Goal: Contribute content: Contribute content

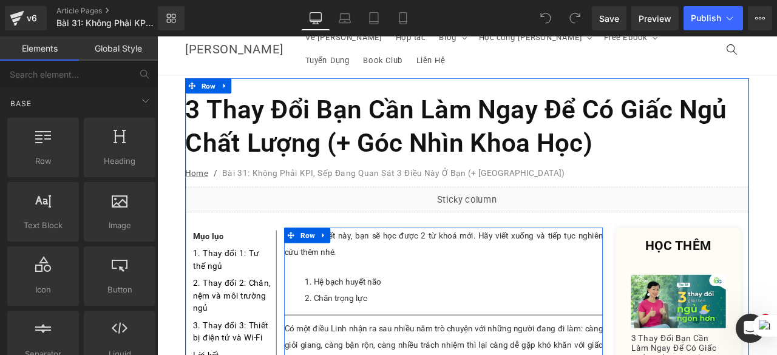
scroll to position [15, 0]
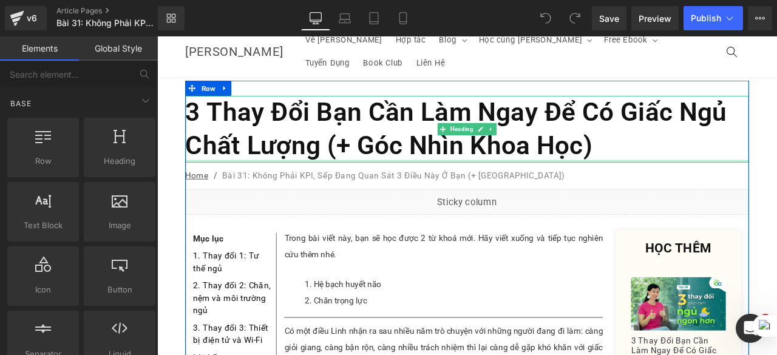
click at [712, 183] on div at bounding box center [525, 184] width 668 height 3
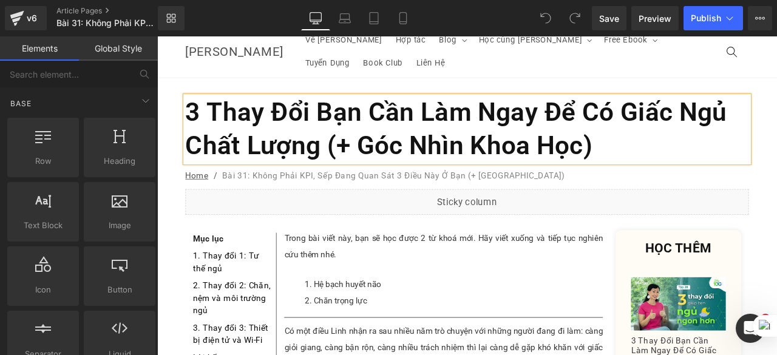
click at [702, 149] on h1 "3 Thay Đổi Bạn Cần Làm Ngay Để Có Giấc Ngủ Chất Lượng (+ Góc Nhìn Khoa Học)" at bounding box center [525, 146] width 668 height 79
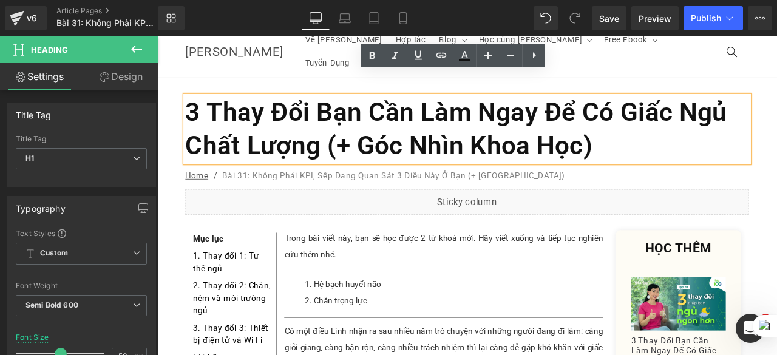
click at [702, 149] on h1 "3 Thay Đổi Bạn Cần Làm Ngay Để Có Giấc Ngủ Chất Lượng (+ Góc Nhìn Khoa Học)" at bounding box center [525, 146] width 668 height 79
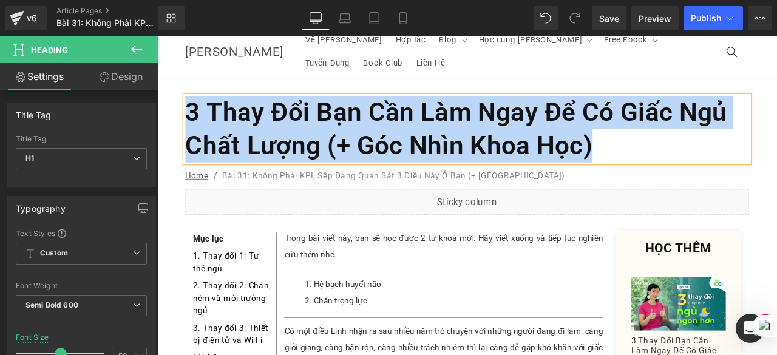
paste div
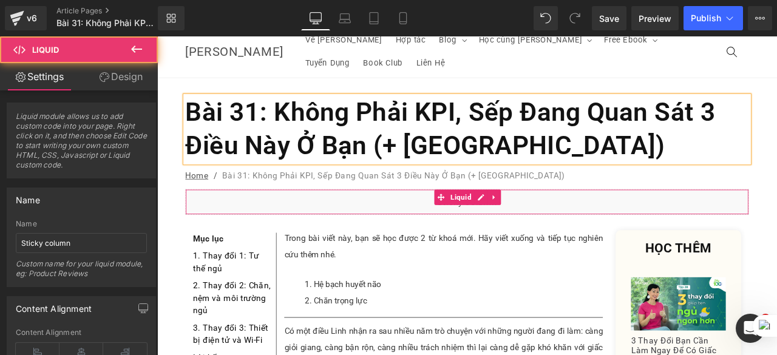
click at [612, 217] on div "Liquid" at bounding box center [525, 232] width 668 height 30
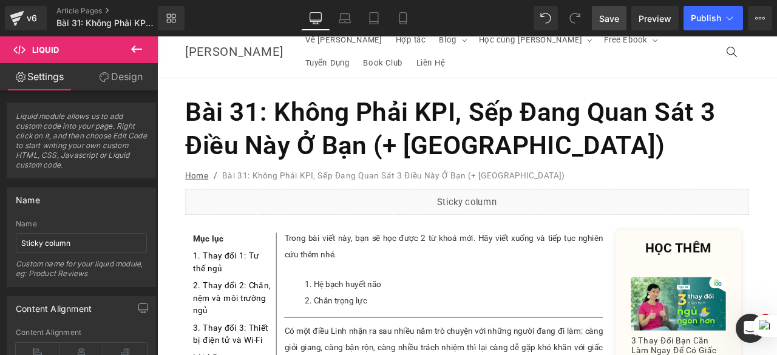
click at [618, 21] on span "Save" at bounding box center [609, 18] width 20 height 13
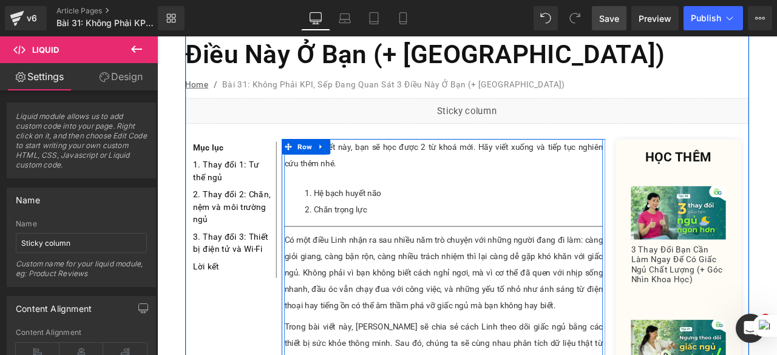
scroll to position [122, 0]
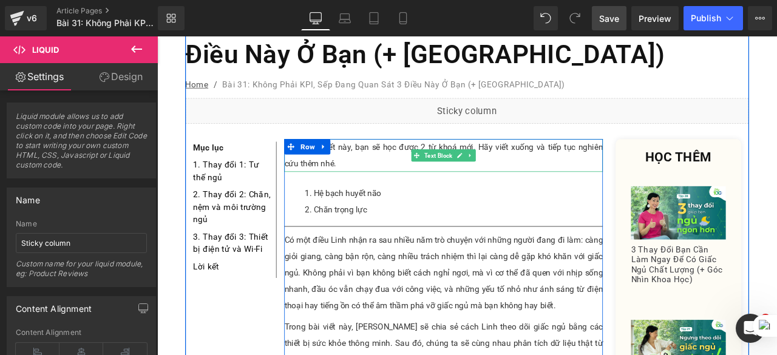
click at [389, 158] on p "Trong bài viết này, bạn sẽ học được 2 từ khoá mới. Hãy viết xuống và tiếp tục n…" at bounding box center [497, 177] width 378 height 39
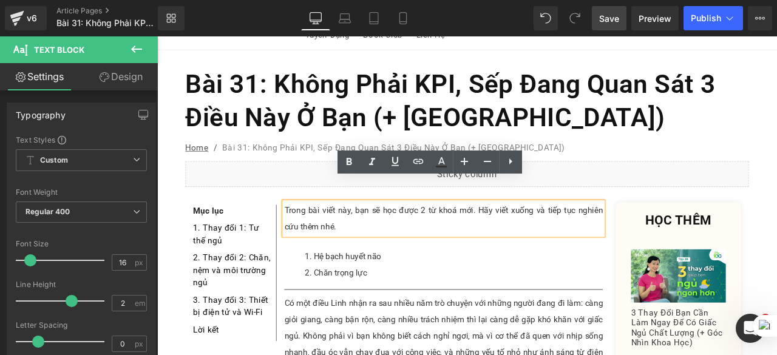
scroll to position [48, 0]
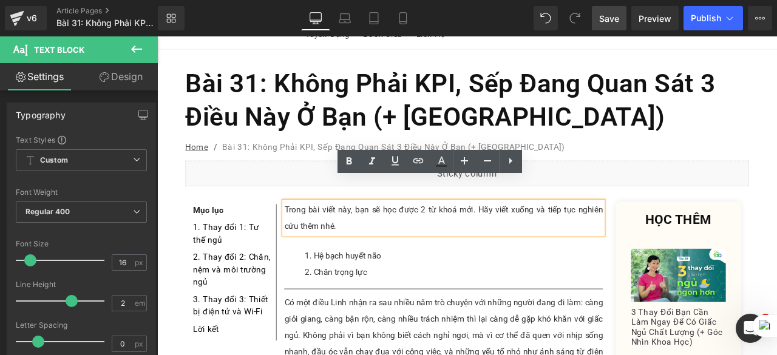
click at [389, 236] on p "Trong bài viết này, bạn sẽ học được 2 từ khoá mới. Hãy viết xuống và tiếp tục n…" at bounding box center [497, 252] width 378 height 39
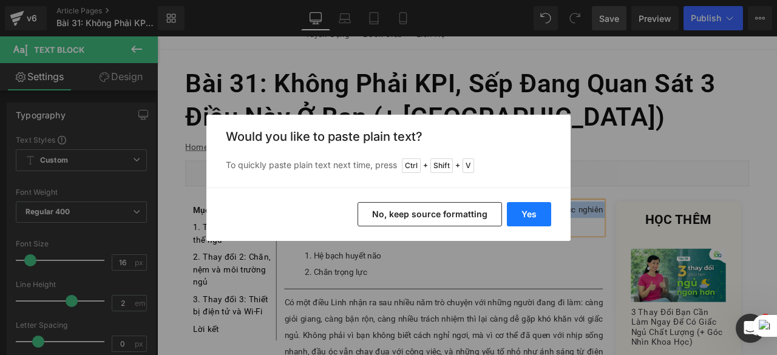
paste div
click at [533, 216] on button "Yes" at bounding box center [529, 214] width 44 height 24
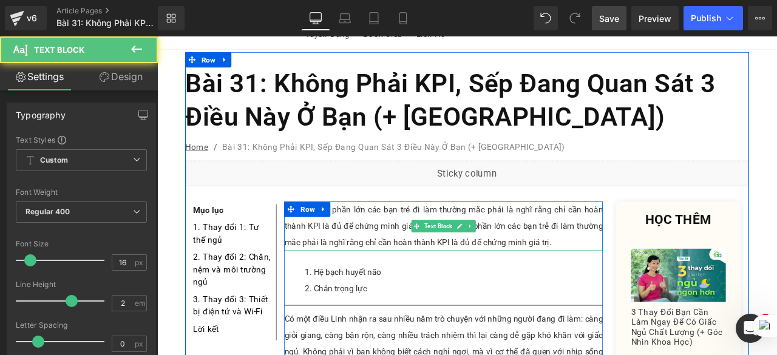
click at [654, 252] on p "Một sai lầm phần lớn các bạn trẻ đi làm thường mắc phải là nghĩ rằng chỉ cần ho…" at bounding box center [497, 262] width 378 height 58
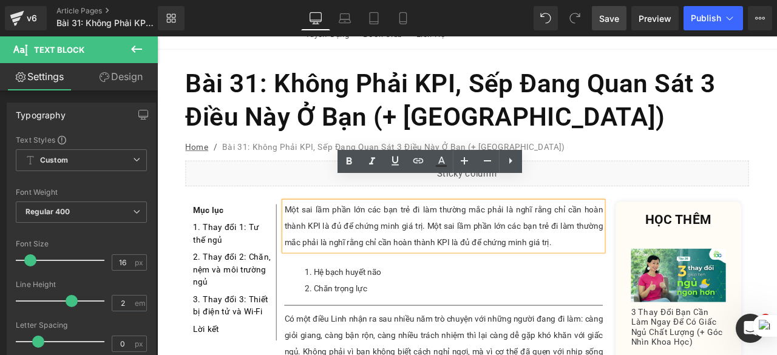
drag, startPoint x: 655, startPoint y: 251, endPoint x: 307, endPoint y: 216, distance: 349.7
click at [308, 233] on p "Một sai lầm phần lớn các bạn trẻ đi làm thường mắc phải là nghĩ rằng chỉ cần ho…" at bounding box center [497, 262] width 378 height 58
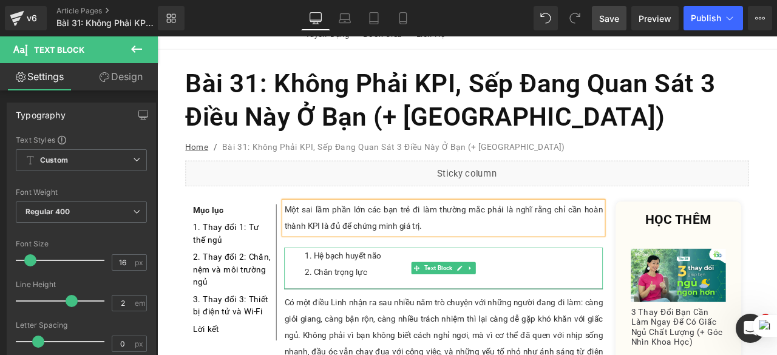
click at [470, 287] on li "Hệ bạch huyết não" at bounding box center [508, 296] width 353 height 19
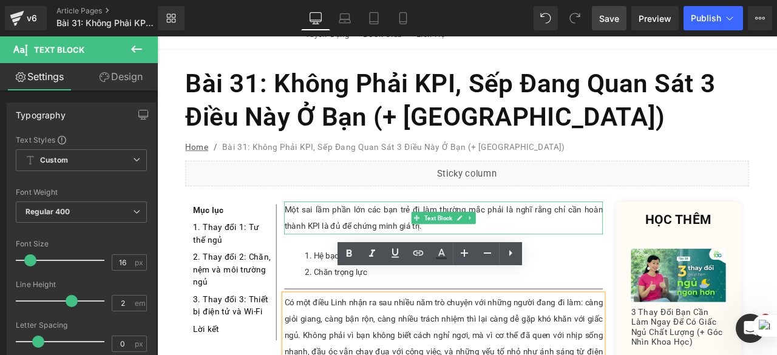
click at [484, 236] on p "Một sai lầm phần lớn các bạn trẻ đi làm thường mắc phải là nghĩ rằng chỉ cần ho…" at bounding box center [497, 252] width 378 height 39
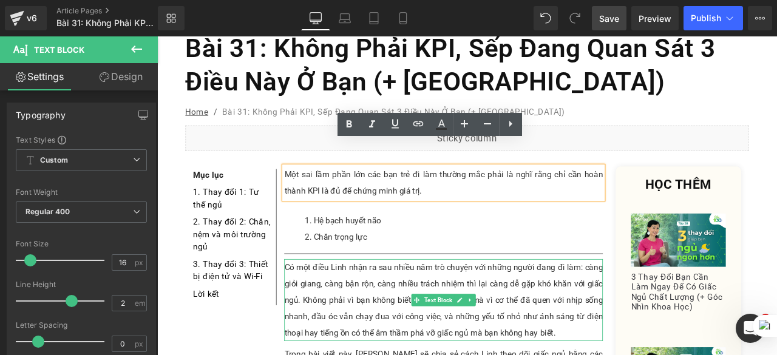
scroll to position [92, 0]
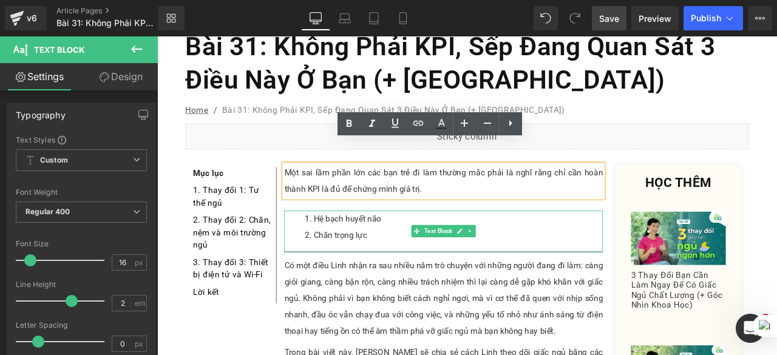
click at [417, 262] on li "Chăn trọng lực" at bounding box center [508, 271] width 353 height 19
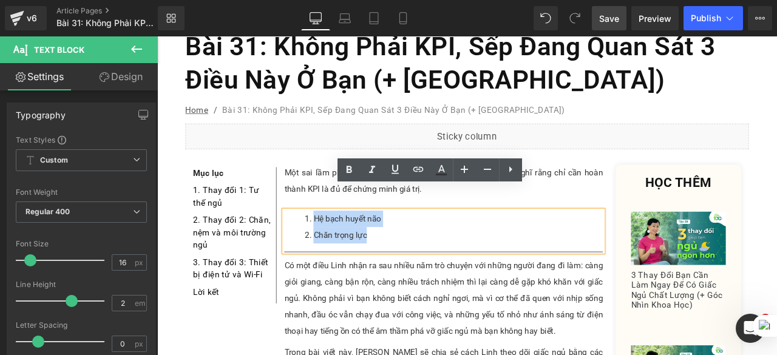
drag, startPoint x: 417, startPoint y: 251, endPoint x: 316, endPoint y: 224, distance: 104.4
click at [316, 243] on ol "Hệ bạch huyết não Chăn trọng lực" at bounding box center [497, 262] width 378 height 39
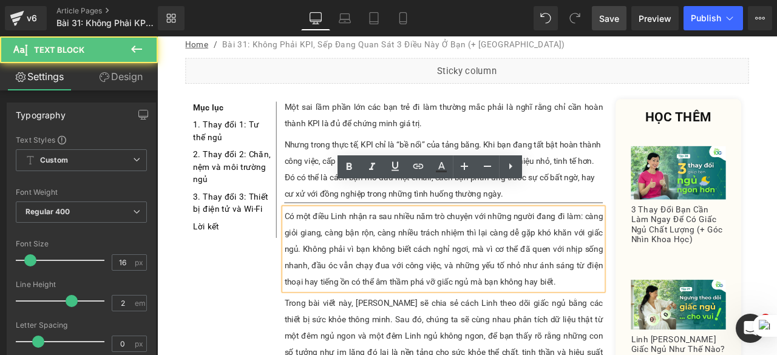
scroll to position [171, 0]
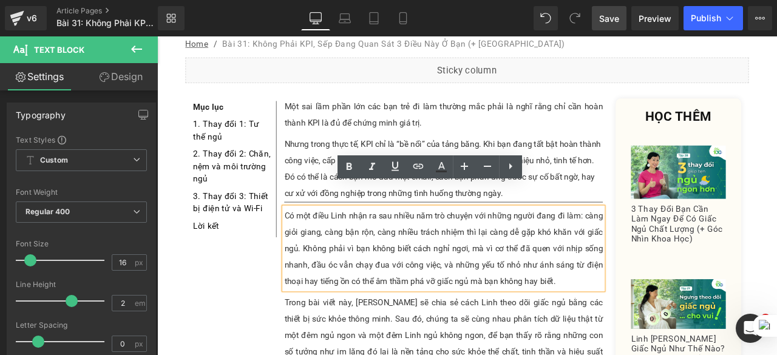
click at [627, 310] on div "Có một điều Linh nhận ra sau nhiều năm trò chuyện với những người đang đi làm: …" at bounding box center [497, 287] width 378 height 97
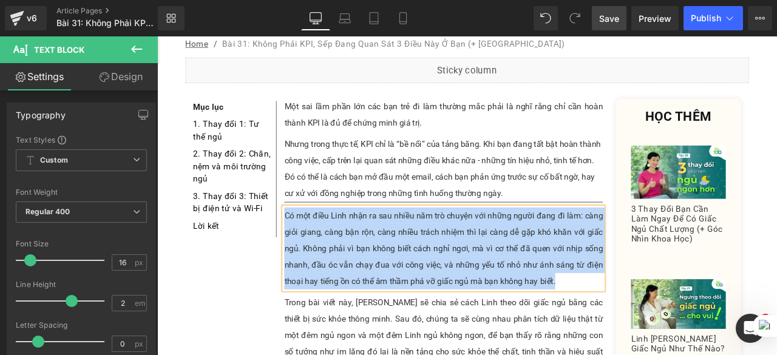
paste div
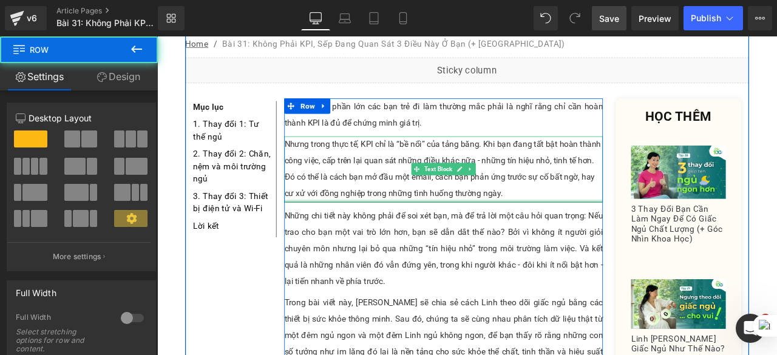
click at [663, 230] on div at bounding box center [497, 231] width 378 height 3
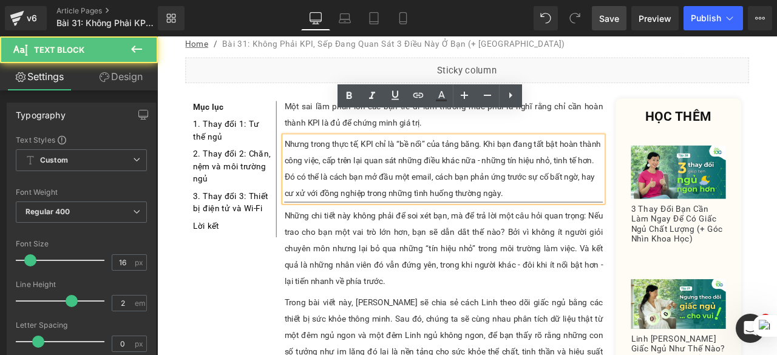
click at [576, 205] on div "Nhưng trong thực tế, KPI chỉ là “bề nổi” của tảng băng. Khi bạn đang tất bật ho…" at bounding box center [497, 194] width 378 height 78
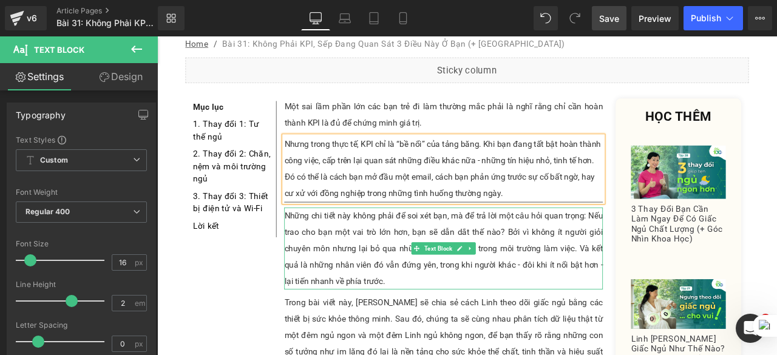
click at [584, 251] on p "Những chi tiết này không phải để soi xét bạn, mà để trả lời một câu hỏi quan tr…" at bounding box center [497, 287] width 378 height 97
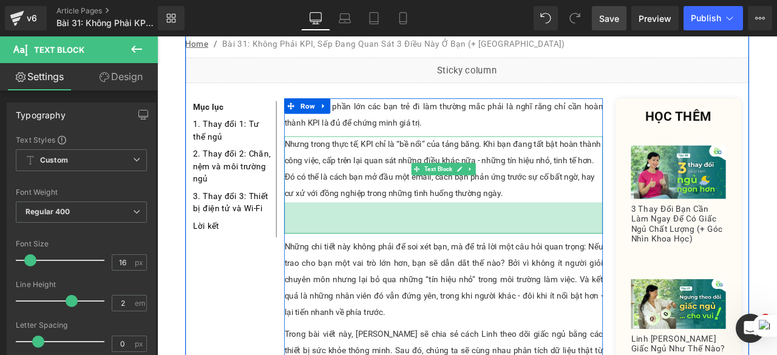
drag, startPoint x: 667, startPoint y: 202, endPoint x: 666, endPoint y: 237, distance: 35.2
click at [667, 240] on div "61px" at bounding box center [497, 251] width 378 height 37
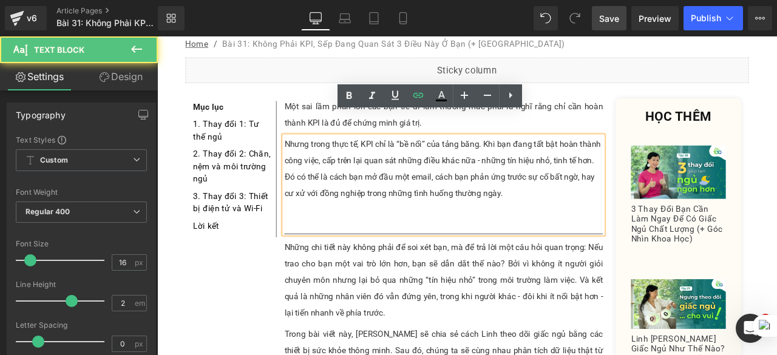
drag, startPoint x: 544, startPoint y: 240, endPoint x: 544, endPoint y: 219, distance: 21.9
click at [544, 219] on div "Nhưng trong thực tế, KPI chỉ là “bề nổi” của tảng băng. Khi bạn đang tất bật ho…" at bounding box center [497, 213] width 378 height 116
click at [564, 245] on div "Nhưng trong thực tế, KPI chỉ là “bề nổi” của tảng băng. Khi bạn đang tất bật ho…" at bounding box center [497, 213] width 378 height 116
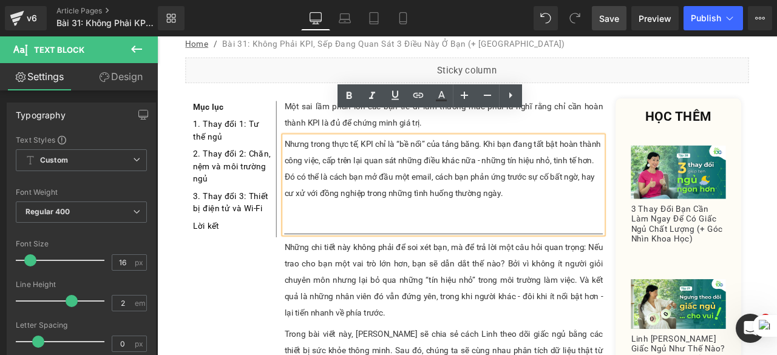
click at [619, 277] on p "Những chi tiết này không phải để soi xét bạn, mà để trả lời một câu hỏi quan tr…" at bounding box center [497, 325] width 378 height 97
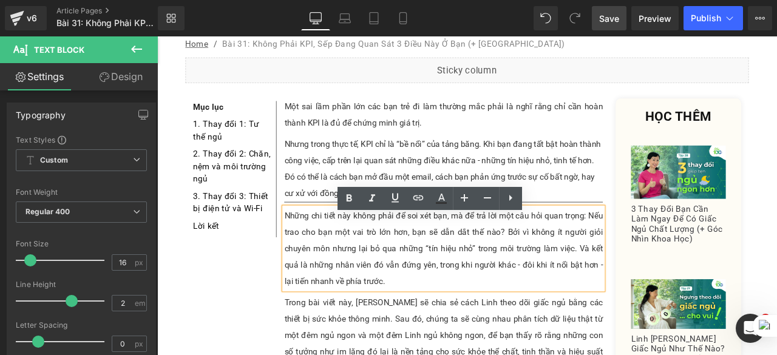
drag, startPoint x: 669, startPoint y: 239, endPoint x: 670, endPoint y: 222, distance: 17.7
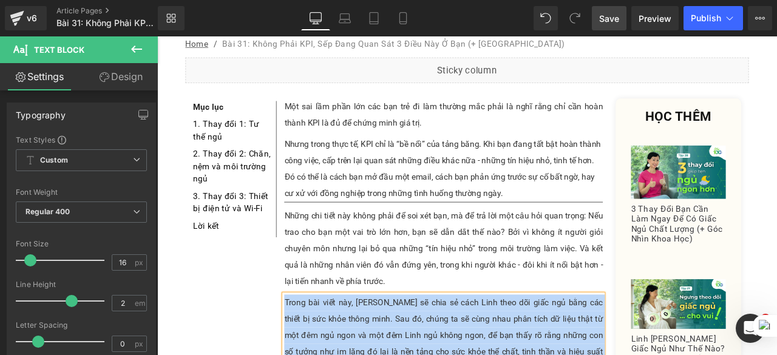
paste div
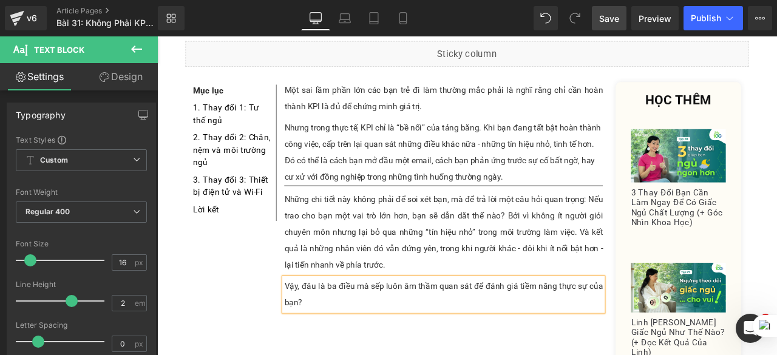
scroll to position [191, 0]
click at [604, 219] on div "Những chi tiết này không phải để soi xét bạn, mà để trả lời một câu hỏi quan tr…" at bounding box center [497, 267] width 378 height 97
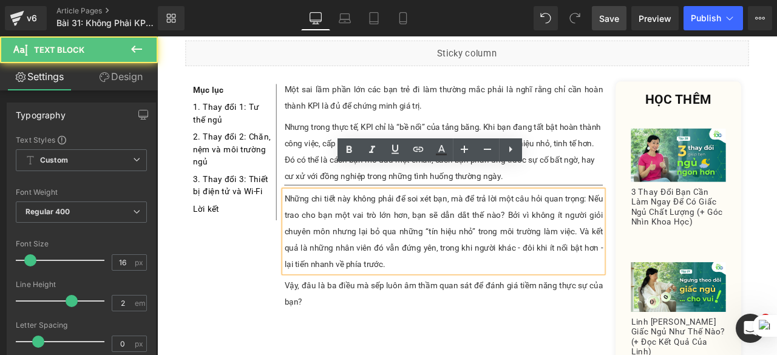
click at [603, 219] on div "Những chi tiết này không phải để soi xét bạn, mà để trả lời một câu hỏi quan tr…" at bounding box center [497, 267] width 378 height 97
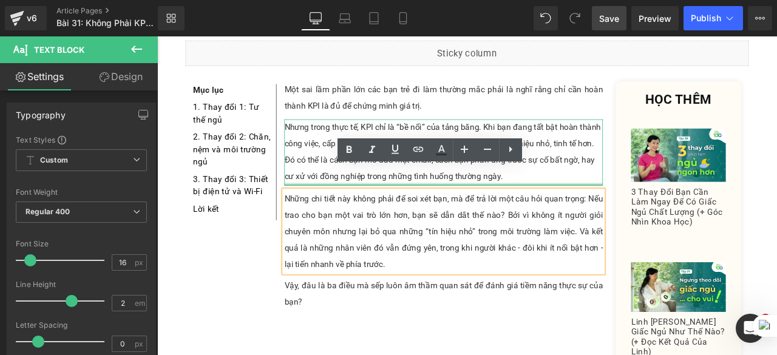
click at [603, 210] on div at bounding box center [497, 211] width 378 height 3
click at [603, 185] on div "Nhưng trong thực tế, KPI chỉ là “bề nổi” của tảng băng. Khi bạn đang tất bật ho…" at bounding box center [497, 174] width 378 height 78
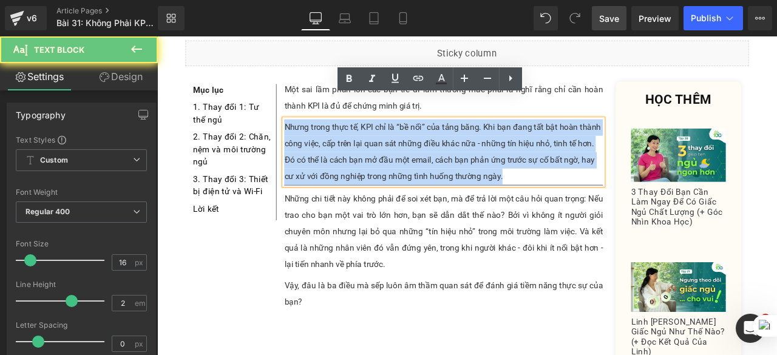
click at [603, 185] on div "Nhưng trong thực tế, KPI chỉ là “bề nổi” của tảng băng. Khi bạn đang tất bật ho…" at bounding box center [497, 174] width 378 height 78
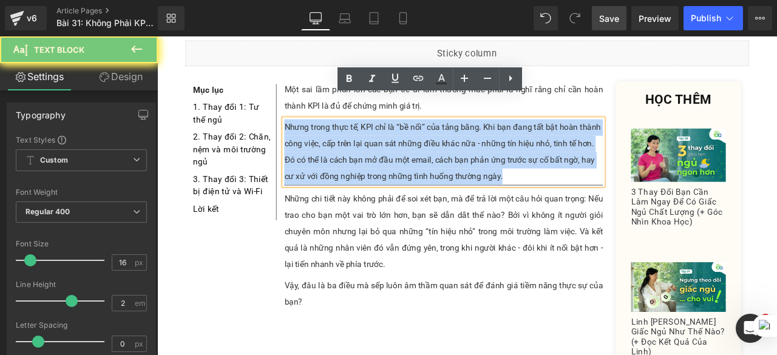
click at [603, 185] on div "Nhưng trong thực tế, KPI chỉ là “bề nổi” của tảng băng. Khi bạn đang tất bật ho…" at bounding box center [497, 174] width 378 height 78
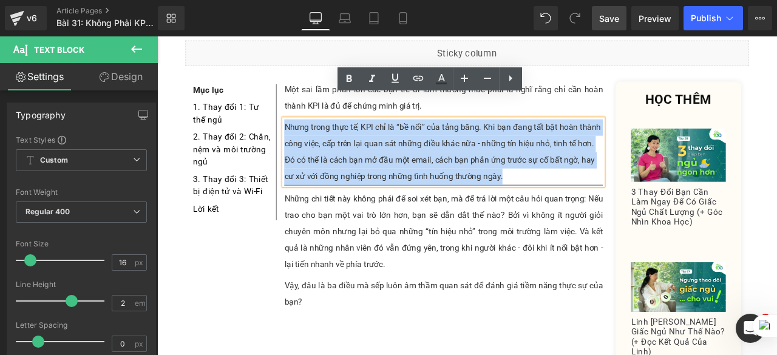
click at [603, 185] on div "Nhưng trong thực tế, KPI chỉ là “bề nổi” của tảng băng. Khi bạn đang tất bật ho…" at bounding box center [497, 174] width 378 height 78
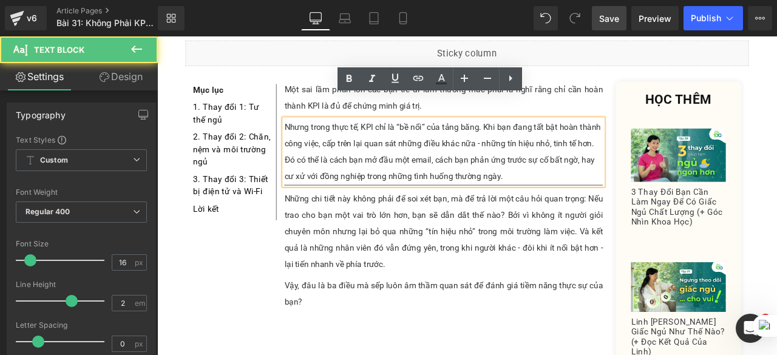
click at [603, 185] on div "Nhưng trong thực tế, KPI chỉ là “bề nổi” của tảng băng. Khi bạn đang tất bật ho…" at bounding box center [497, 174] width 378 height 78
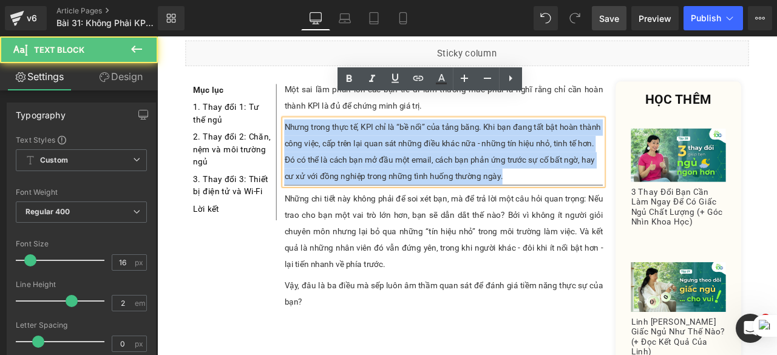
click at [603, 185] on div "Nhưng trong thực tế, KPI chỉ là “bề nổi” của tảng băng. Khi bạn đang tất bật ho…" at bounding box center [497, 174] width 378 height 78
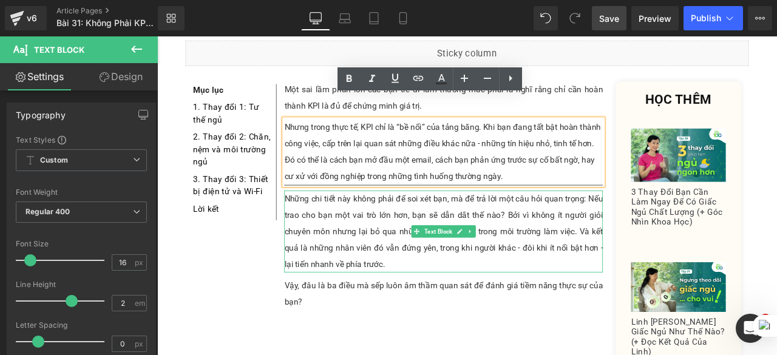
click at [588, 252] on p "Những chi tiết này không phải để soi xét bạn, mà để trả lời một câu hỏi quan tr…" at bounding box center [497, 267] width 378 height 97
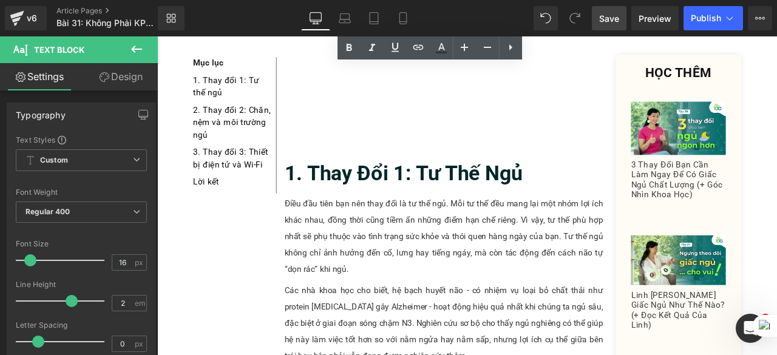
scroll to position [613, 0]
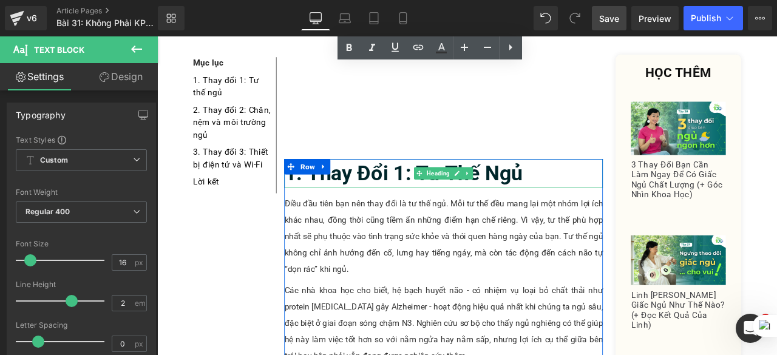
click at [601, 182] on h2 "1. Thay đổi 1: Tư thế ngủ" at bounding box center [497, 199] width 378 height 34
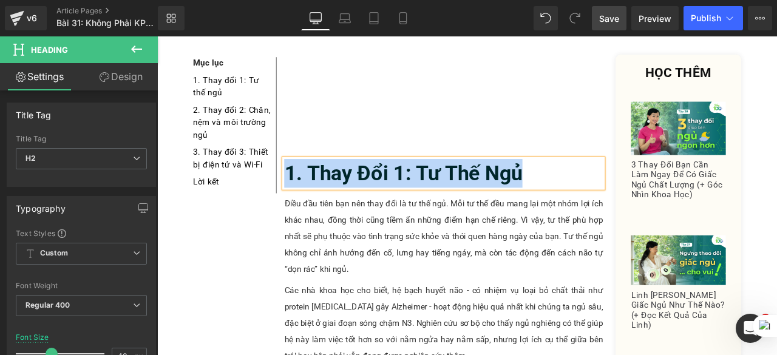
paste div
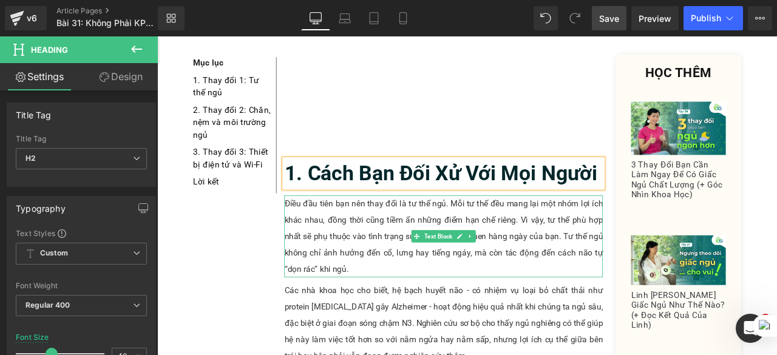
click at [577, 269] on p "Điều đầu tiên bạn nên thay đổi là tư thế ngủ. Mỗi tư thế đều mang lại một nhóm …" at bounding box center [497, 273] width 378 height 97
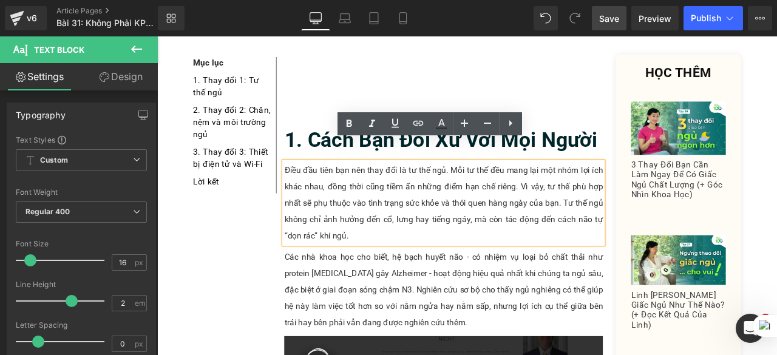
scroll to position [650, 0]
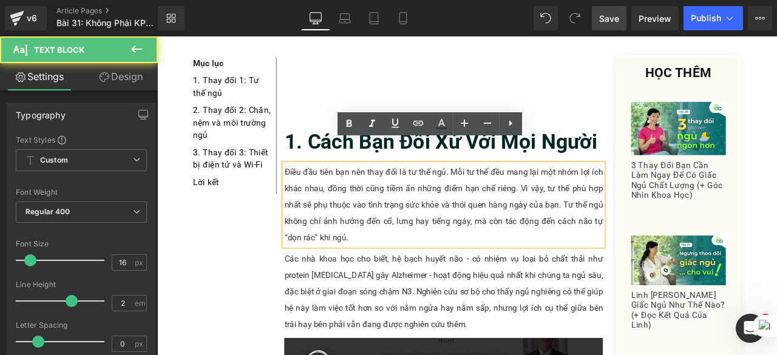
click at [547, 239] on p "Điều đầu tiên bạn nên thay đổi là tư thế ngủ. Mỗi tư thế đều mang lại một nhóm …" at bounding box center [497, 236] width 378 height 97
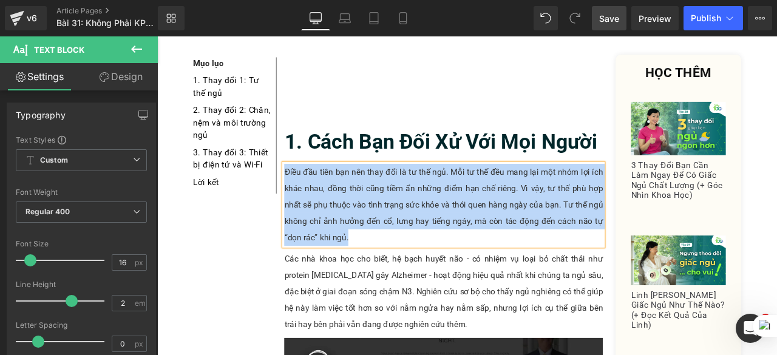
paste div
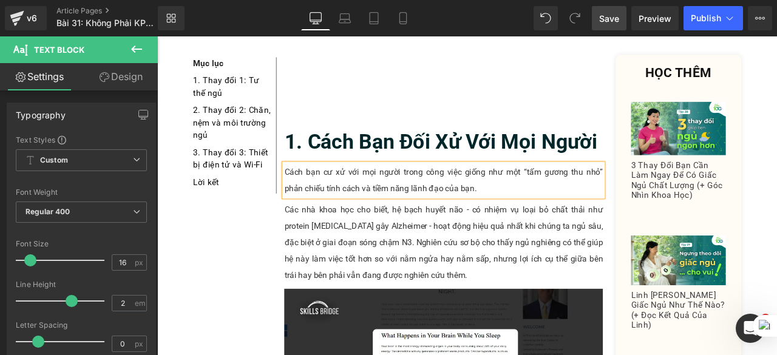
click at [619, 257] on p "Các nhà khoa học cho biết, hệ bạch huyết não - có nhiệm vụ loại bỏ chất thải nh…" at bounding box center [497, 281] width 378 height 97
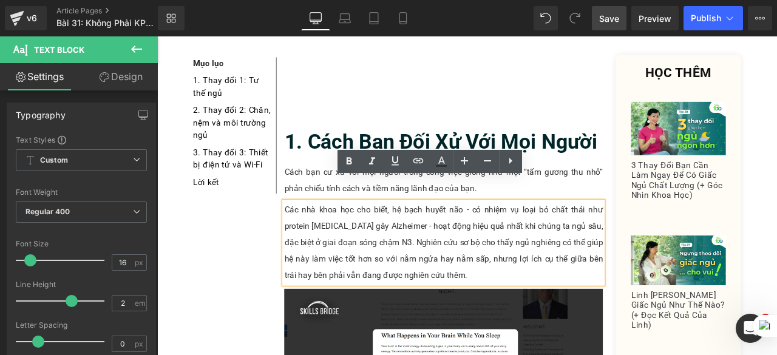
click at [523, 298] on p "Các nhà khoa học cho biết, hệ bạch huyết não - có nhiệm vụ loại bỏ chất thải nh…" at bounding box center [497, 281] width 378 height 97
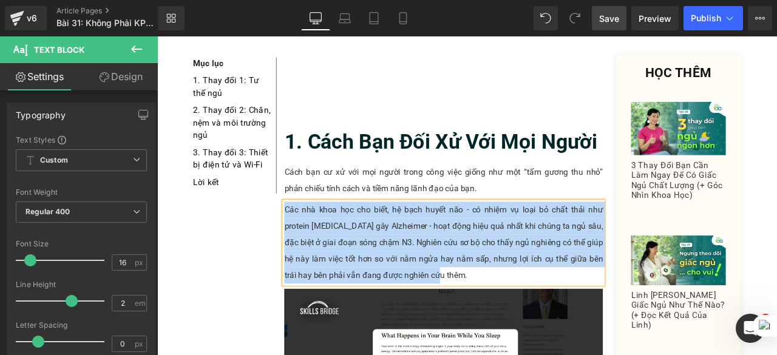
paste div
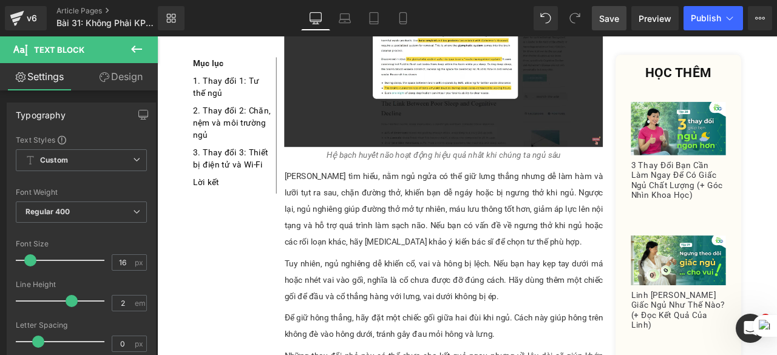
scroll to position [1013, 0]
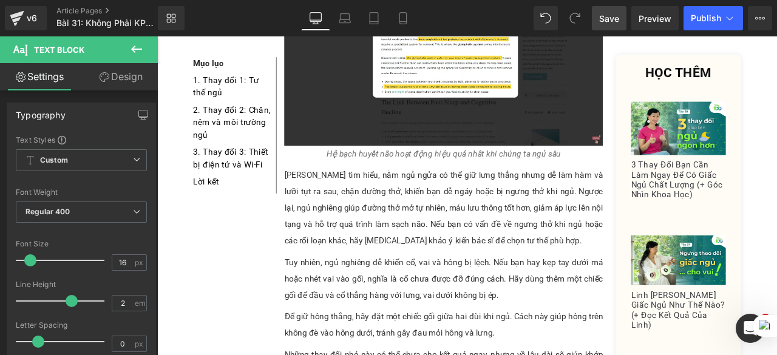
click at [537, 250] on p "Theo Linh tìm hiểu, nằm ngủ ngửa có thể giữ lưng thẳng nhưng dễ làm hàm và lưỡi…" at bounding box center [497, 239] width 378 height 97
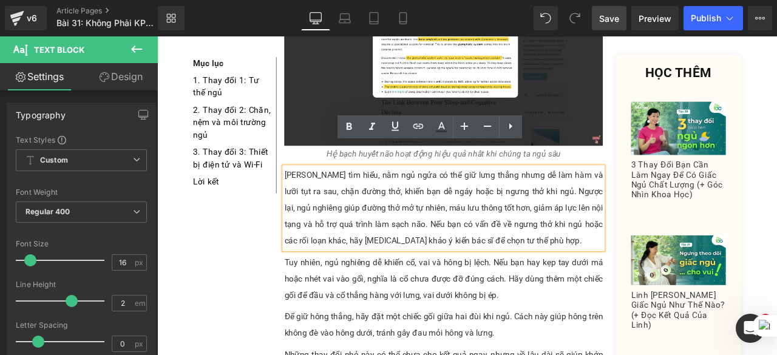
click at [586, 248] on p "Theo Linh tìm hiểu, nằm ngủ ngửa có thể giữ lưng thẳng nhưng dễ làm hàm và lưỡi…" at bounding box center [497, 239] width 378 height 97
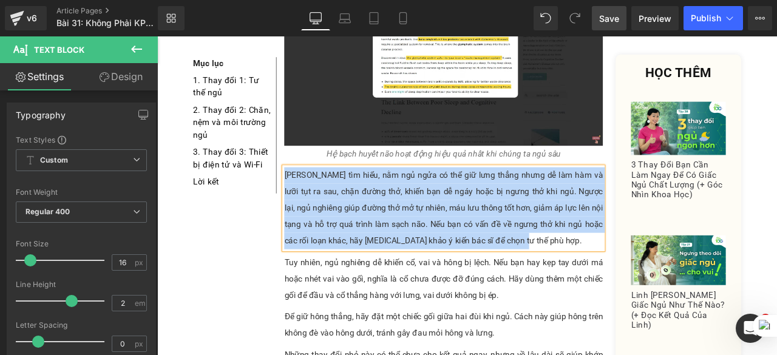
paste div
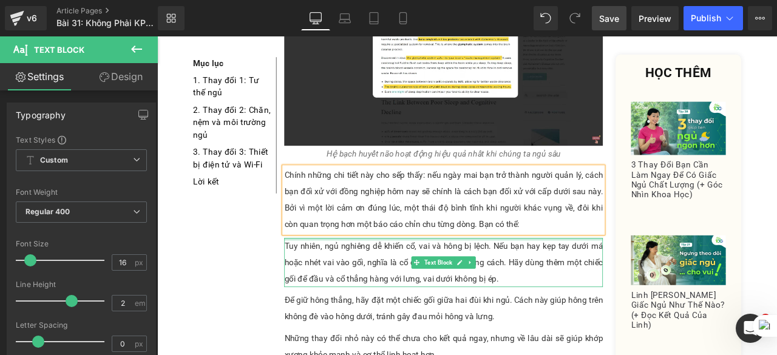
click at [621, 296] on p "Tuy nhiên, ngủ nghiêng dễ khiến cổ, vai và hông bị lệch. Nếu bạn hay kẹp tay dư…" at bounding box center [497, 304] width 378 height 58
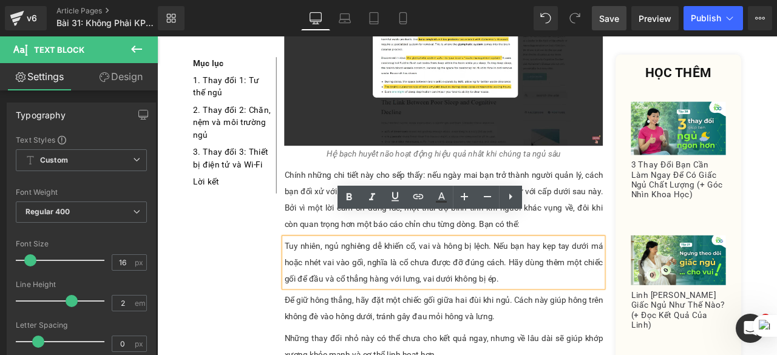
click at [607, 21] on span "Save" at bounding box center [609, 18] width 20 height 13
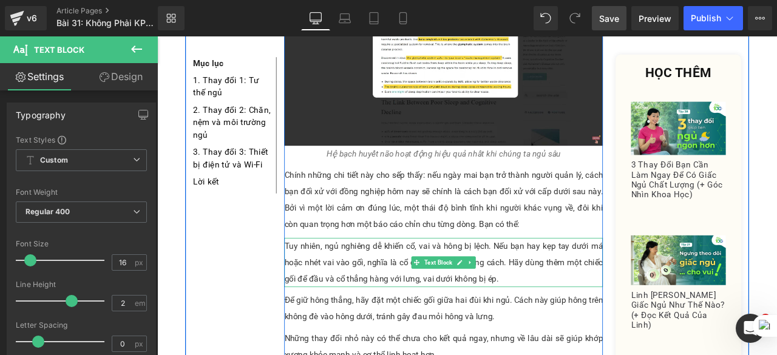
click at [576, 291] on p "Tuy nhiên, ngủ nghiêng dễ khiến cổ, vai và hông bị lệch. Nếu bạn hay kẹp tay dư…" at bounding box center [497, 304] width 378 height 58
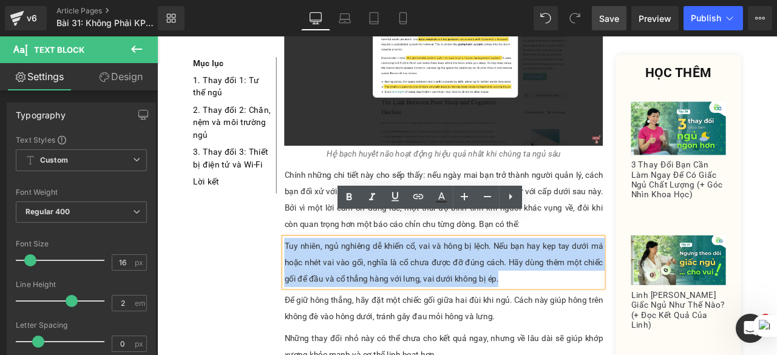
drag, startPoint x: 576, startPoint y: 291, endPoint x: 305, endPoint y: 257, distance: 273.0
click at [308, 275] on p "Tuy nhiên, ngủ nghiêng dễ khiến cổ, vai và hông bị lệch. Nếu bạn hay kẹp tay dư…" at bounding box center [497, 304] width 378 height 58
paste div
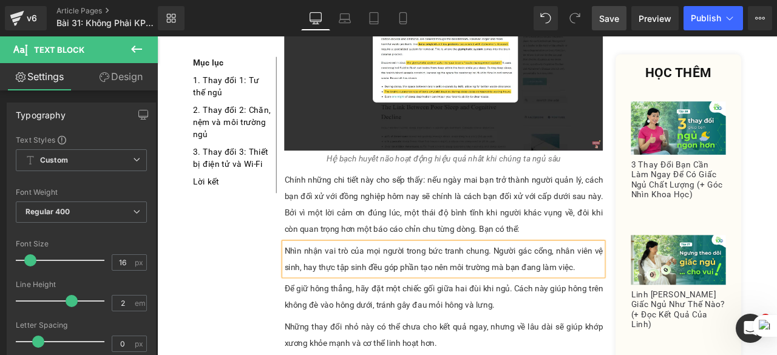
scroll to position [1006, 0]
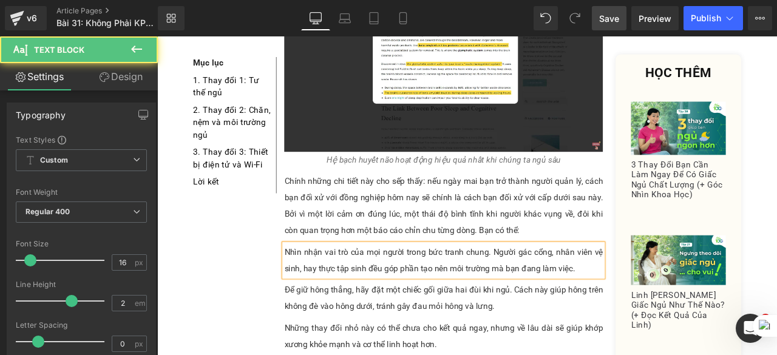
click at [309, 282] on p "Nhìn nhận vai trò của mọi người trong bức tranh chung. Người gác cổng, nhân viê…" at bounding box center [497, 301] width 378 height 39
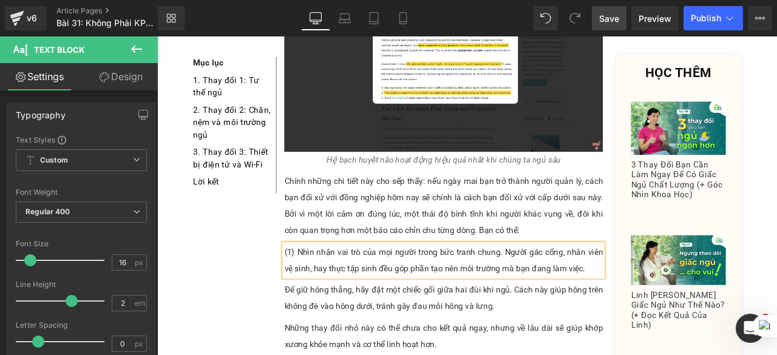
click at [308, 282] on p "(1) Nhìn nhận vai trò của mọi người trong bức tranh chung. Người gác cổng, nhân…" at bounding box center [497, 301] width 378 height 39
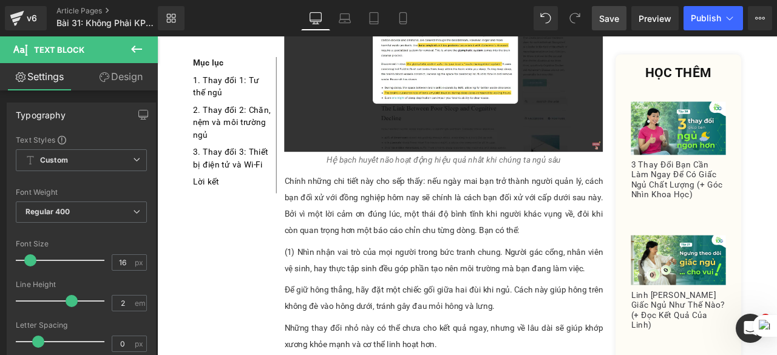
click at [115, 79] on link "Design" at bounding box center [120, 76] width 79 height 27
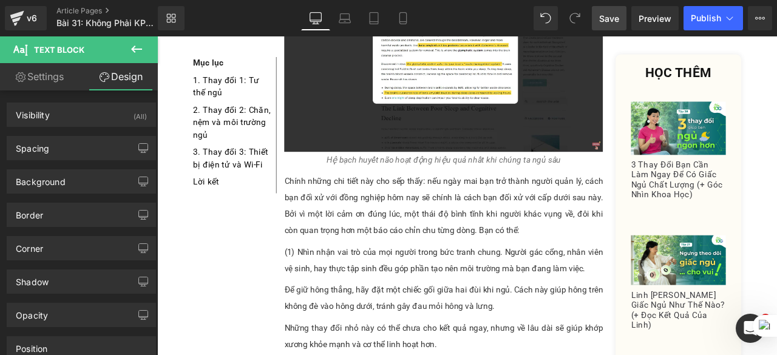
type input "0"
type input "10"
type input "0"
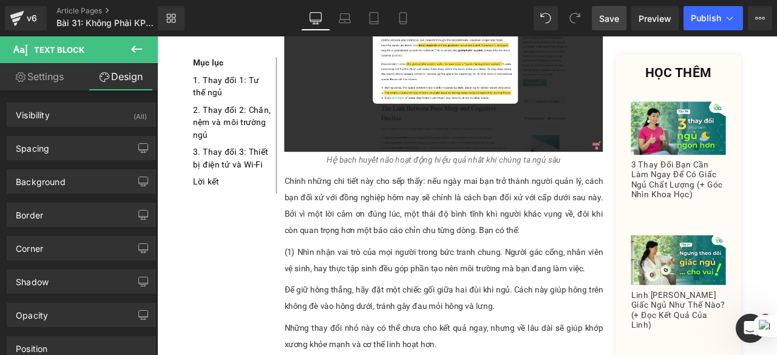
type input "0"
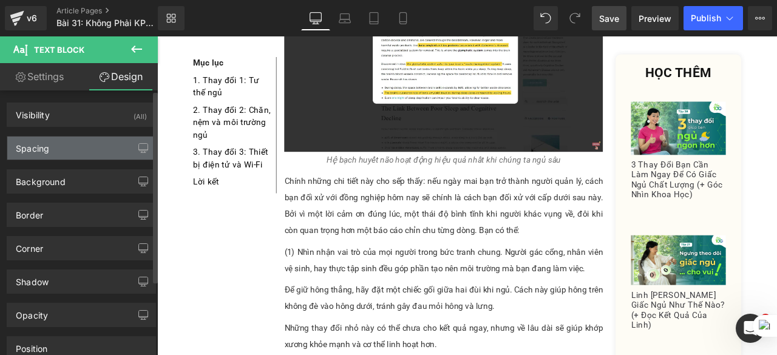
click at [92, 148] on div "Spacing" at bounding box center [81, 148] width 148 height 23
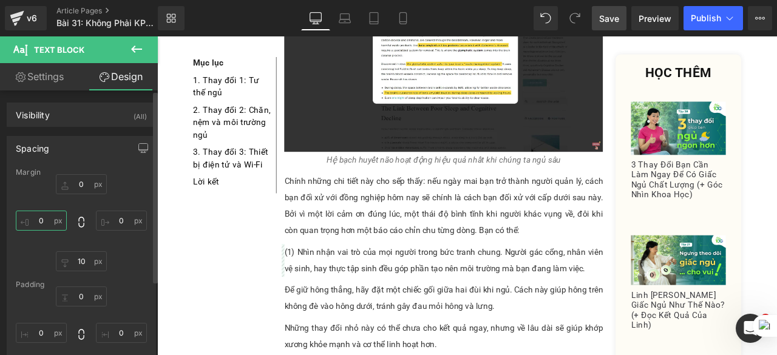
click at [44, 217] on input "0" at bounding box center [41, 221] width 51 height 20
type input "10"
click at [617, 24] on span "Save" at bounding box center [609, 18] width 20 height 13
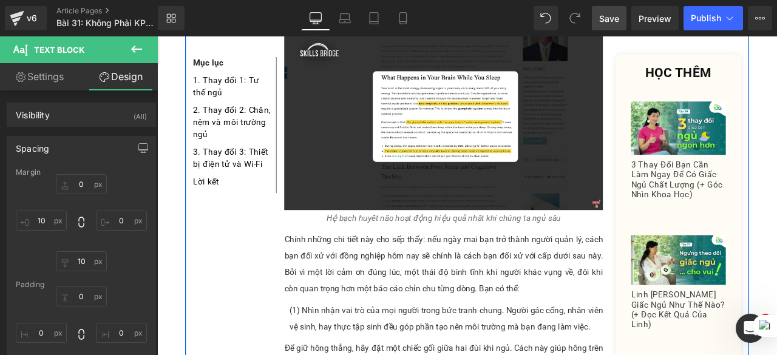
scroll to position [1109, 0]
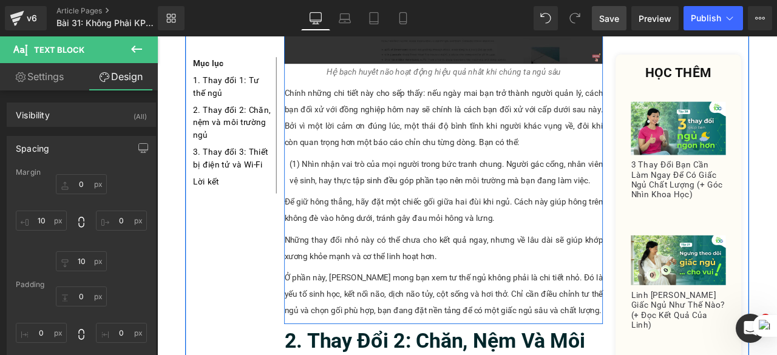
click at [539, 228] on p "Để giữ hông thẳng, hãy đặt một chiếc gối giữa hai đùi khi ngủ. Cách này giúp hô…" at bounding box center [497, 242] width 378 height 39
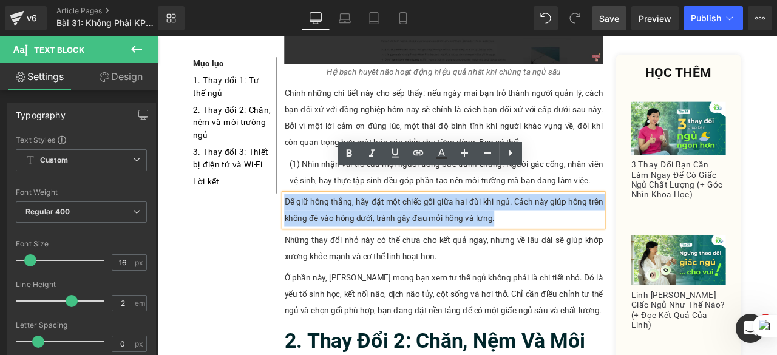
drag, startPoint x: 566, startPoint y: 222, endPoint x: 304, endPoint y: 207, distance: 262.8
click at [308, 223] on p "Để giữ hông thẳng, hãy đặt một chiếc gối giữa hai đùi khi ngủ. Cách này giúp hô…" at bounding box center [497, 242] width 378 height 39
paste div
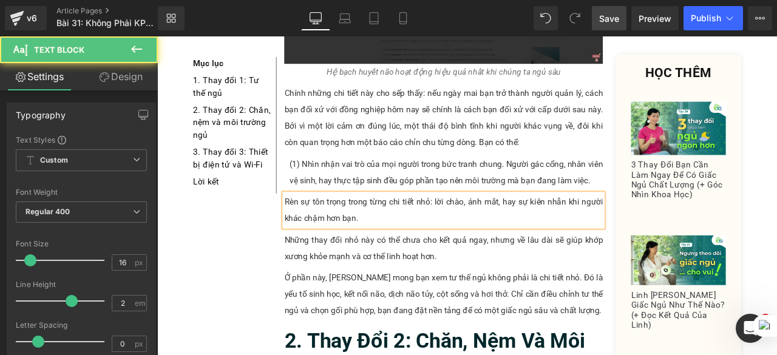
click at [308, 223] on p "Rèn sự tôn trọng trong từng chi tiết nhỏ: lời chào, ánh mắt, hay sự kiên nhẫn k…" at bounding box center [497, 242] width 378 height 39
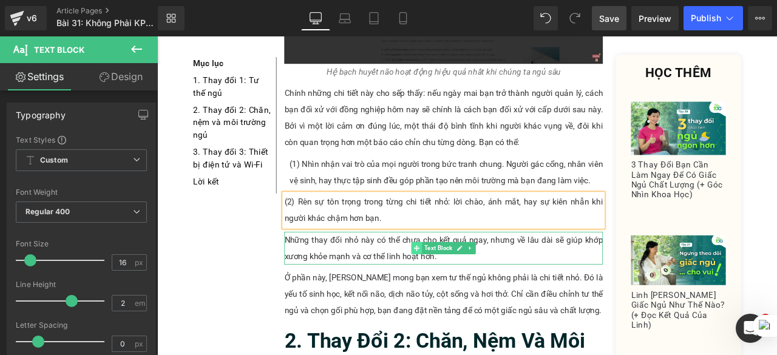
click at [462, 284] on icon at bounding box center [465, 287] width 7 height 7
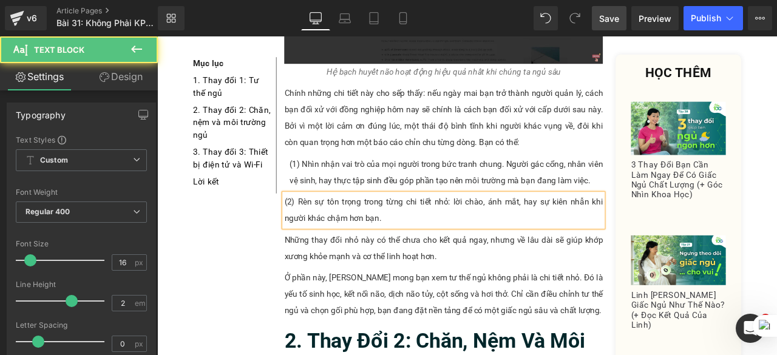
click at [445, 223] on p "(2) Rèn sự tôn trọng trong từng chi tiết nhỏ: lời chào, ánh mắt, hay sự kiên nh…" at bounding box center [497, 242] width 378 height 39
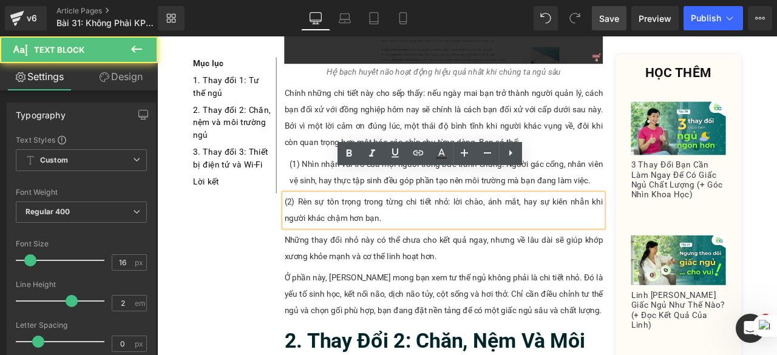
click at [308, 223] on div "(2) Rèn sự tôn trọng trong từng chi tiết nhỏ: lời chào, ánh mắt, hay sự kiên nh…" at bounding box center [497, 242] width 378 height 39
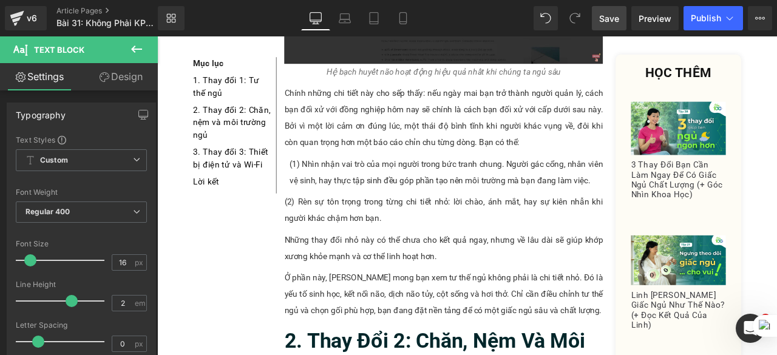
click at [109, 84] on link "Design" at bounding box center [120, 76] width 79 height 27
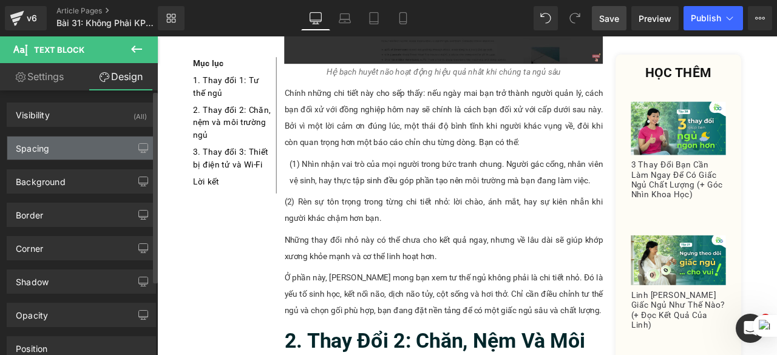
click at [99, 146] on div "Spacing" at bounding box center [81, 148] width 148 height 23
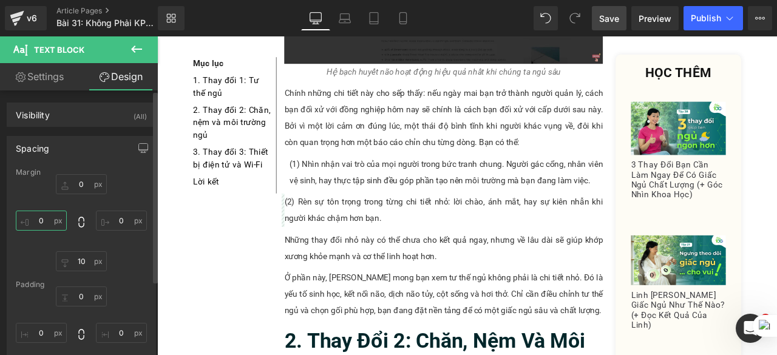
click at [43, 220] on input "0" at bounding box center [41, 221] width 51 height 20
type input "10"
click at [618, 15] on span "Save" at bounding box center [609, 18] width 20 height 13
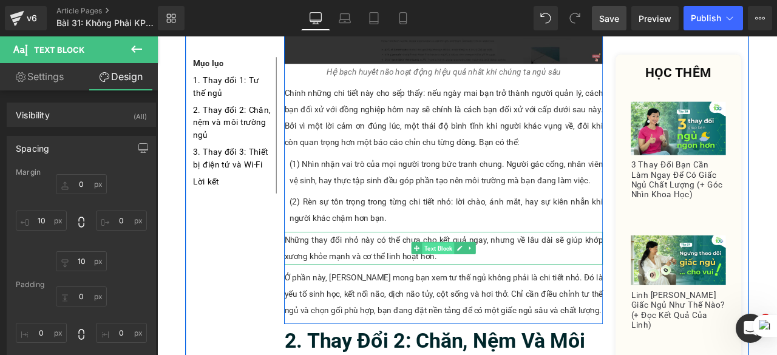
click at [492, 281] on span "Text Block" at bounding box center [490, 288] width 38 height 15
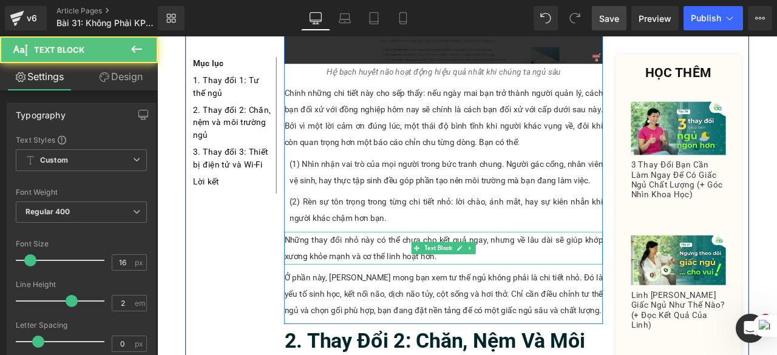
click at [492, 272] on p "Những thay đổi nhỏ này có thể chưa cho kết quả ngay, nhưng về lâu dài sẽ giúp k…" at bounding box center [497, 287] width 378 height 39
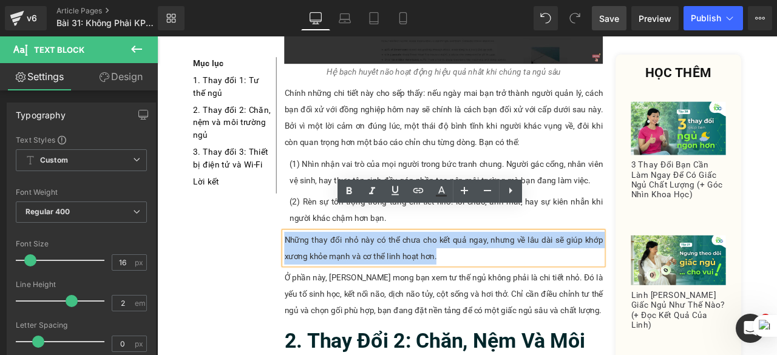
drag, startPoint x: 492, startPoint y: 271, endPoint x: 304, endPoint y: 248, distance: 189.1
click at [308, 268] on p "Những thay đổi nhỏ này có thể chưa cho kết quả ngay, nhưng về lâu dài sẽ giúp k…" at bounding box center [497, 287] width 378 height 39
paste div
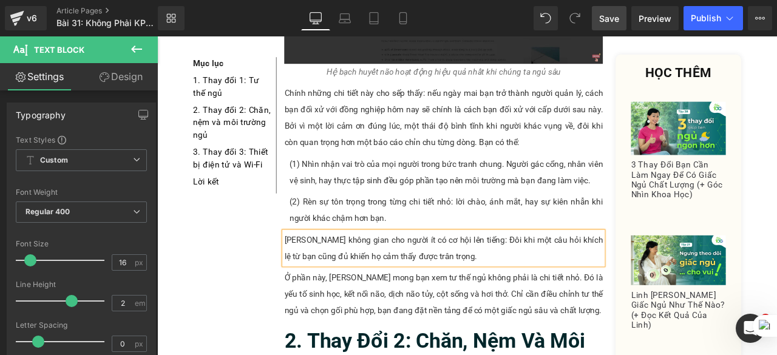
click at [308, 268] on p "Dành không gian cho người ít có cơ hội lên tiếng: Đôi khi một câu hỏi khích lệ …" at bounding box center [497, 287] width 378 height 39
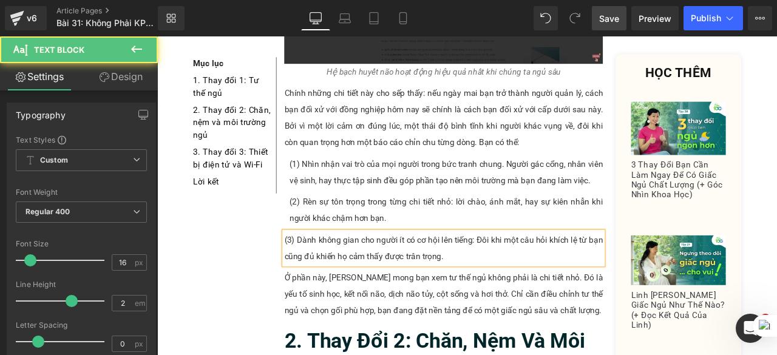
click at [308, 268] on p "(3) Dành không gian cho người ít có cơ hội lên tiếng: Đôi khi một câu hỏi khích…" at bounding box center [497, 287] width 378 height 39
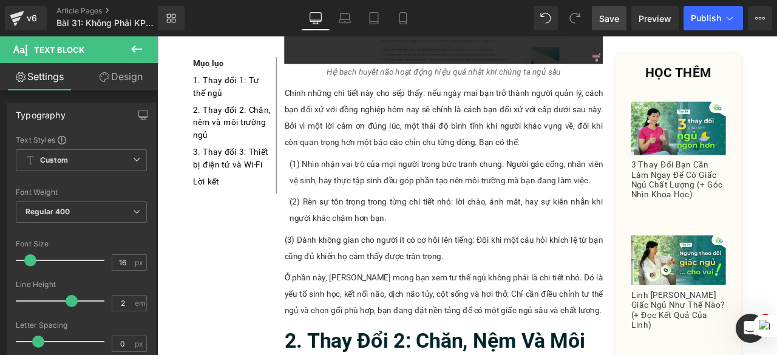
click at [124, 81] on link "Design" at bounding box center [120, 76] width 79 height 27
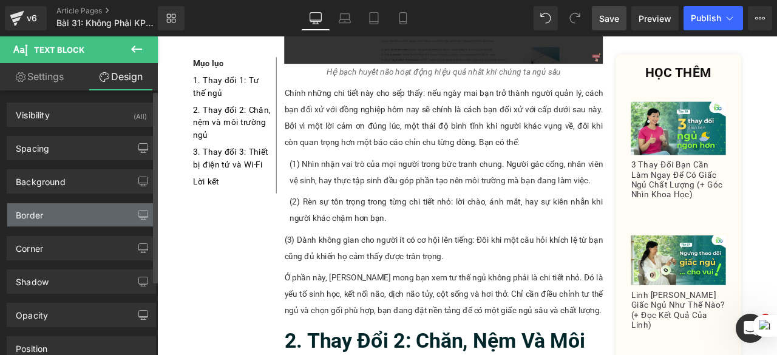
type input "0"
type input "10"
type input "0"
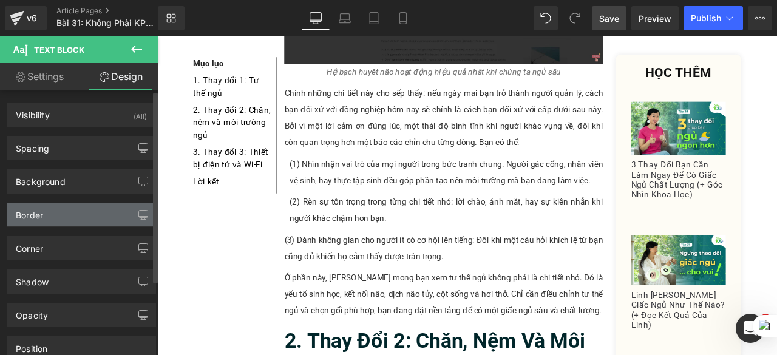
type input "0"
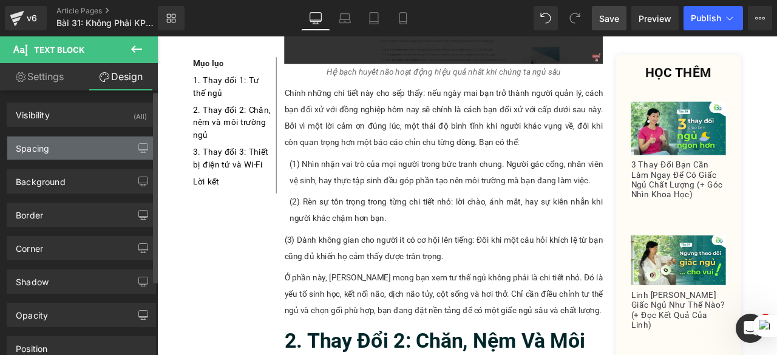
click at [98, 144] on div "Spacing" at bounding box center [81, 148] width 148 height 23
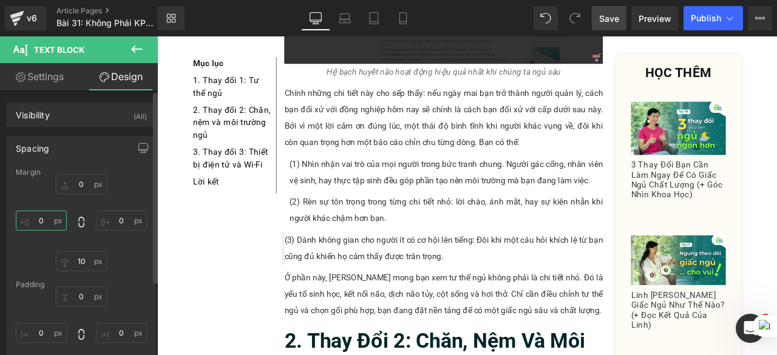
click at [47, 219] on input "0" at bounding box center [41, 221] width 51 height 20
type input "10"
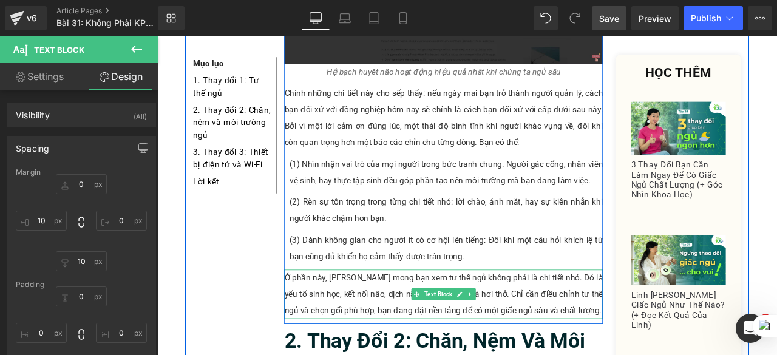
click at [432, 313] on p "Ở phần này, Linh mong bạn xem tư thế ngủ không phải là chi tiết nhỏ. Đó là yếu …" at bounding box center [497, 342] width 378 height 58
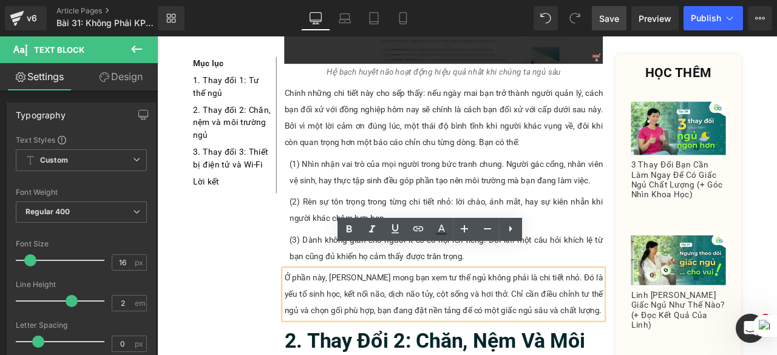
click at [644, 341] on p "Ở phần này, Linh mong bạn xem tư thế ngủ không phải là chi tiết nhỏ. Đó là yếu …" at bounding box center [497, 342] width 378 height 58
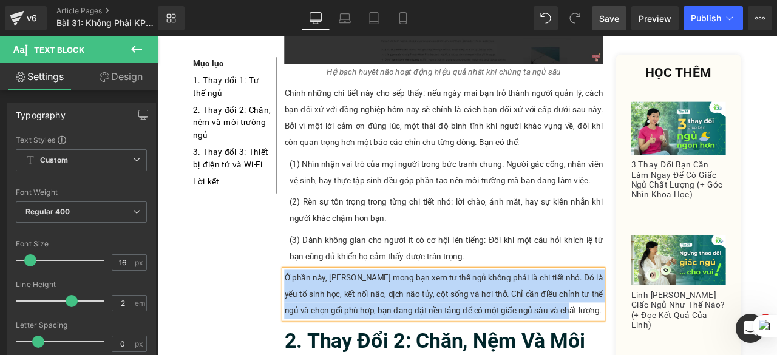
paste div
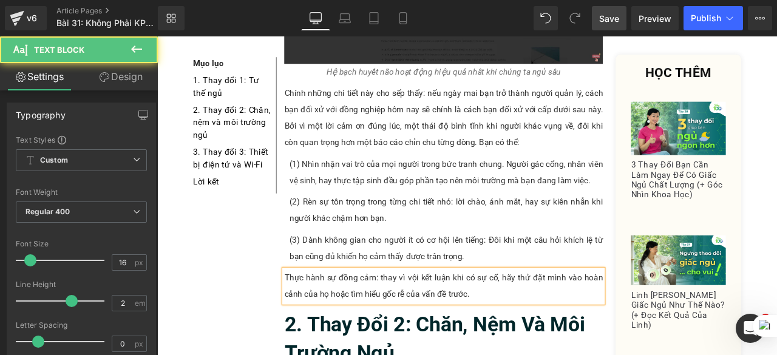
click at [308, 313] on p "Thực hành sự đồng cảm: thay vì vội kết luận khi có sự cố, hãy thử đặt mình vào …" at bounding box center [497, 332] width 378 height 39
click at [308, 313] on p "(4) Thực hành sự đồng cảm: thay vì vội kết luận khi có sự cố, hãy thử đặt mình …" at bounding box center [497, 332] width 378 height 39
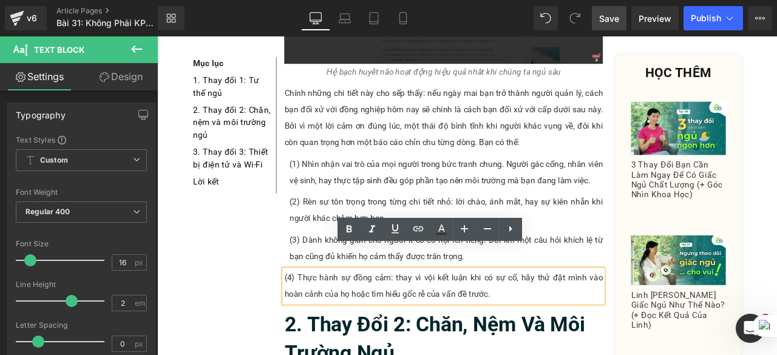
click at [135, 66] on link "Design" at bounding box center [120, 76] width 79 height 27
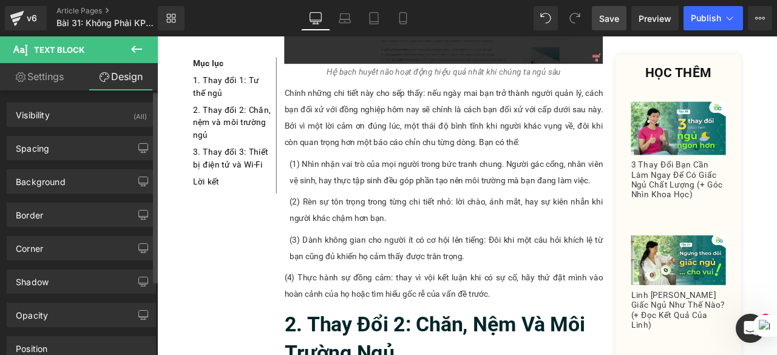
type input "0"
type input "10"
type input "0"
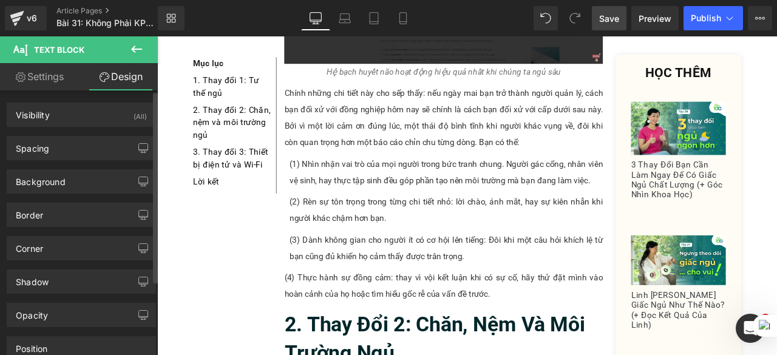
type input "0"
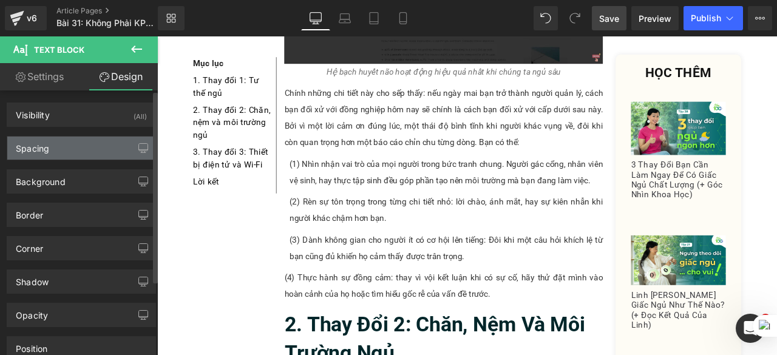
click at [101, 140] on div "Spacing" at bounding box center [81, 148] width 148 height 23
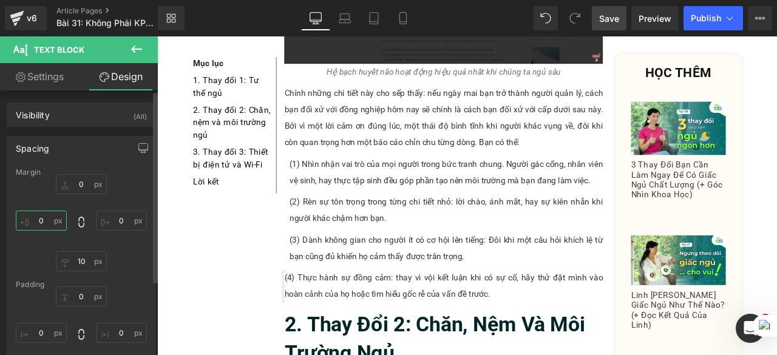
click at [45, 219] on input "0" at bounding box center [41, 221] width 51 height 20
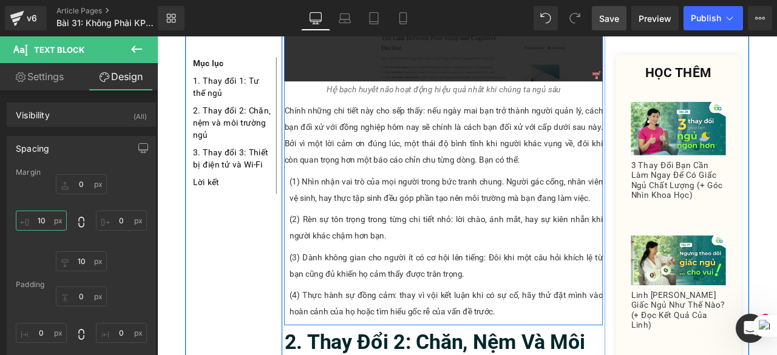
scroll to position [1077, 0]
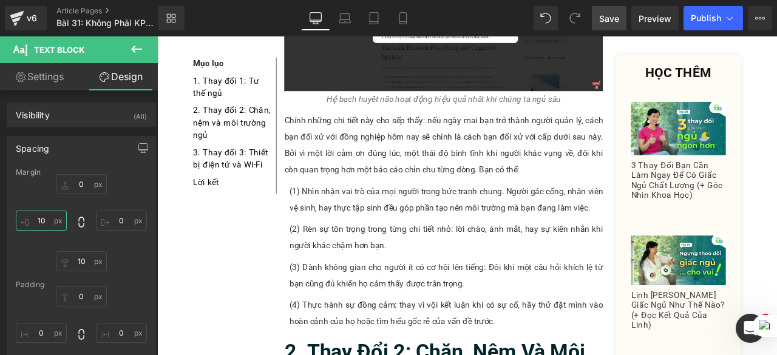
type input "10"
click at [611, 10] on link "Save" at bounding box center [609, 18] width 35 height 24
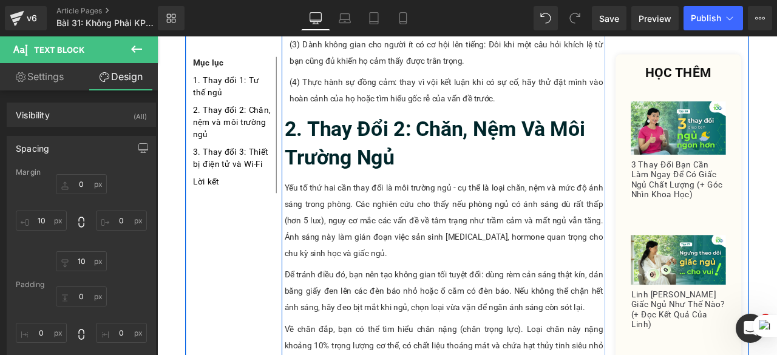
scroll to position [1343, 0]
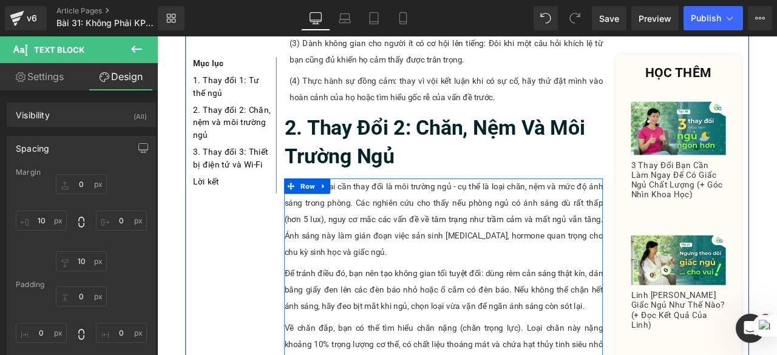
click at [446, 154] on h2 "2. Thay đổi 2: Chăn, nệm và môi trường ngủ" at bounding box center [497, 162] width 378 height 68
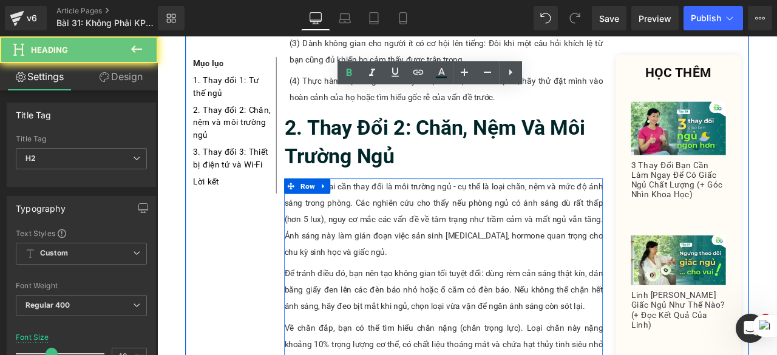
click at [446, 154] on h2 "2. Thay đổi 2: Chăn, nệm và môi trường ngủ" at bounding box center [497, 162] width 378 height 68
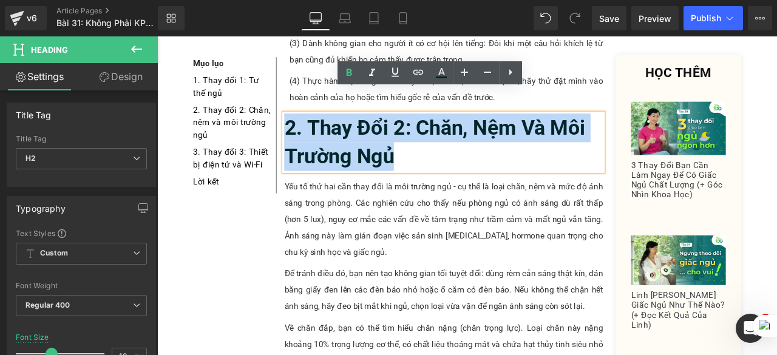
drag, startPoint x: 446, startPoint y: 154, endPoint x: 308, endPoint y: 118, distance: 142.9
click at [308, 128] on h2 "2. Thay đổi 2: Chăn, nệm và môi trường ngủ" at bounding box center [497, 162] width 378 height 68
paste div
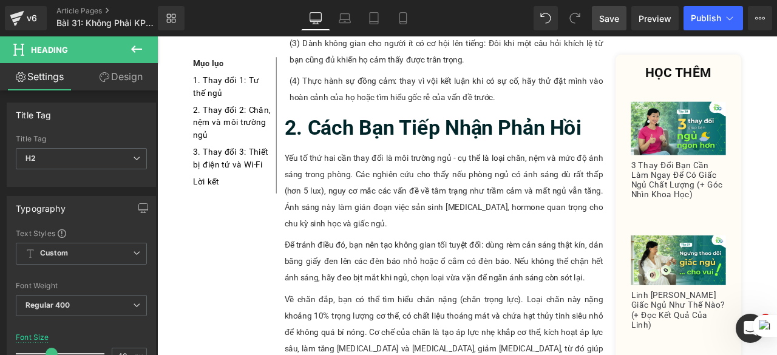
drag, startPoint x: 599, startPoint y: 18, endPoint x: 330, endPoint y: 189, distance: 318.9
click at [599, 18] on link "Save" at bounding box center [609, 18] width 35 height 24
click at [363, 174] on p "Yếu tố thứ hai cần thay đổi là môi trường ngủ - cụ thể là loại chăn, nệm và mức…" at bounding box center [497, 219] width 378 height 97
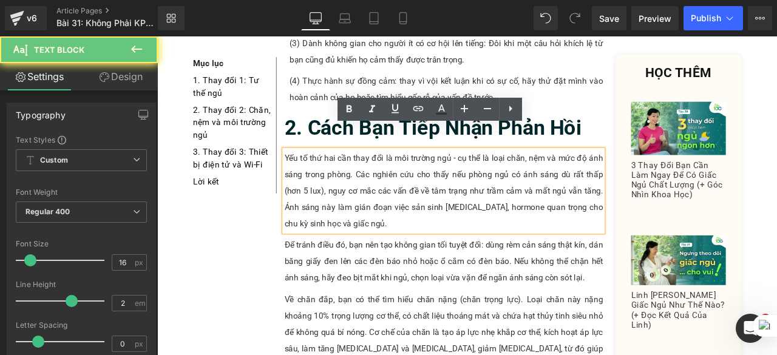
click at [363, 174] on p "Yếu tố thứ hai cần thay đổi là môi trường ngủ - cụ thể là loại chăn, nệm và mức…" at bounding box center [497, 219] width 378 height 97
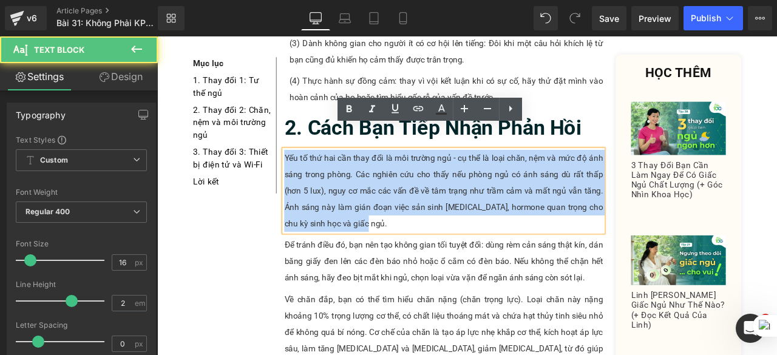
drag, startPoint x: 402, startPoint y: 225, endPoint x: 304, endPoint y: 148, distance: 125.0
click at [308, 171] on p "Yếu tố thứ hai cần thay đổi là môi trường ngủ - cụ thể là loại chăn, nệm và mức…" at bounding box center [497, 219] width 378 height 97
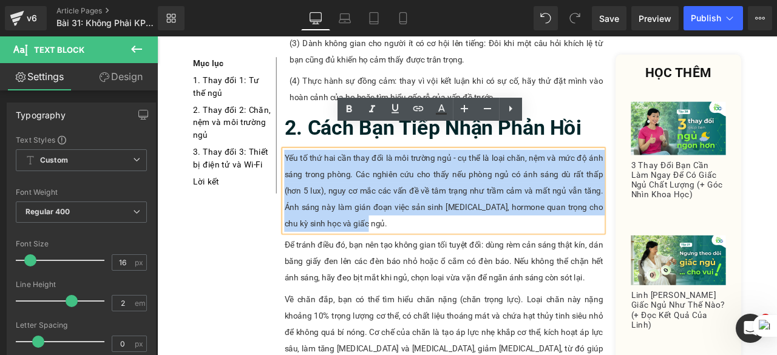
paste div
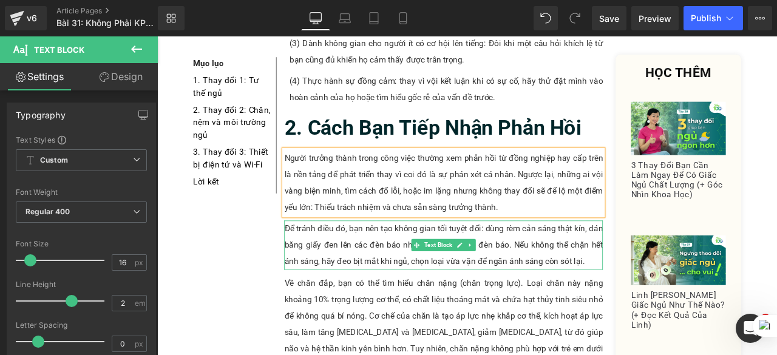
click at [595, 254] on p "Để tránh điều đó, bạn nên tạo không gian tối tuyệt đối: dùng rèm cản sáng thật …" at bounding box center [497, 283] width 378 height 58
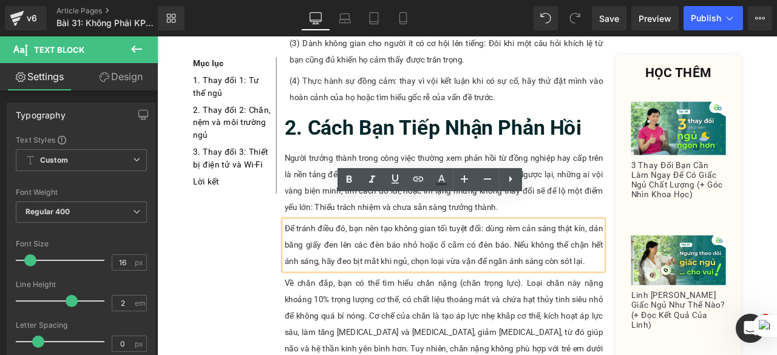
click at [589, 270] on p "Để tránh điều đó, bạn nên tạo không gian tối tuyệt đối: dùng rèm cản sáng thật …" at bounding box center [497, 283] width 378 height 58
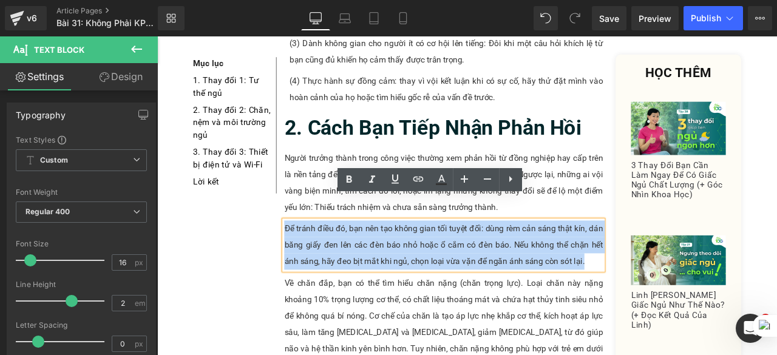
drag, startPoint x: 668, startPoint y: 276, endPoint x: 298, endPoint y: 243, distance: 371.9
click at [302, 243] on div "Một sai lầm phần lớn các bạn trẻ đi làm thường mắc phải là nghĩ rằng chỉ cần ho…" at bounding box center [497, 348] width 390 height 2822
paste div
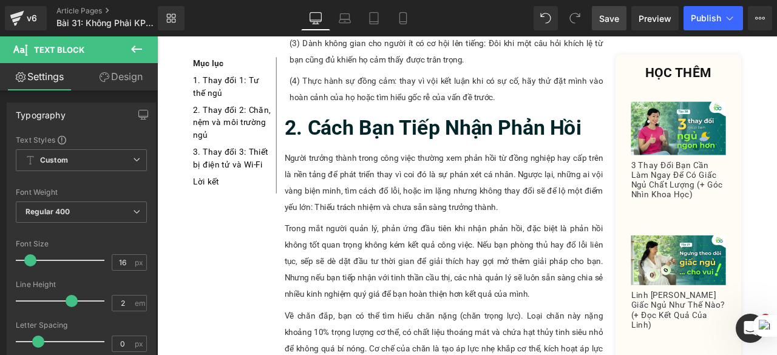
click at [623, 15] on link "Save" at bounding box center [609, 18] width 35 height 24
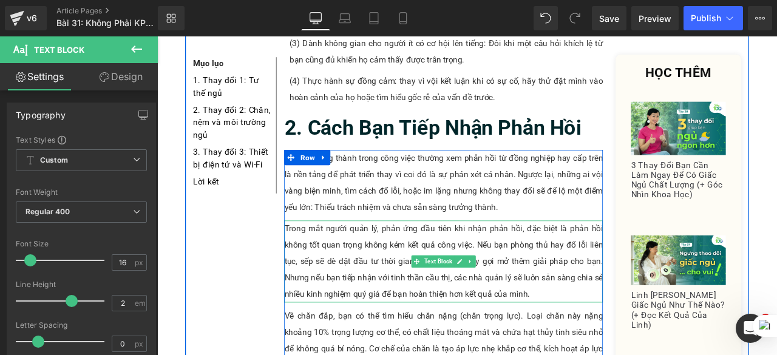
scroll to position [1385, 0]
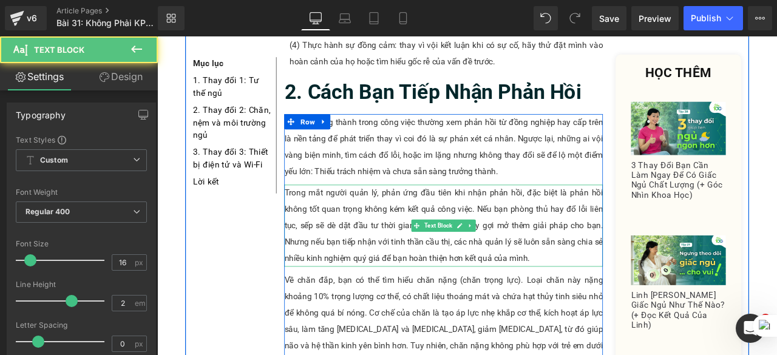
click at [597, 272] on p "Trong mắt người quản lý, phản ứng đầu tiên khi nhận phản hồi, đặc biệt là phản …" at bounding box center [497, 261] width 378 height 97
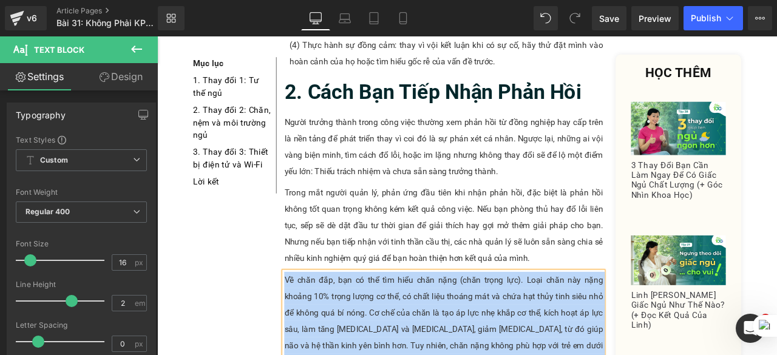
paste div
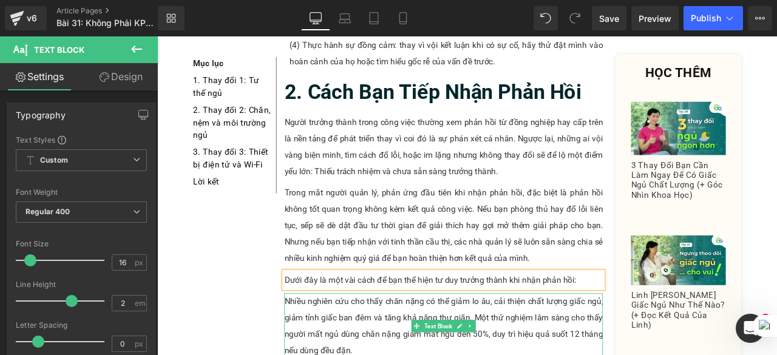
scroll to position [1484, 0]
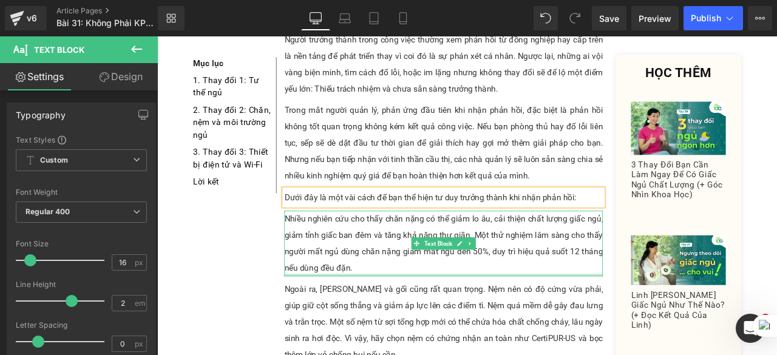
click at [541, 264] on p "Nhiều nghiên cứu cho thấy chăn nặng có thể giảm lo âu, cải thiện chất lượng giấ…" at bounding box center [497, 282] width 378 height 78
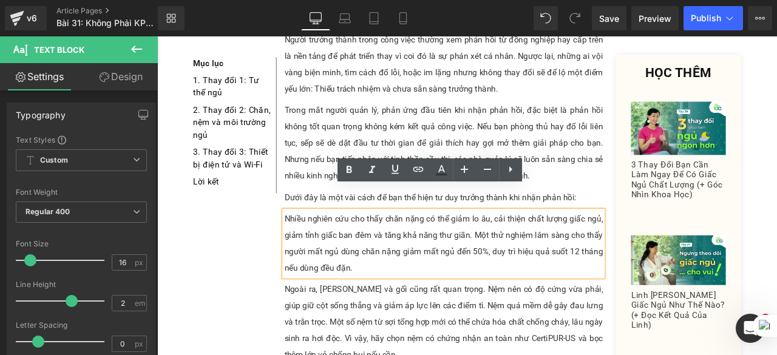
click at [387, 281] on p "Nhiều nghiên cứu cho thấy chăn nặng có thể giảm lo âu, cải thiện chất lượng giấ…" at bounding box center [497, 282] width 378 height 78
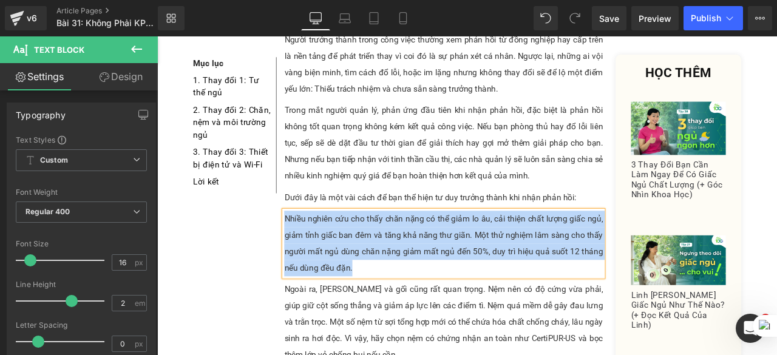
paste div
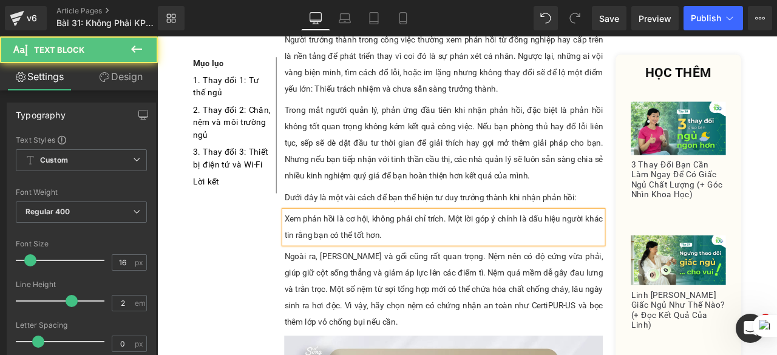
click at [308, 243] on p "Xem phản hồi là cơ hội, không phải chỉ trích. Một lời góp ý chính là dấu hiệu n…" at bounding box center [497, 262] width 378 height 39
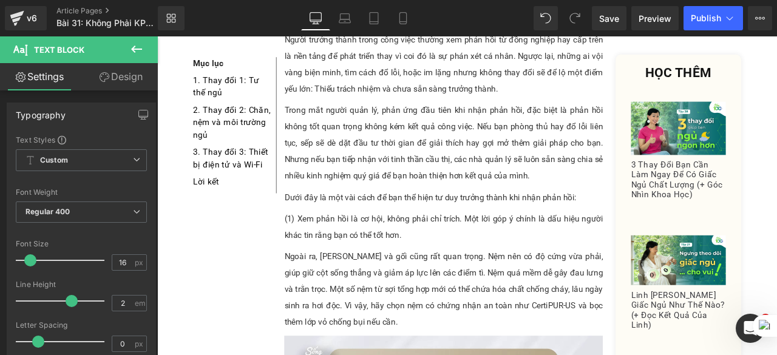
click at [126, 78] on link "Design" at bounding box center [120, 76] width 79 height 27
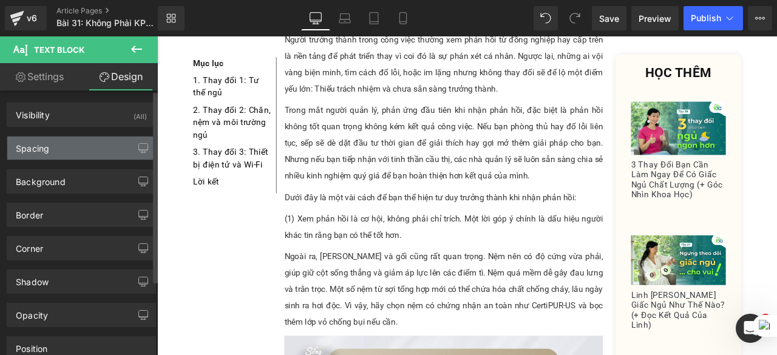
click at [91, 149] on div "Spacing" at bounding box center [81, 148] width 148 height 23
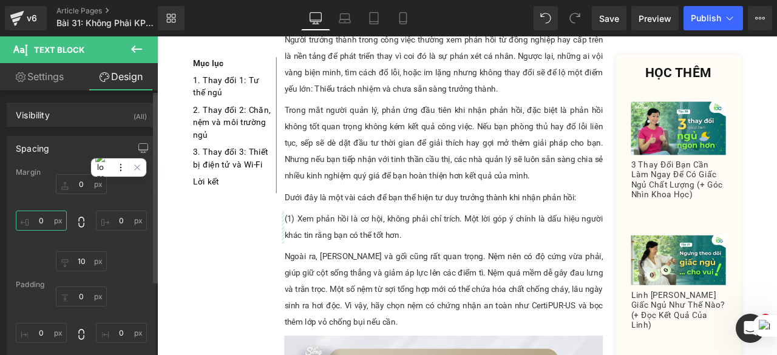
click at [35, 217] on input "0" at bounding box center [41, 221] width 51 height 20
type input "10"
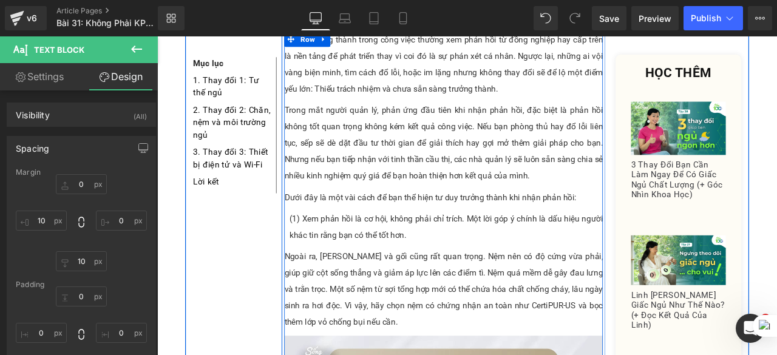
scroll to position [1513, 0]
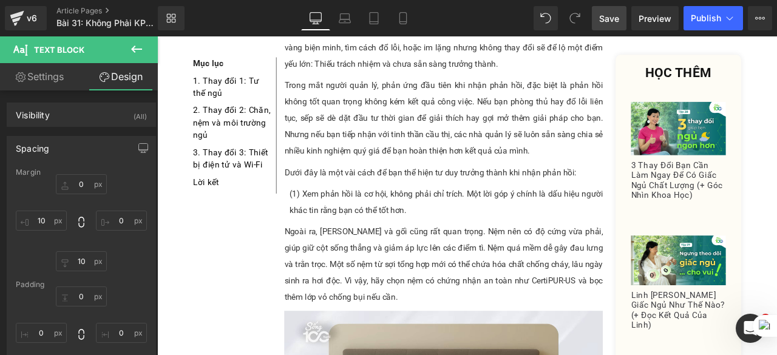
click at [615, 15] on span "Save" at bounding box center [609, 18] width 20 height 13
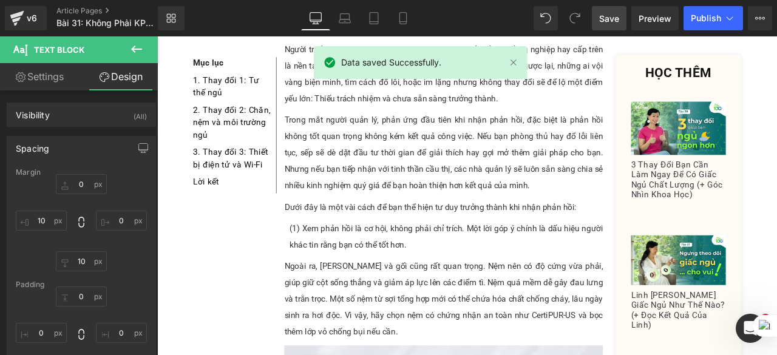
scroll to position [1480, 0]
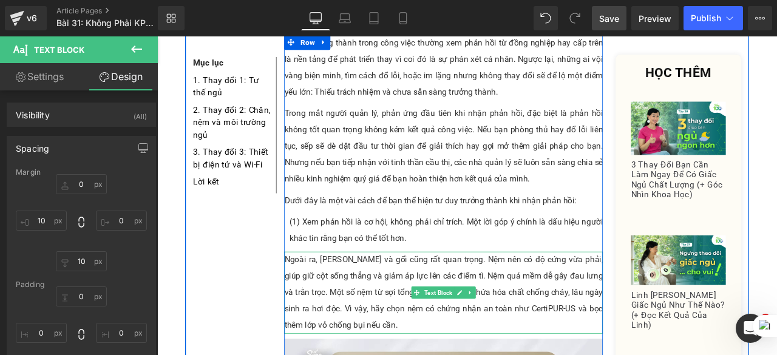
click at [386, 299] on p "Ngoài ra, nệm và gối cũng rất quan trọng. Nệm nên có độ cứng vừa phải, giúp giữ…" at bounding box center [497, 339] width 378 height 97
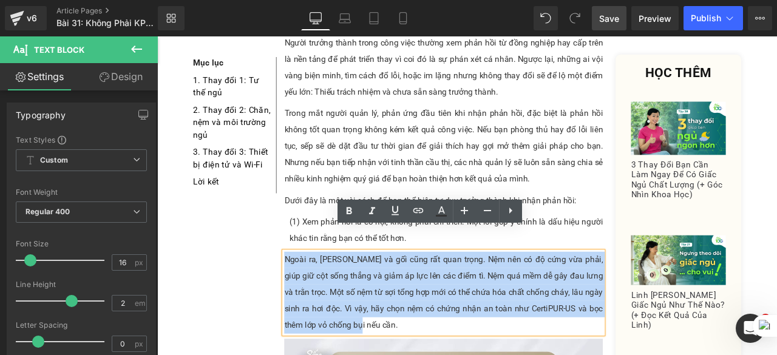
drag, startPoint x: 398, startPoint y: 346, endPoint x: 304, endPoint y: 274, distance: 118.3
click at [308, 291] on p "Ngoài ra, nệm và gối cũng rất quan trọng. Nệm nên có độ cứng vừa phải, giúp giữ…" at bounding box center [497, 339] width 378 height 97
paste div
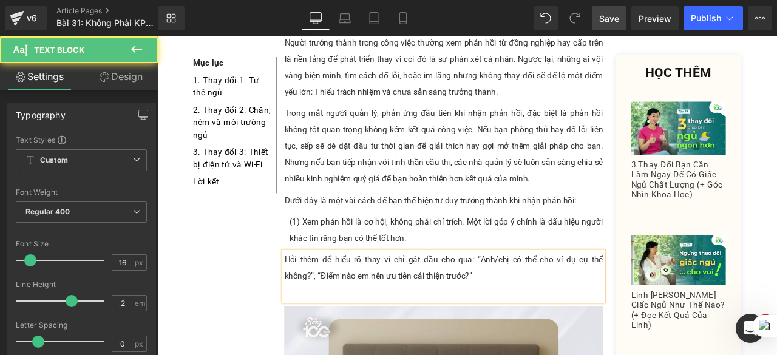
click at [308, 291] on p "Hỏi thêm để hiểu rõ thay vì chỉ gật đầu cho qua: “Anh/chị có thể cho ví dụ cụ t…" at bounding box center [497, 310] width 378 height 39
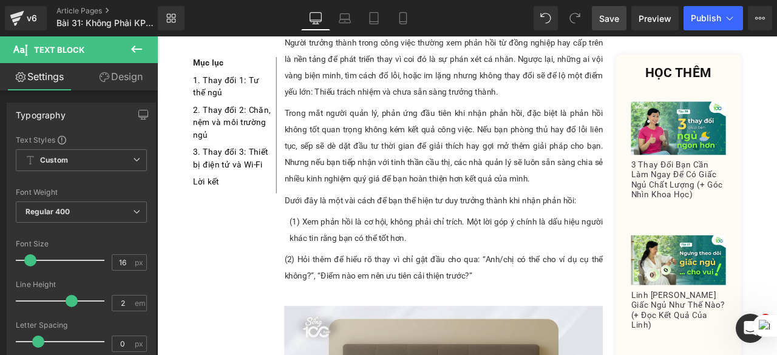
click at [112, 76] on link "Design" at bounding box center [120, 76] width 79 height 27
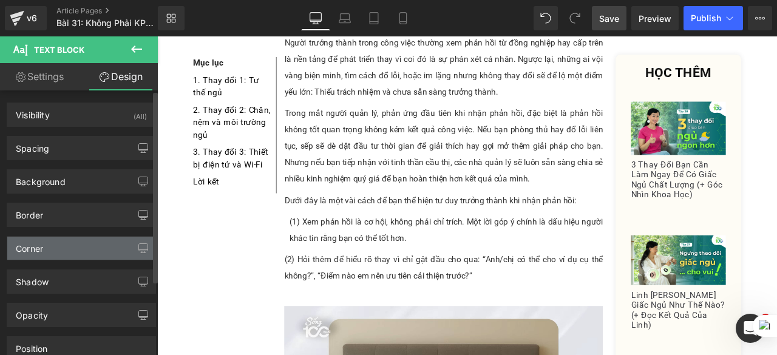
type input "0"
type input "10"
type input "0"
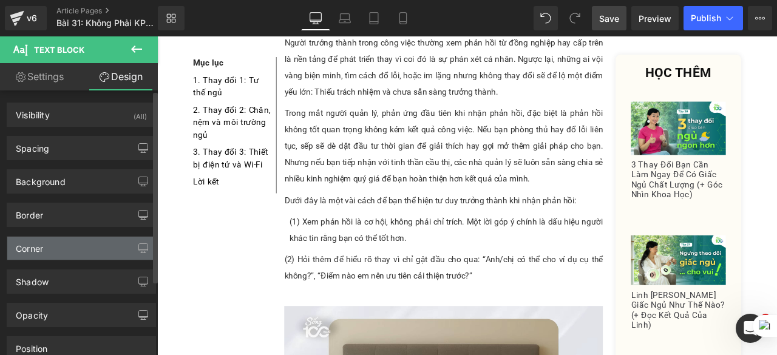
type input "0"
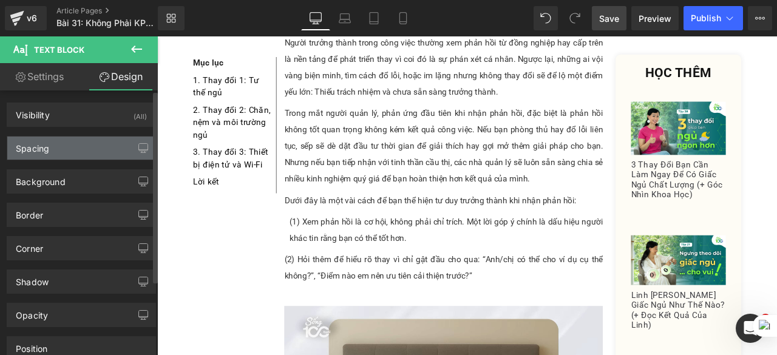
click at [70, 149] on div "Spacing" at bounding box center [81, 148] width 148 height 23
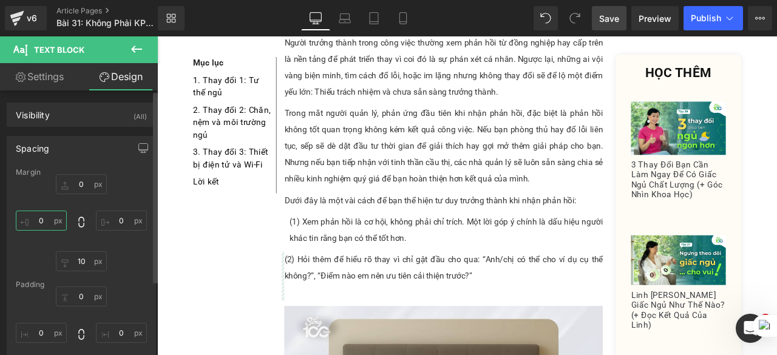
click at [44, 220] on input "0" at bounding box center [41, 221] width 51 height 20
type input "10"
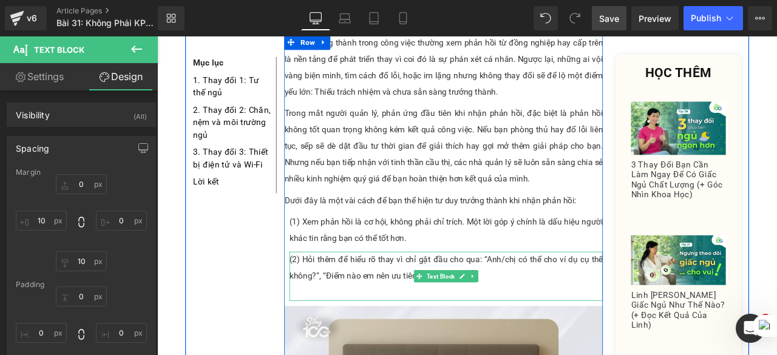
click at [383, 330] on p at bounding box center [500, 339] width 372 height 19
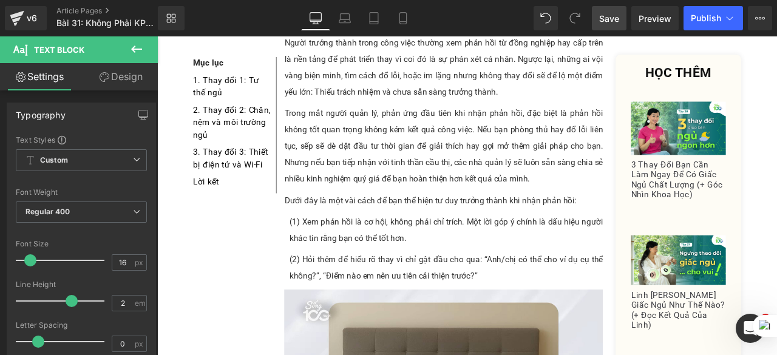
drag, startPoint x: 602, startPoint y: 9, endPoint x: 373, endPoint y: 151, distance: 269.1
click at [602, 9] on link "Save" at bounding box center [609, 18] width 35 height 24
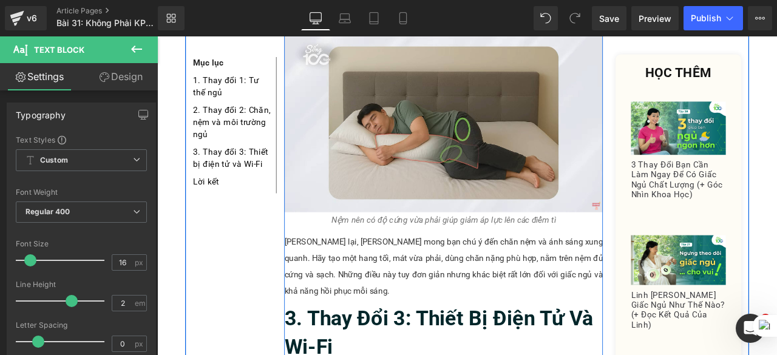
scroll to position [1794, 0]
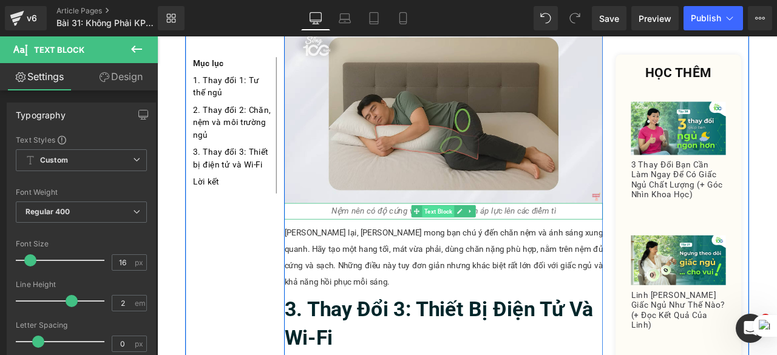
click at [471, 237] on span "Text Block" at bounding box center [490, 244] width 38 height 15
click at [608, 250] on div at bounding box center [497, 251] width 378 height 3
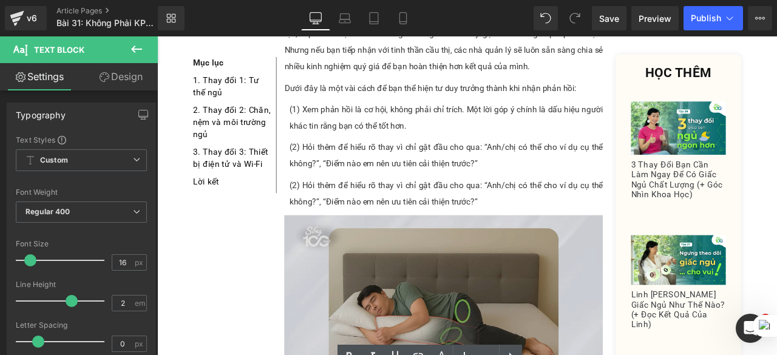
scroll to position [1609, 0]
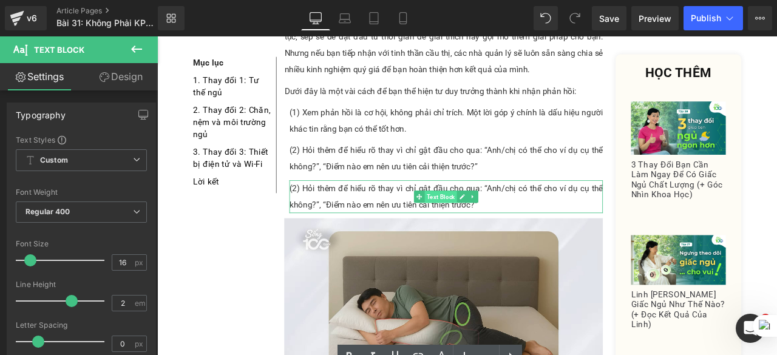
click at [487, 220] on span "Text Block" at bounding box center [493, 227] width 38 height 15
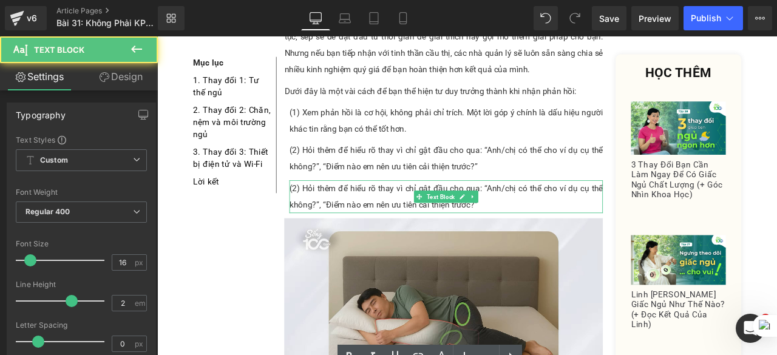
click at [570, 207] on p "(2) Hỏi thêm để hiểu rõ thay vì chỉ gật đầu cho qua: “Anh/chị có thể cho ví dụ …" at bounding box center [500, 226] width 372 height 39
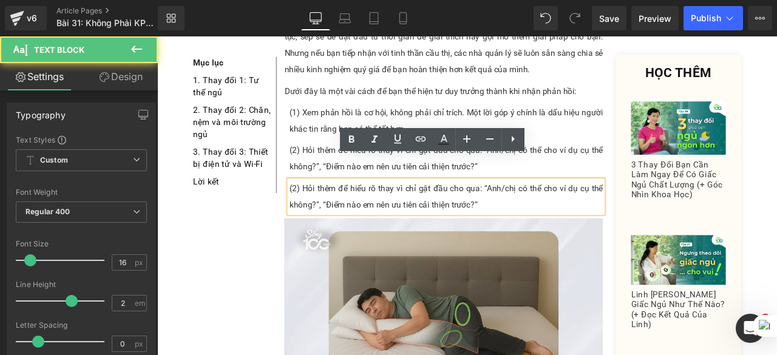
click at [570, 207] on p "(2) Hỏi thêm để hiểu rõ thay vì chỉ gật đầu cho qua: “Anh/chị có thể cho ví dụ …" at bounding box center [500, 226] width 372 height 39
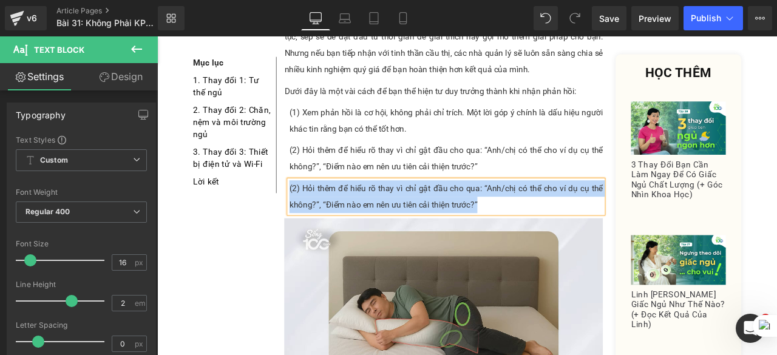
paste div
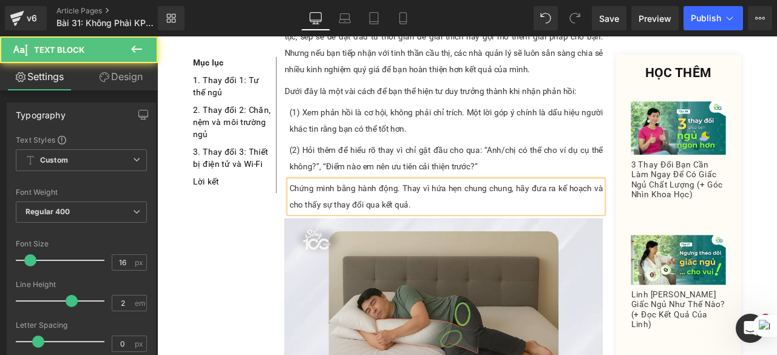
click at [314, 207] on p "Chứng minh bằng hành động. Thay vì hứa hẹn chung chung, hãy đưa ra kế hoạch và …" at bounding box center [500, 226] width 372 height 39
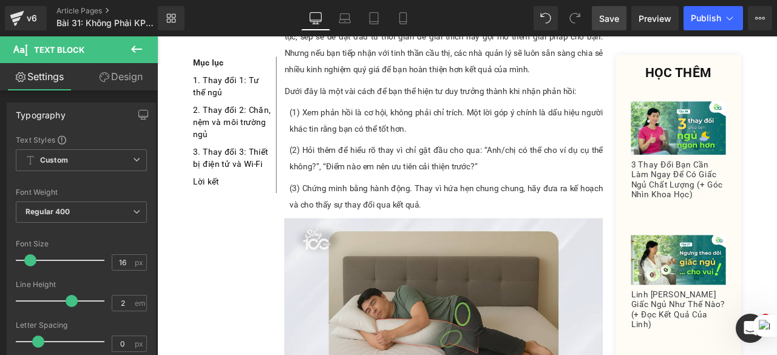
drag, startPoint x: 610, startPoint y: 21, endPoint x: 426, endPoint y: 322, distance: 352.8
click at [610, 21] on span "Save" at bounding box center [609, 18] width 20 height 13
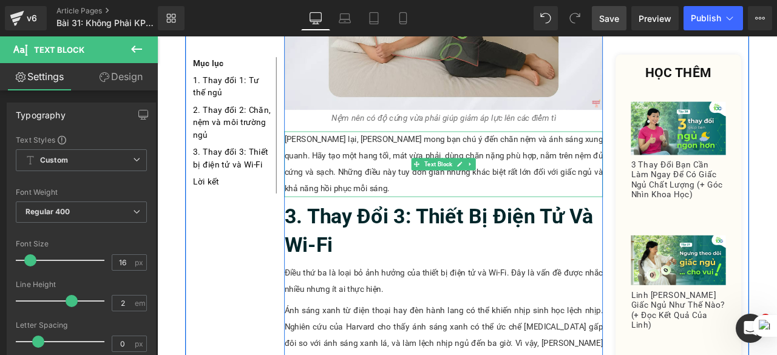
scroll to position [1892, 0]
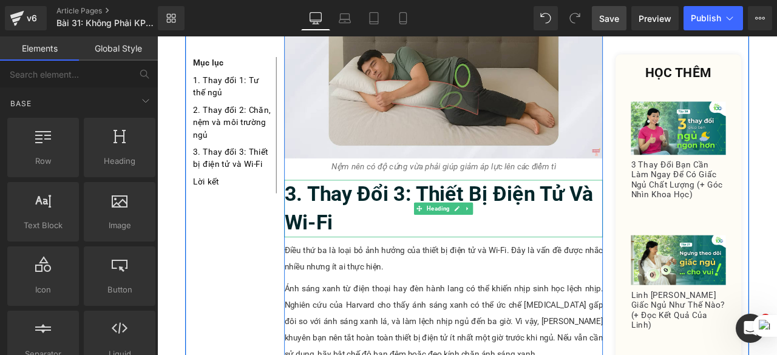
click at [418, 219] on h2 "3. Thay đổi 3: Thiết bị điện tử và Wi-Fi" at bounding box center [497, 240] width 378 height 68
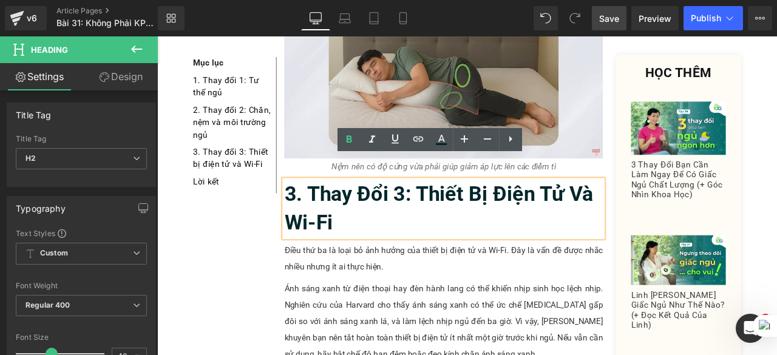
click at [434, 230] on h2 "3. Thay đổi 3: Thiết bị điện tử và Wi-Fi" at bounding box center [497, 240] width 378 height 68
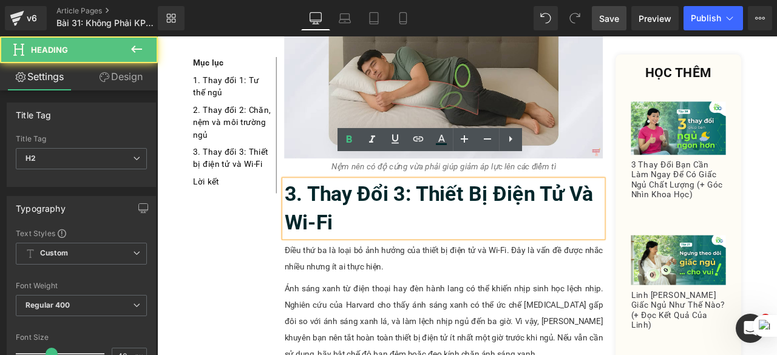
click at [434, 230] on h2 "3. Thay đổi 3: Thiết bị điện tử và Wi-Fi" at bounding box center [497, 240] width 378 height 68
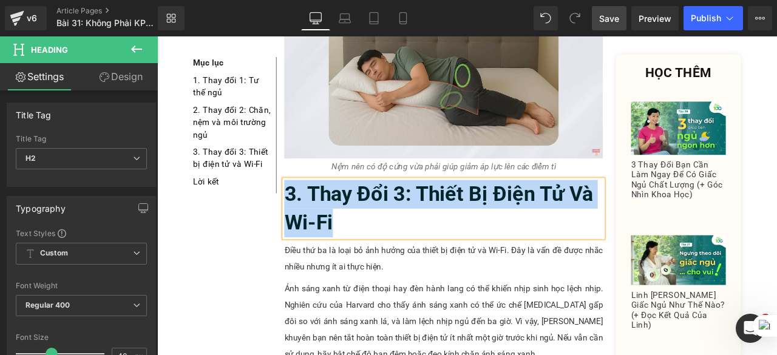
paste div
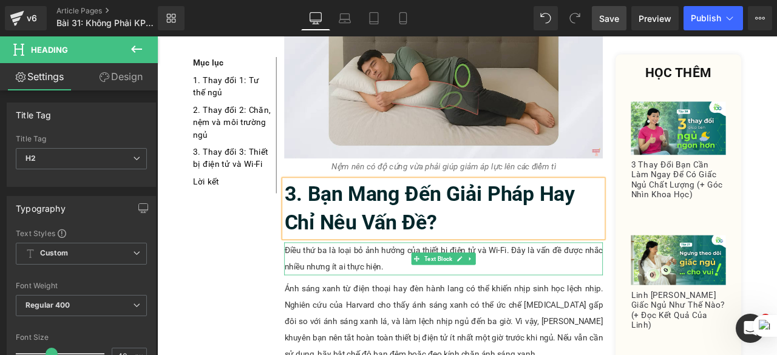
click at [565, 284] on p "Điều thứ ba là loại bỏ ảnh hưởng của thiết bị điện tử và Wi-Fi. Đây là vấn đề đ…" at bounding box center [497, 300] width 378 height 39
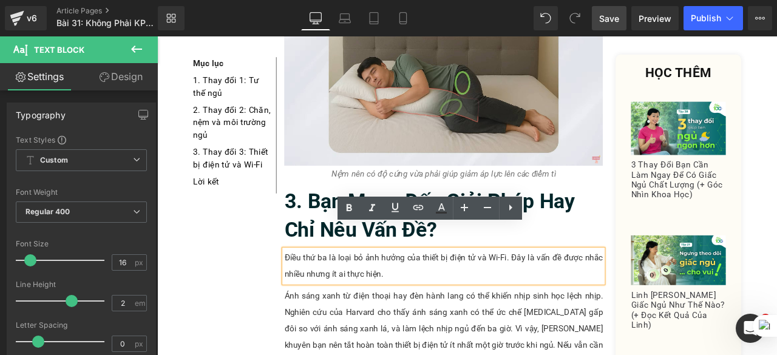
scroll to position [1885, 0]
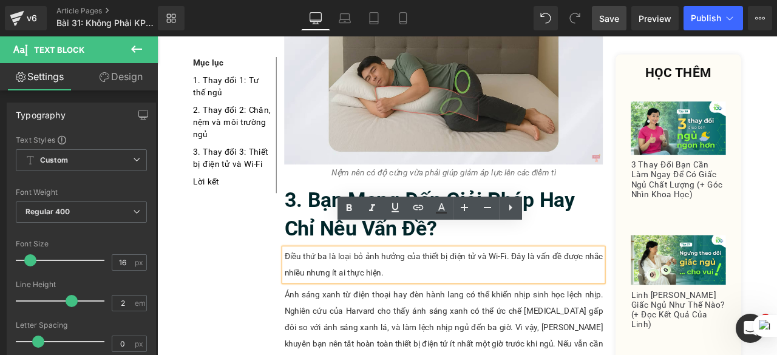
click at [450, 299] on p "Điều thứ ba là loại bỏ ảnh hưởng của thiết bị điện tử và Wi-Fi. Đây là vấn đề đ…" at bounding box center [497, 307] width 378 height 39
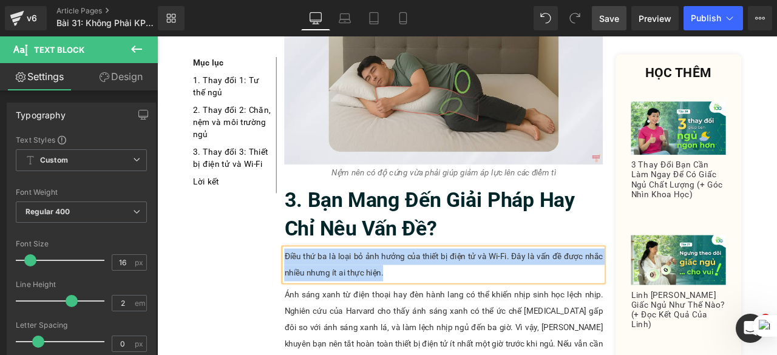
paste div
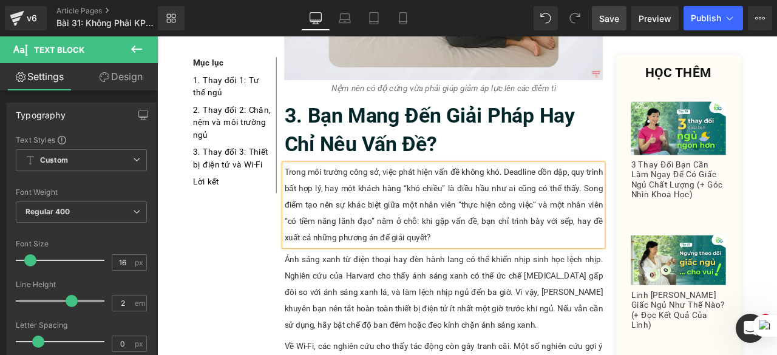
scroll to position [1986, 0]
click at [453, 324] on p "Ánh sáng xanh từ điện thoại hay đèn hành lang có thể khiến nhịp sinh học lệch n…" at bounding box center [497, 338] width 378 height 97
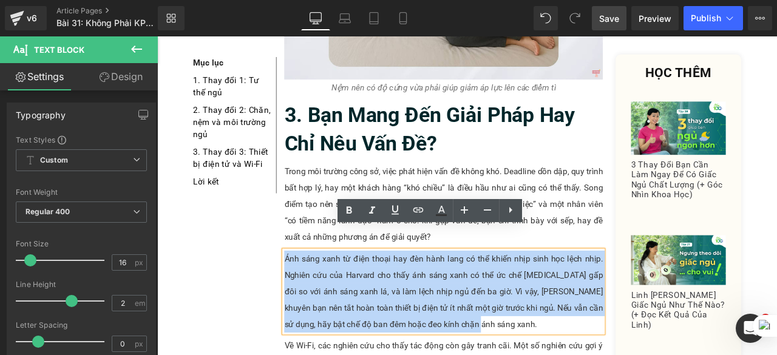
drag, startPoint x: 511, startPoint y: 353, endPoint x: 304, endPoint y: 277, distance: 220.5
click at [308, 290] on p "Ánh sáng xanh từ điện thoại hay đèn hành lang có thể khiến nhịp sinh học lệch n…" at bounding box center [497, 338] width 378 height 97
paste div
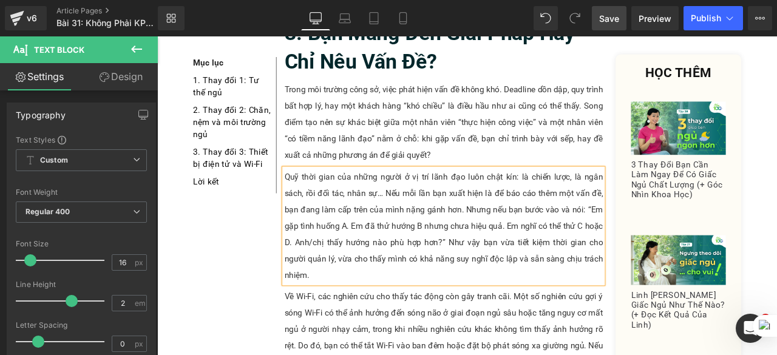
scroll to position [2084, 0]
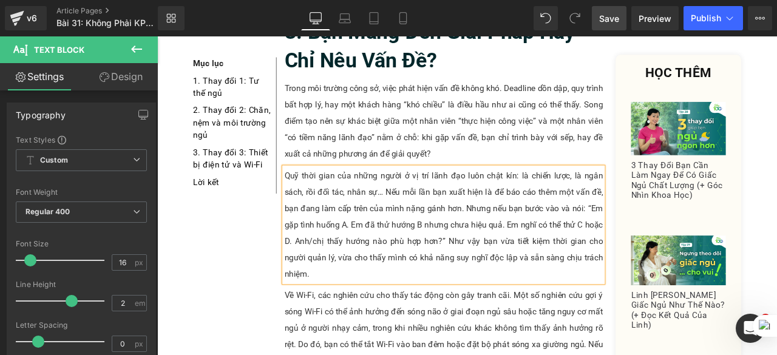
click at [601, 21] on span "Save" at bounding box center [609, 18] width 20 height 13
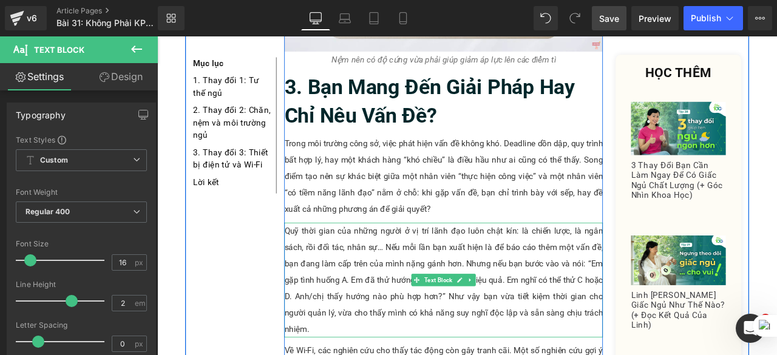
scroll to position [2117, 0]
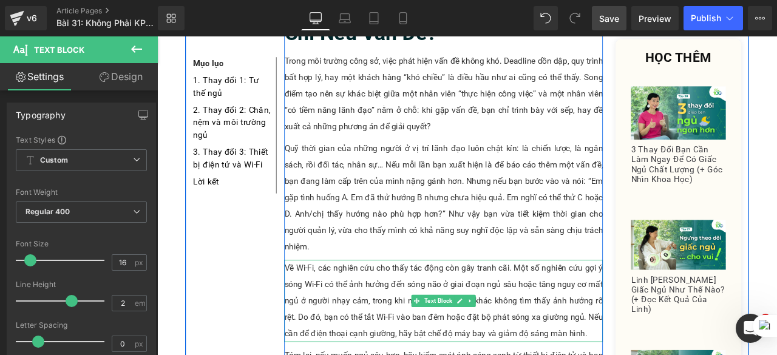
click at [403, 342] on p "Về Wi-Fi, các nghiên cứu cho thấy tác động còn gây tranh cãi. Một số nghiên cứu…" at bounding box center [497, 349] width 378 height 97
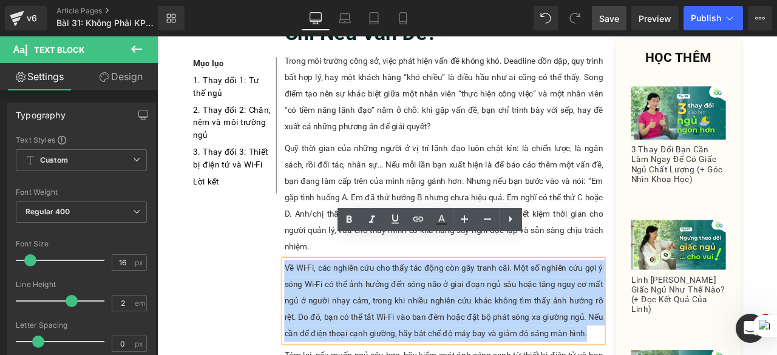
drag, startPoint x: 667, startPoint y: 353, endPoint x: 303, endPoint y: 283, distance: 371.1
click at [308, 301] on p "Về Wi-Fi, các nghiên cứu cho thấy tác động còn gây tranh cãi. Một số nghiên cứu…" at bounding box center [497, 349] width 378 height 97
paste div
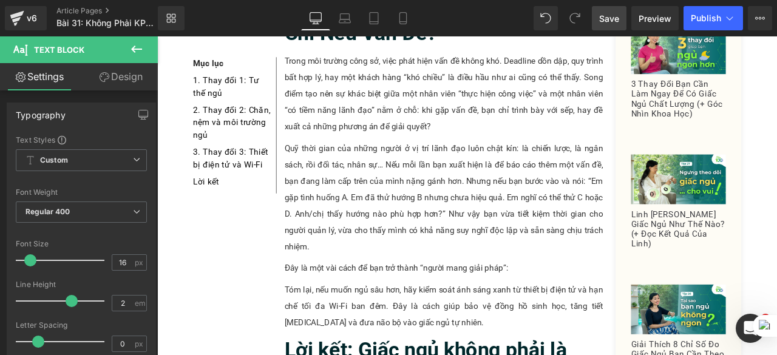
drag, startPoint x: 613, startPoint y: 16, endPoint x: 369, endPoint y: 124, distance: 267.2
click at [613, 16] on span "Save" at bounding box center [609, 18] width 20 height 13
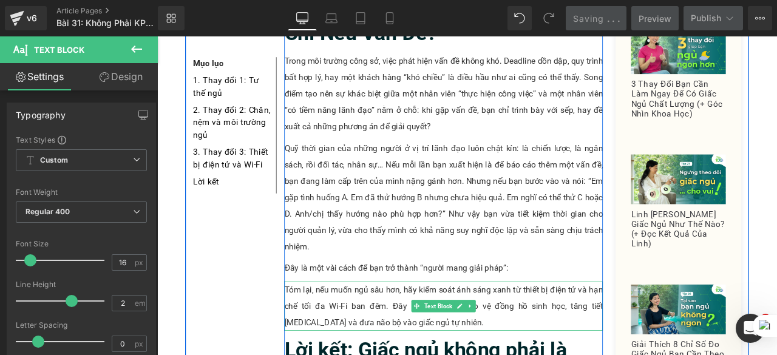
click at [480, 348] on p "Tóm lại, nếu muốn ngủ sâu hơn, hãy kiểm soát ánh sáng xanh từ thiết bị điện tử …" at bounding box center [497, 356] width 378 height 58
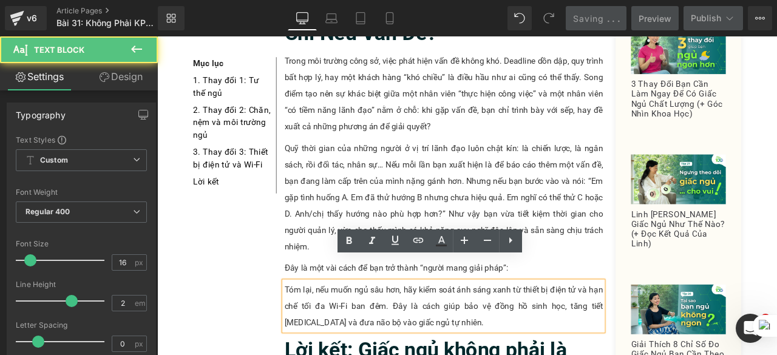
click at [480, 348] on p "Tóm lại, nếu muốn ngủ sâu hơn, hãy kiểm soát ánh sáng xanh từ thiết bị điện tử …" at bounding box center [497, 356] width 378 height 58
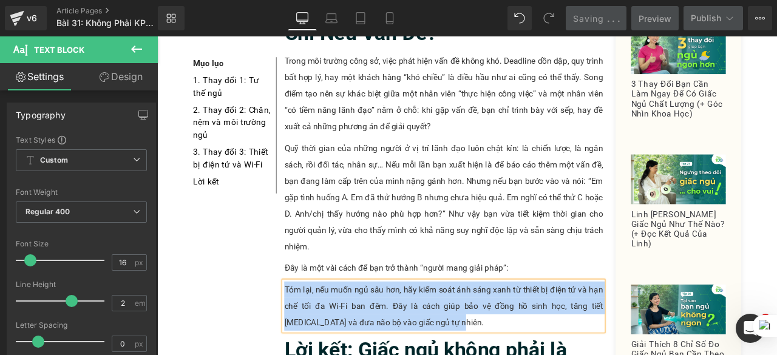
paste div
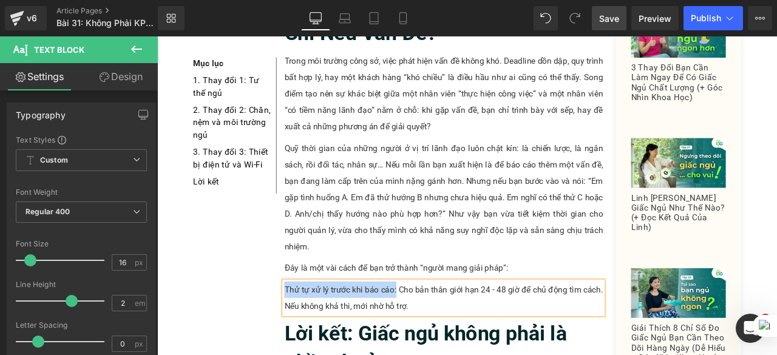
drag, startPoint x: 435, startPoint y: 311, endPoint x: 304, endPoint y: 307, distance: 131.2
click at [308, 327] on p "Thử tự xử lý trước khi báo cáo: Cho bản thân giới hạn 24 - 48 giờ để chủ động t…" at bounding box center [497, 346] width 378 height 39
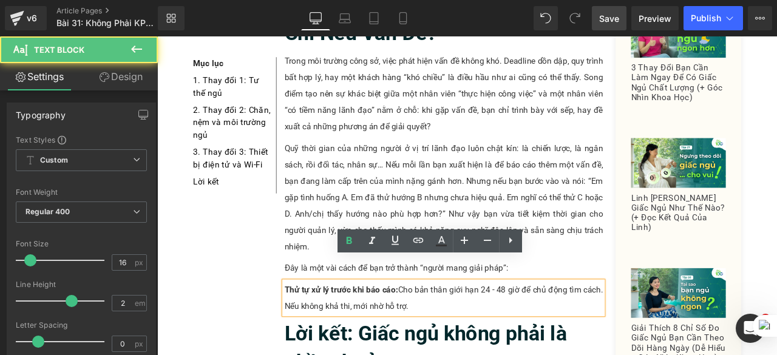
click at [308, 330] on strong "Thử tự xử lý trước khi báo cáo:" at bounding box center [375, 336] width 135 height 12
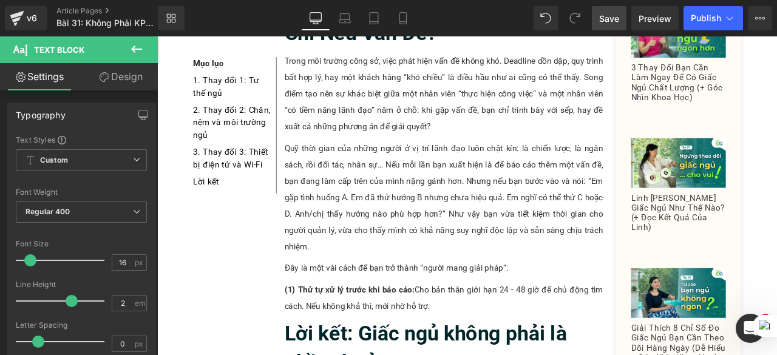
drag, startPoint x: 611, startPoint y: 21, endPoint x: 349, endPoint y: 253, distance: 349.8
click at [611, 21] on span "Save" at bounding box center [609, 18] width 20 height 13
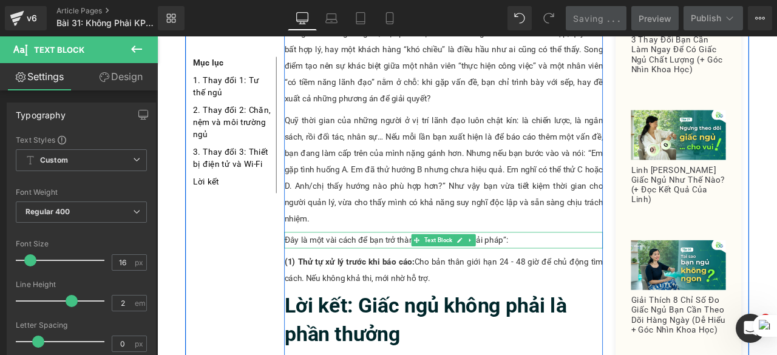
scroll to position [2152, 0]
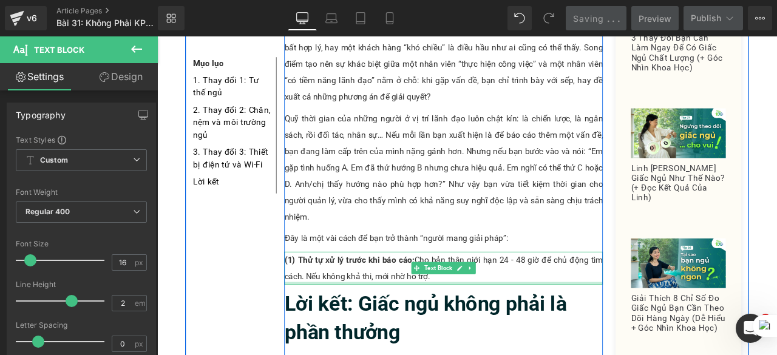
click at [488, 327] on div at bounding box center [497, 328] width 378 height 3
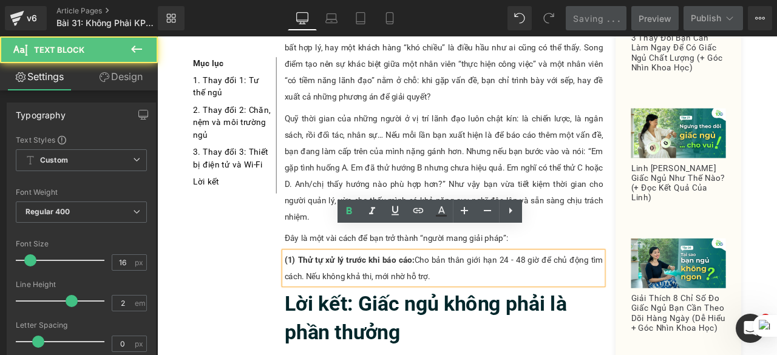
click at [308, 295] on strong "(1) Thử tự xử lý trước khi báo cáo:" at bounding box center [385, 301] width 154 height 12
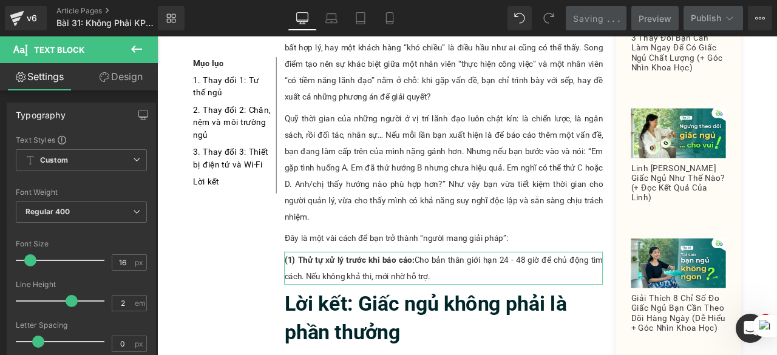
click at [109, 80] on link "Design" at bounding box center [120, 76] width 79 height 27
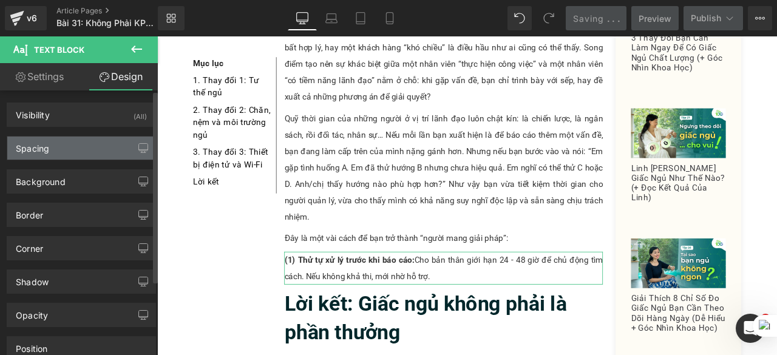
click at [86, 146] on div "Spacing" at bounding box center [81, 148] width 148 height 23
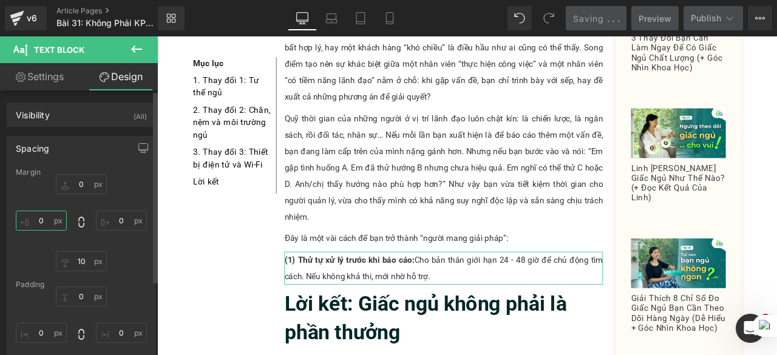
click at [44, 217] on input "0" at bounding box center [41, 221] width 51 height 20
type input "10"
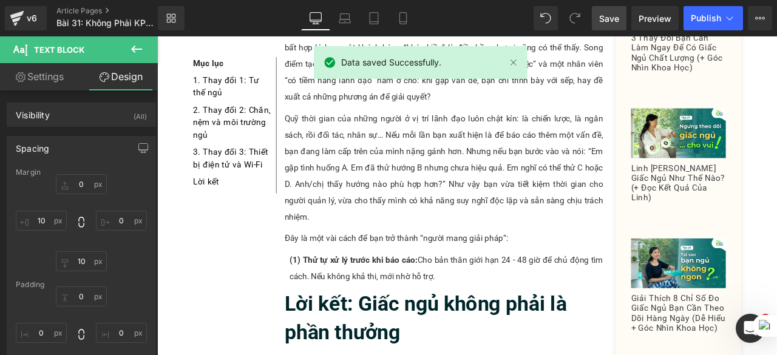
click at [600, 19] on link "Save" at bounding box center [609, 18] width 35 height 24
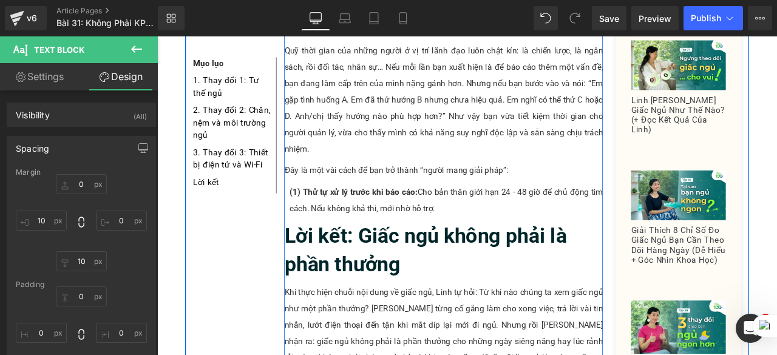
scroll to position [2233, 0]
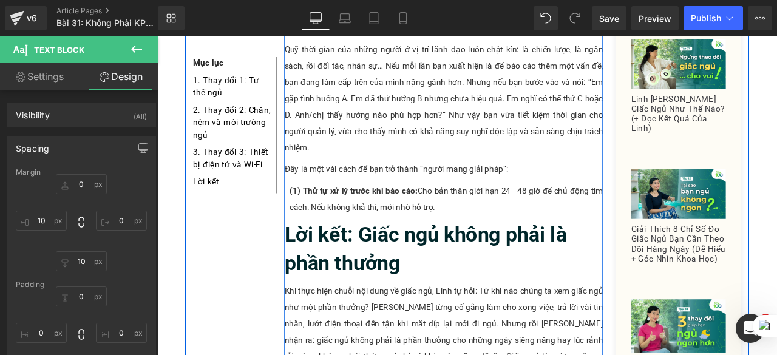
click at [532, 212] on p "(1) Thử tự xử lý trước khi báo cáo: Cho bản thân giới hạn 24 - 48 giờ để chủ độ…" at bounding box center [500, 229] width 372 height 39
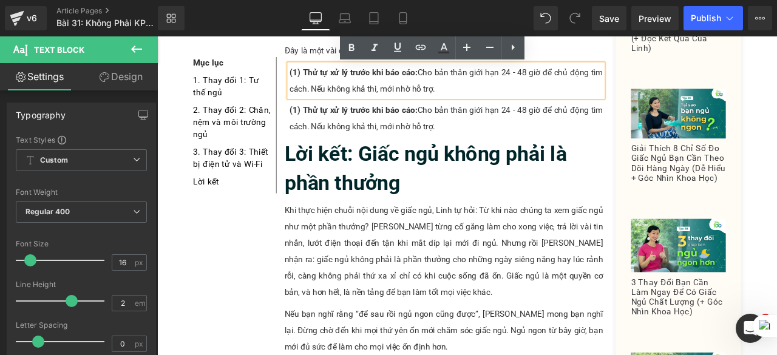
scroll to position [2377, 0]
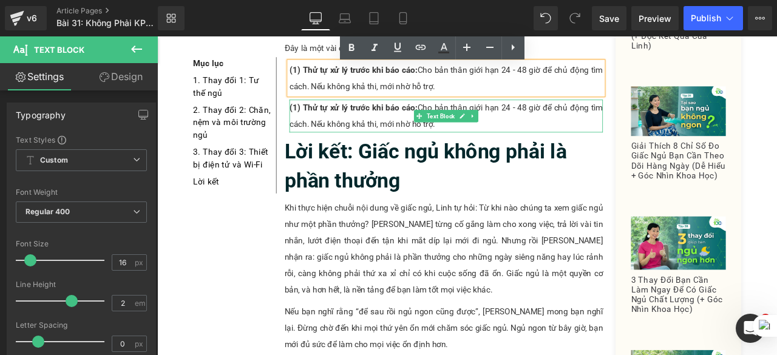
click at [359, 115] on strong "(1) Thử tự xử lý trước khi báo cáo:" at bounding box center [390, 121] width 152 height 12
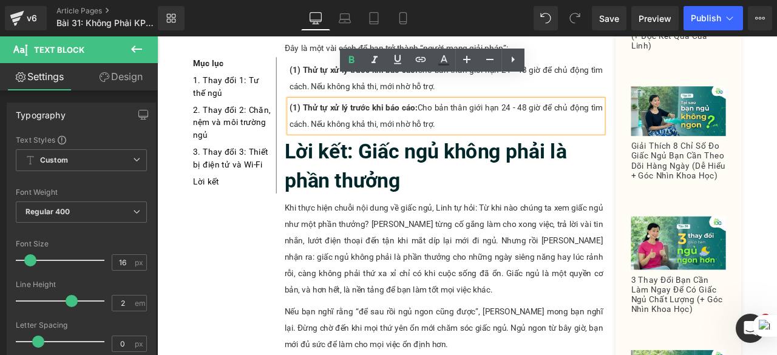
drag, startPoint x: 327, startPoint y: 94, endPoint x: 496, endPoint y: 127, distance: 172.0
paste div
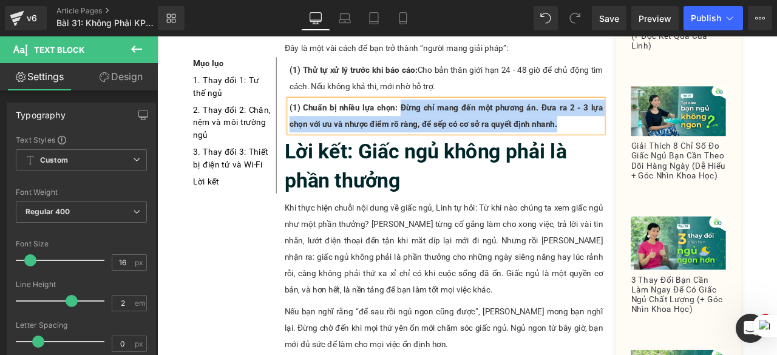
drag, startPoint x: 442, startPoint y: 96, endPoint x: 642, endPoint y: 114, distance: 200.6
click at [642, 114] on p "(1) Chuẩn bị nhiều lựa chọn: Đừng chỉ mang đến một phương án. Đưa ra 2 - 3 lựa …" at bounding box center [500, 131] width 372 height 39
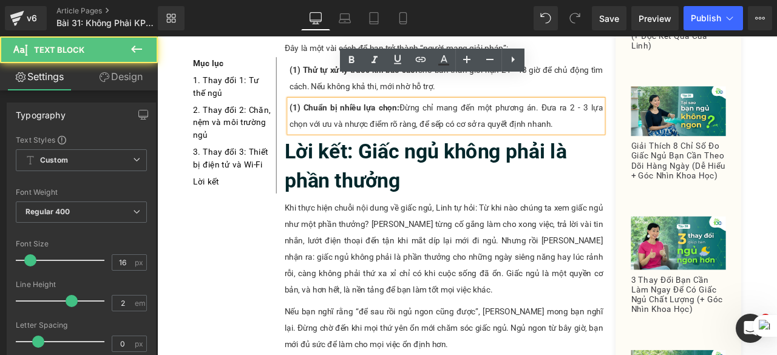
click at [319, 115] on strong "(1) Chuẩn bị nhiều lựa chọn:" at bounding box center [379, 121] width 130 height 12
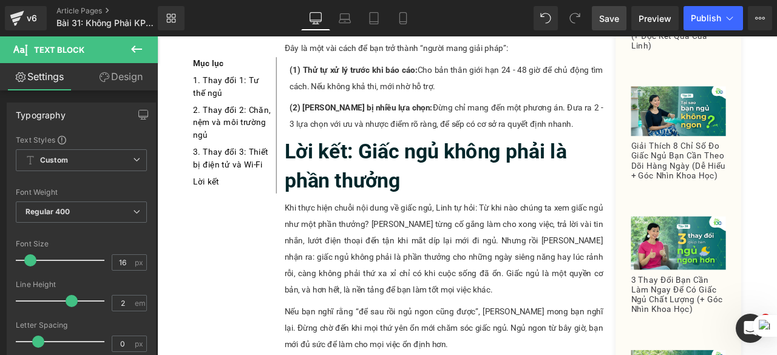
drag, startPoint x: 612, startPoint y: 20, endPoint x: 355, endPoint y: 69, distance: 261.5
click at [612, 20] on span "Save" at bounding box center [609, 18] width 20 height 13
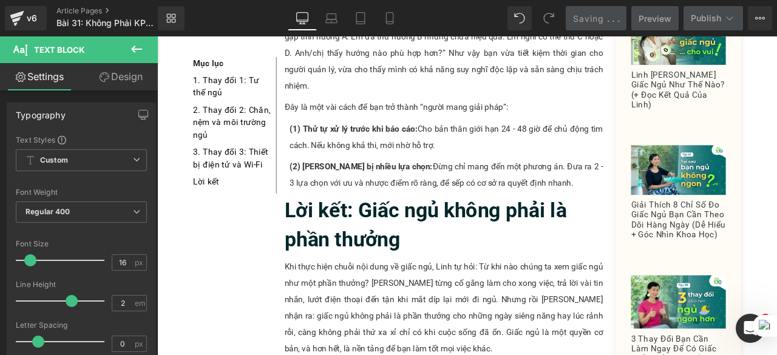
scroll to position [2308, 0]
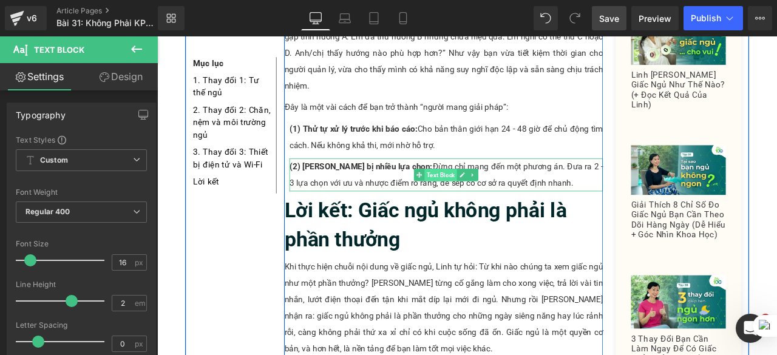
click at [482, 193] on span "Text Block" at bounding box center [493, 200] width 38 height 15
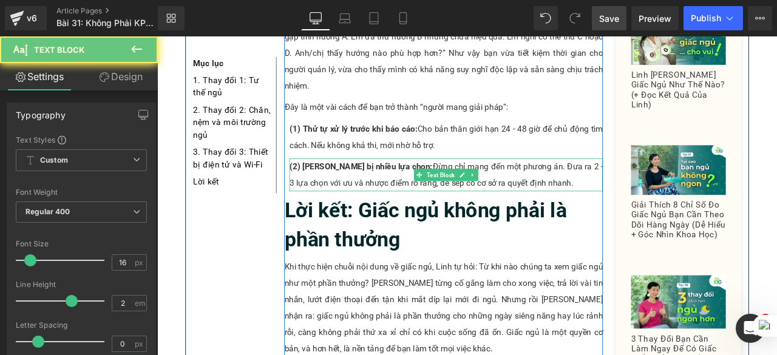
click at [603, 181] on p "(2) Chuẩn bị nhiều lựa chọn: Đừng chỉ mang đến một phương án. Đưa ra 2 - 3 lựa …" at bounding box center [500, 200] width 372 height 39
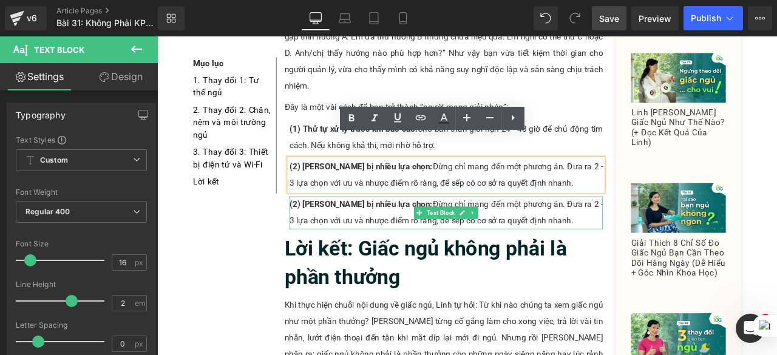
click at [435, 226] on p "(2) Chuẩn bị nhiều lựa chọn: Đừng chỉ mang đến một phương án. Đưa ra 2 - 3 lựa …" at bounding box center [500, 245] width 372 height 39
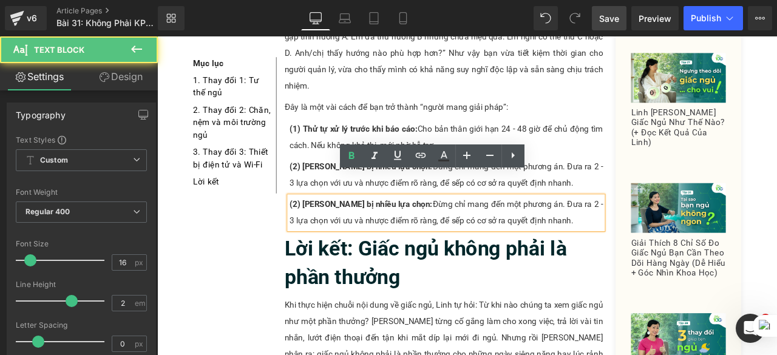
click at [633, 228] on p "(2) Chuẩn bị nhiều lựa chọn: Đừng chỉ mang đến một phương án. Đưa ra 2 - 3 lựa …" at bounding box center [500, 245] width 372 height 39
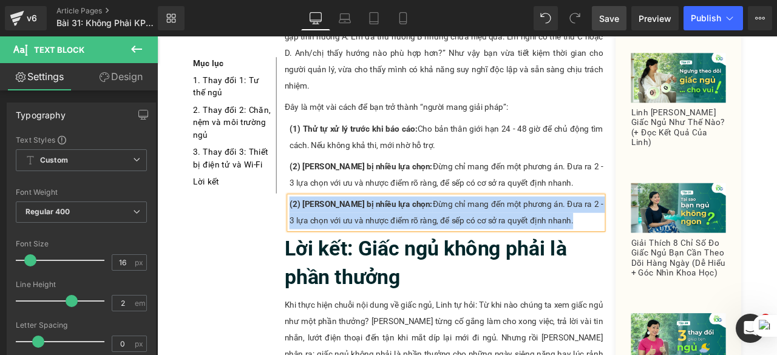
paste div
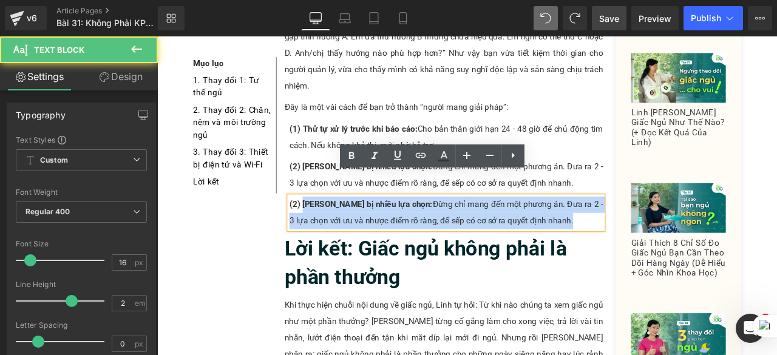
drag, startPoint x: 328, startPoint y: 210, endPoint x: 664, endPoint y: 234, distance: 336.7
click at [664, 234] on p "(2) Chuẩn bị nhiều lựa chọn: Đừng chỉ mang đến một phương án. Đưa ra 2 - 3 lựa …" at bounding box center [500, 245] width 372 height 39
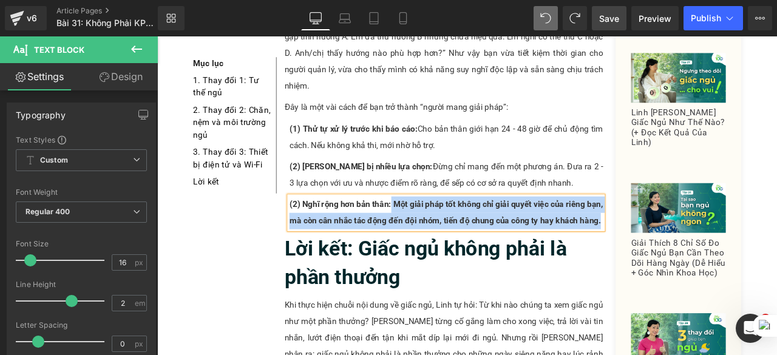
drag, startPoint x: 430, startPoint y: 209, endPoint x: 684, endPoint y: 230, distance: 254.7
click at [684, 230] on div "(2) Nghĩ rộng hơn bản thân: Một giải pháp tốt không chỉ giải quyết việc của riê…" at bounding box center [500, 245] width 372 height 39
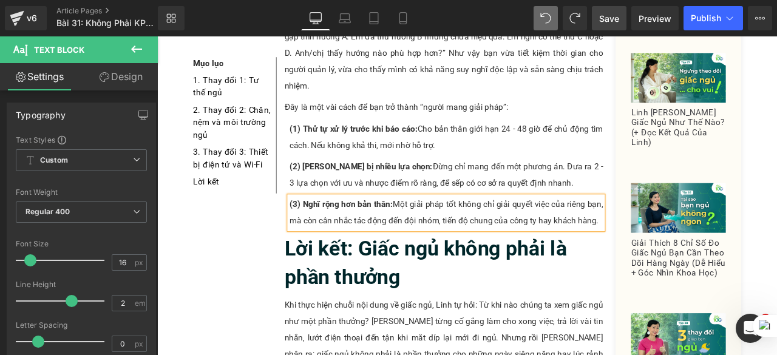
click at [613, 16] on span "Save" at bounding box center [609, 18] width 20 height 13
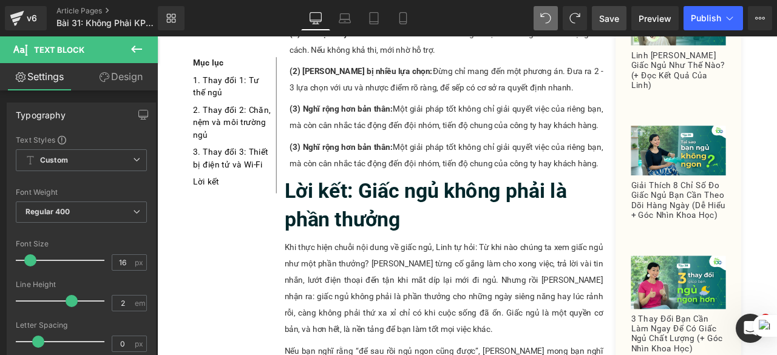
scroll to position [2416, 0]
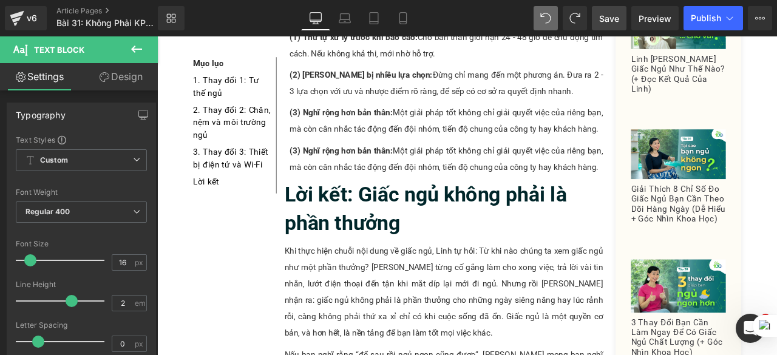
click at [426, 163] on p "(3) Nghĩ rộng hơn bản thân: Một giải pháp tốt không chỉ giải quyết việc của riê…" at bounding box center [500, 182] width 372 height 39
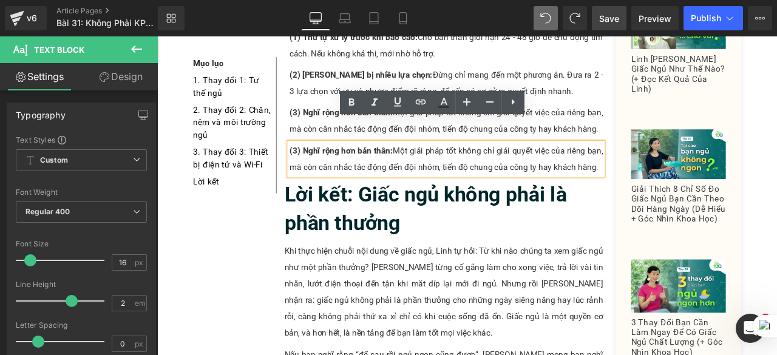
drag, startPoint x: 327, startPoint y: 146, endPoint x: 678, endPoint y: 161, distance: 351.3
click at [678, 163] on p "(3) Nghĩ rộng hơn bản thân: Một giải pháp tốt không chỉ giải quyết việc của riê…" at bounding box center [500, 182] width 372 height 39
paste div
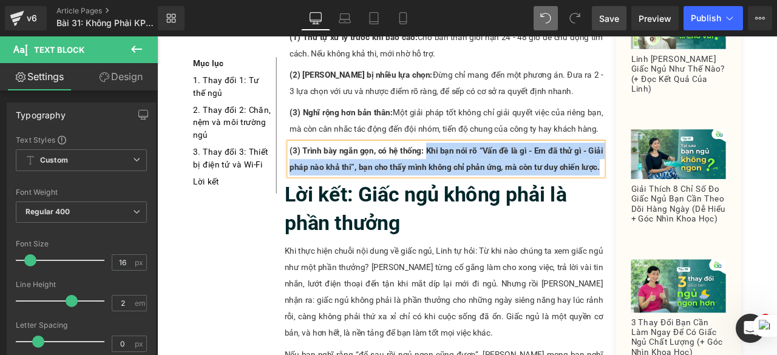
drag, startPoint x: 472, startPoint y: 146, endPoint x: 685, endPoint y: 194, distance: 217.9
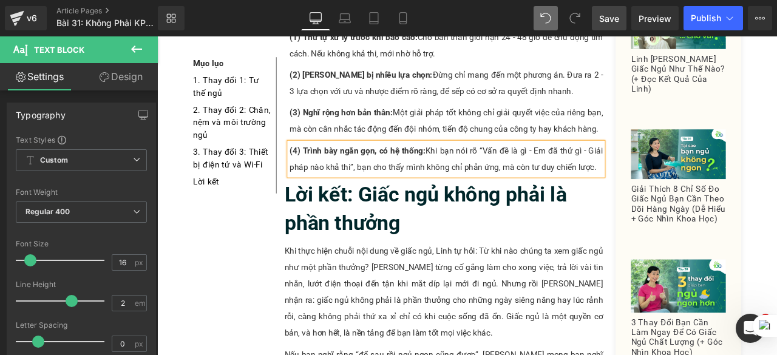
scroll to position [2390, 0]
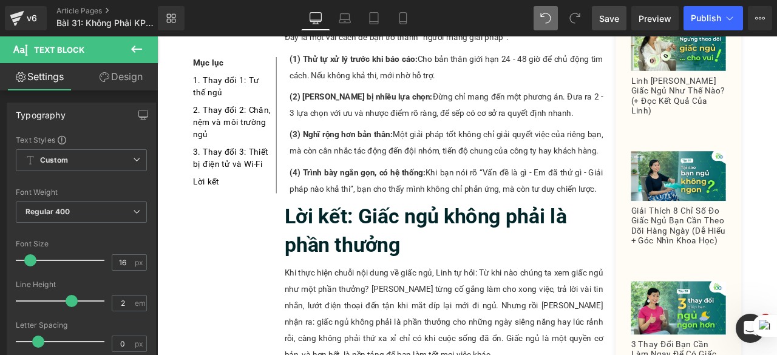
click at [607, 19] on span "Save" at bounding box center [609, 18] width 20 height 13
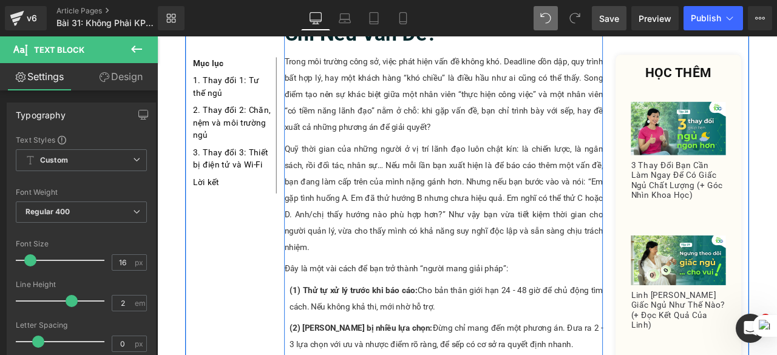
scroll to position [2159, 0]
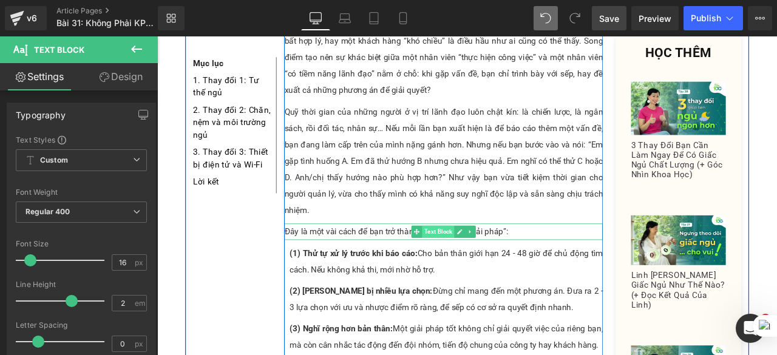
click at [487, 261] on span "Text Block" at bounding box center [490, 268] width 38 height 15
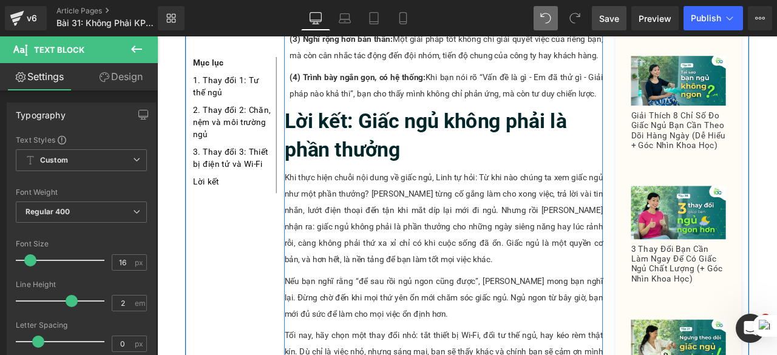
scroll to position [2501, 0]
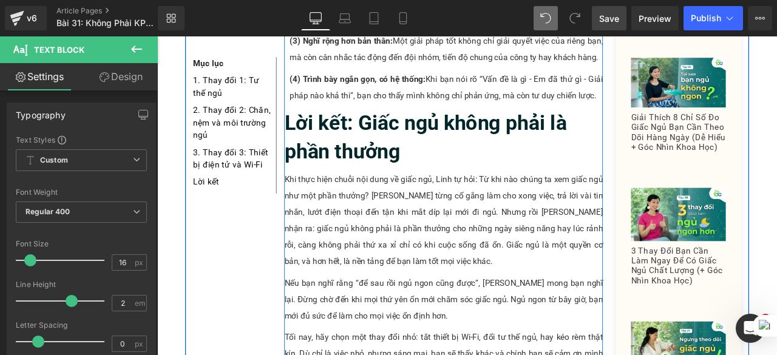
click at [478, 227] on div "Khi thực hiện chuỗi nội dung về giấc ngủ, Linh tự hỏi: Từ khi nào chúng ta xem …" at bounding box center [497, 255] width 378 height 117
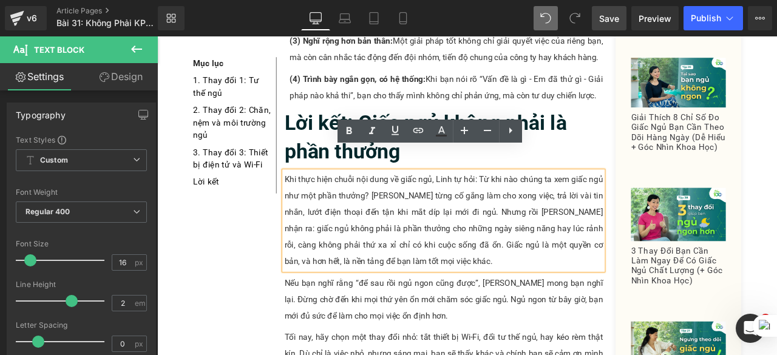
drag, startPoint x: 482, startPoint y: 321, endPoint x: 492, endPoint y: 195, distance: 126.1
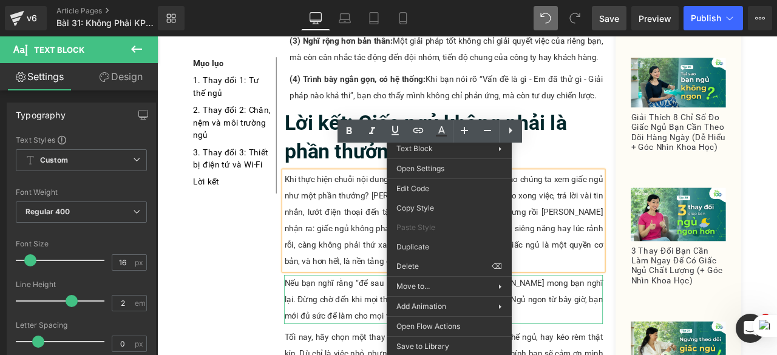
click at [346, 319] on p "Nếu bạn nghĩ rằng “để sau rồi ngủ ngon cũng được”, Linh mong bạn nghĩ lại. Đừng…" at bounding box center [497, 348] width 378 height 58
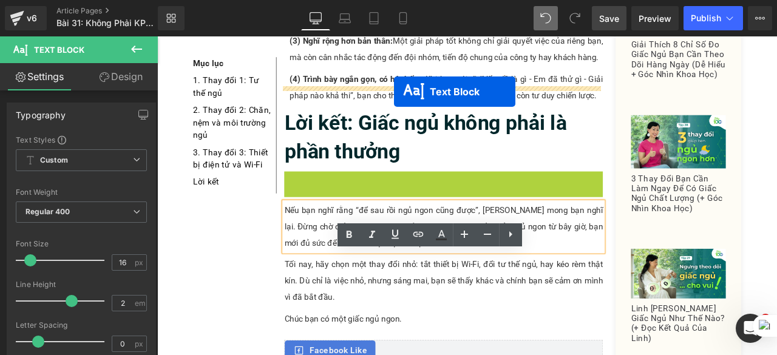
drag, startPoint x: 462, startPoint y: 225, endPoint x: 438, endPoint y: 101, distance: 126.2
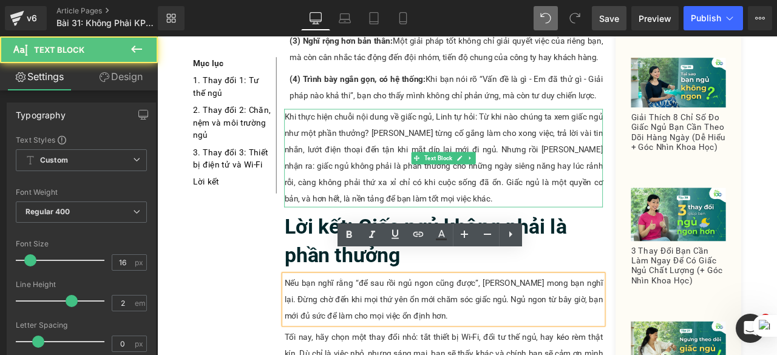
click at [438, 205] on p "Khi thực hiện chuỗi nội dung về giấc ngủ, Linh tự hỏi: Từ khi nào chúng ta xem …" at bounding box center [497, 181] width 378 height 117
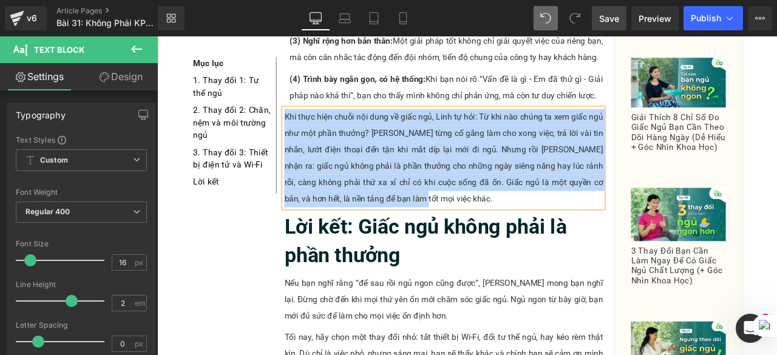
paste div
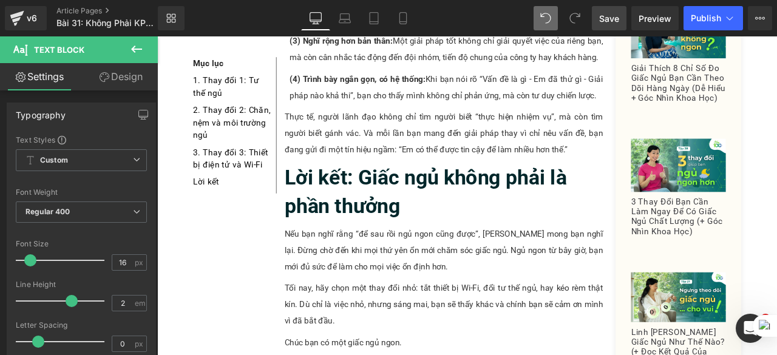
drag, startPoint x: 607, startPoint y: 21, endPoint x: 440, endPoint y: 85, distance: 179.3
click at [607, 21] on span "Save" at bounding box center [609, 18] width 20 height 13
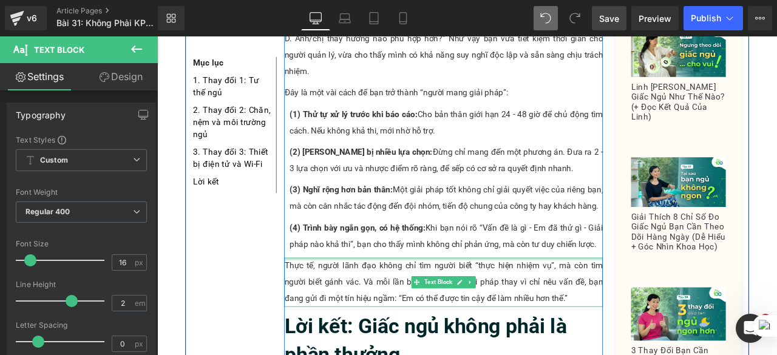
scroll to position [2441, 0]
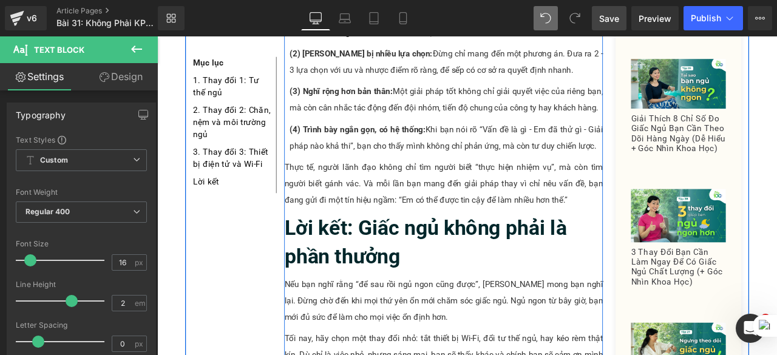
click at [477, 270] on h2 "Lời kết: Giấc ngủ không phải là phần thưởng" at bounding box center [497, 281] width 378 height 68
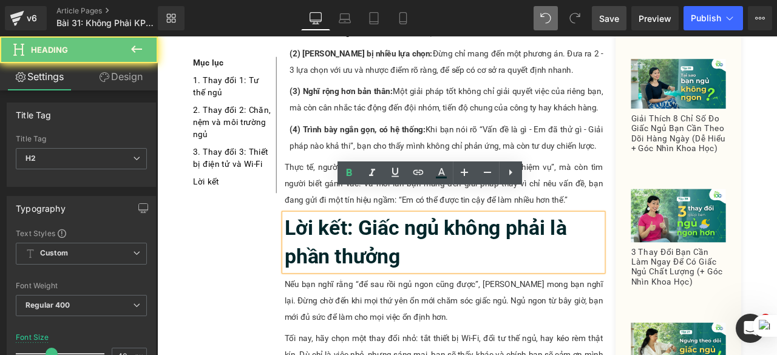
click at [477, 270] on h2 "Lời kết: Giấc ngủ không phải là phần thưởng" at bounding box center [497, 281] width 378 height 68
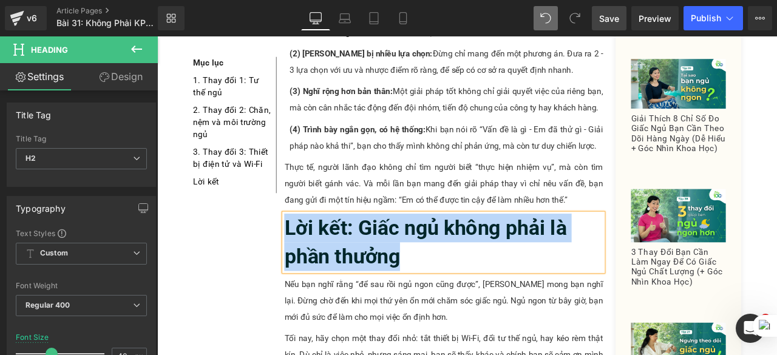
paste div
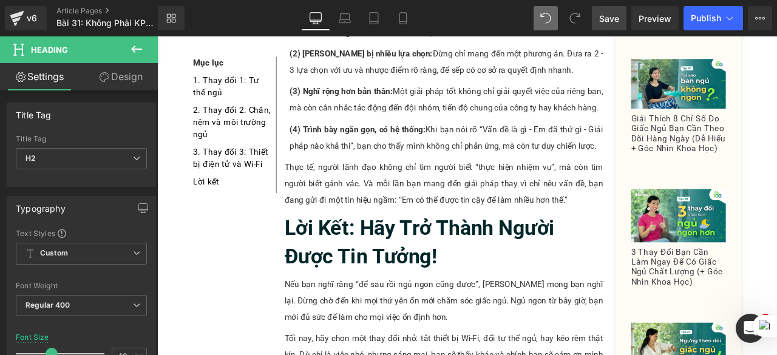
click at [605, 16] on span "Save" at bounding box center [609, 18] width 20 height 13
click at [618, 20] on span "Save" at bounding box center [609, 18] width 20 height 13
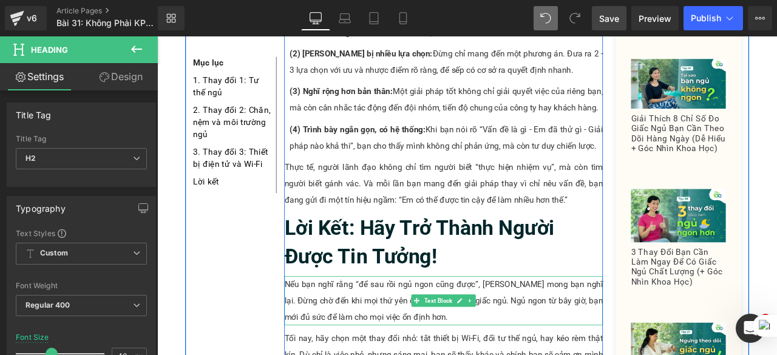
click at [512, 344] on p "Nếu bạn nghĩ rằng “để sau rồi ngủ ngon cũng được”, Linh mong bạn nghĩ lại. Đừng…" at bounding box center [497, 350] width 378 height 58
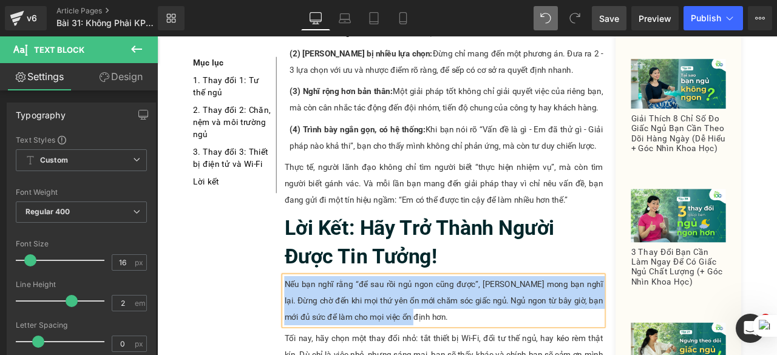
paste div
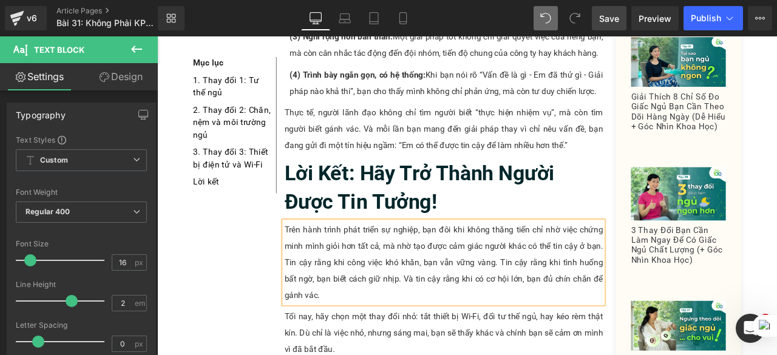
scroll to position [2502, 0]
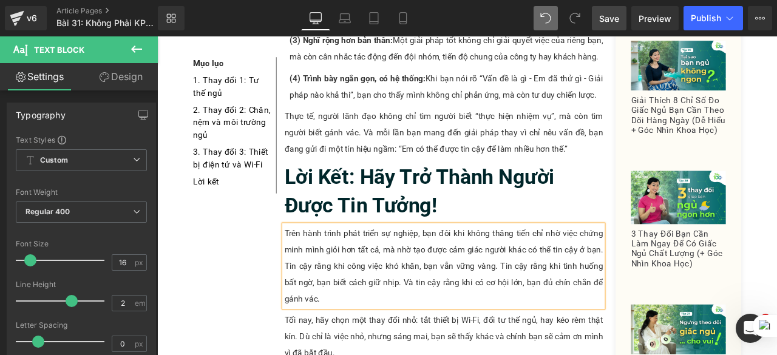
click at [616, 14] on span "Save" at bounding box center [609, 18] width 20 height 13
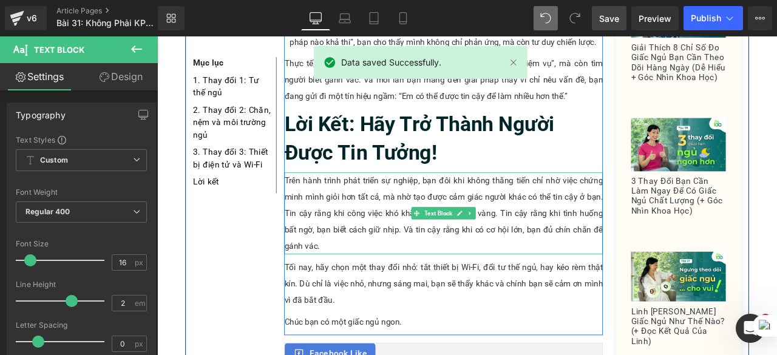
scroll to position [2565, 0]
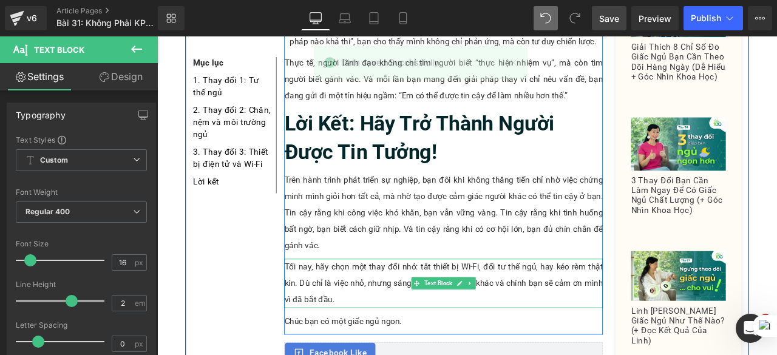
click at [389, 304] on p "Tối nay, hãy chọn một thay đổi nhỏ: tắt thiết bị Wi-Fi, đổi tư thế ngủ, hay kéo…" at bounding box center [497, 329] width 378 height 58
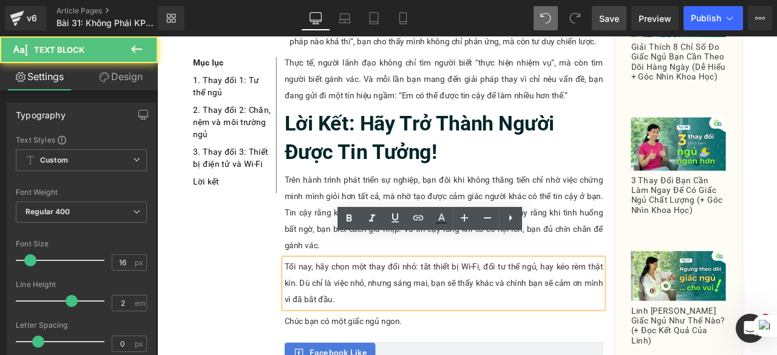
click at [375, 318] on p "Tối nay, hãy chọn một thay đổi nhỏ: tắt thiết bị Wi-Fi, đổi tư thế ngủ, hay kéo…" at bounding box center [497, 329] width 378 height 58
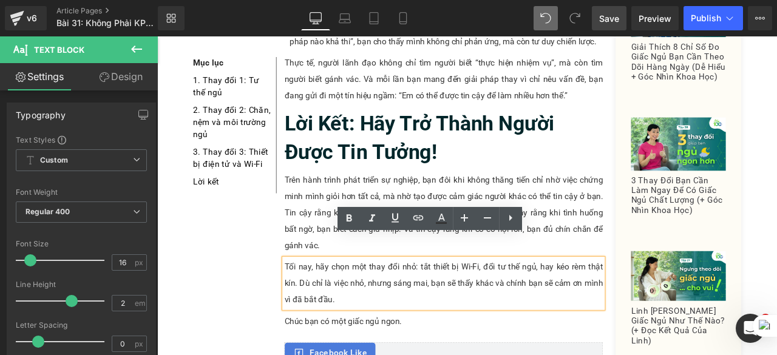
drag, startPoint x: 375, startPoint y: 318, endPoint x: 312, endPoint y: 279, distance: 74.7
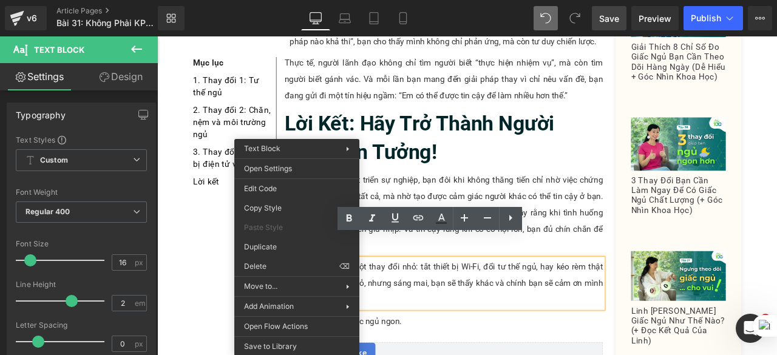
click at [489, 300] on p "Tối nay, hãy chọn một thay đổi nhỏ: tắt thiết bị Wi-Fi, đổi tư thế ngủ, hay kéo…" at bounding box center [497, 329] width 378 height 58
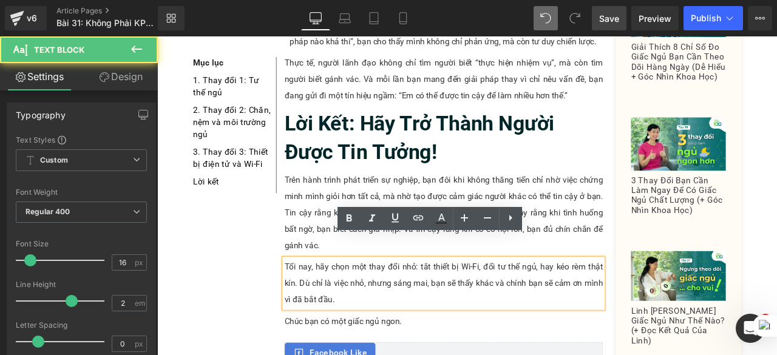
click at [403, 318] on p "Tối nay, hãy chọn một thay đổi nhỏ: tắt thiết bị Wi-Fi, đổi tư thế ngủ, hay kéo…" at bounding box center [497, 329] width 378 height 58
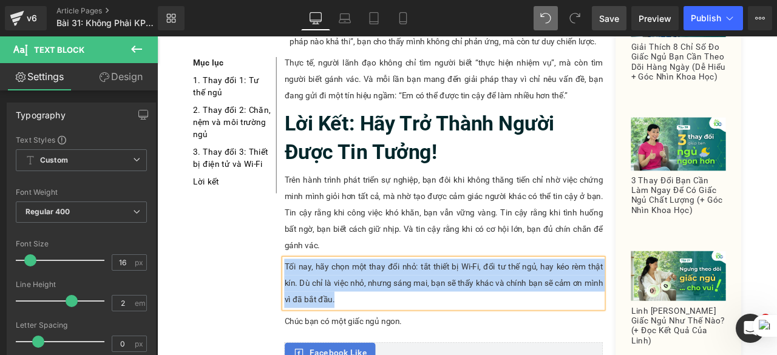
paste div
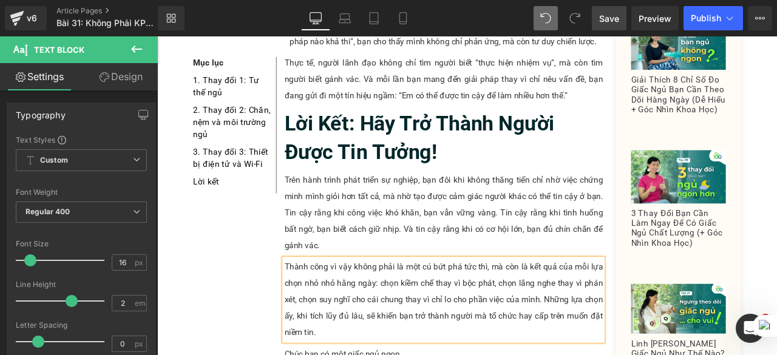
click at [613, 18] on span "Save" at bounding box center [609, 18] width 20 height 13
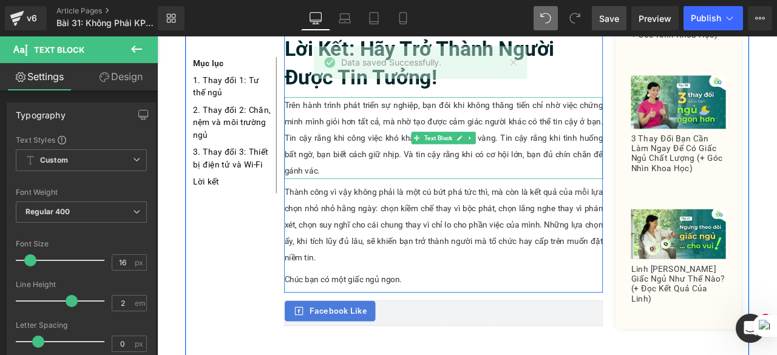
scroll to position [2662, 0]
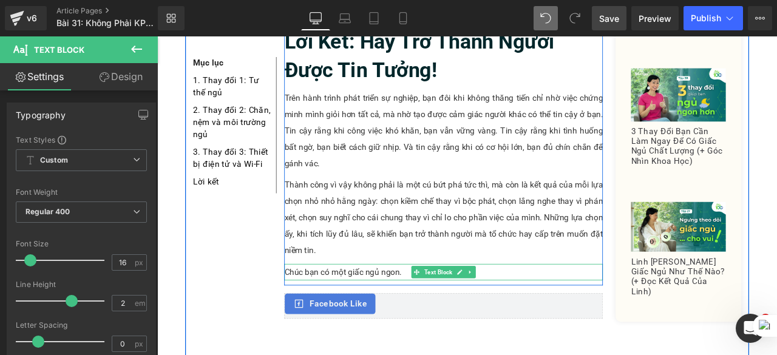
click at [403, 306] on p "Chúc bạn có một giấc ngủ ngon." at bounding box center [497, 315] width 378 height 19
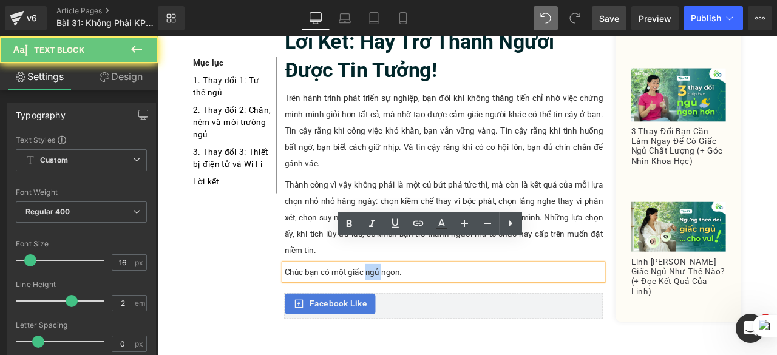
click at [403, 306] on p "Chúc bạn có một giấc ngủ ngon." at bounding box center [497, 315] width 378 height 19
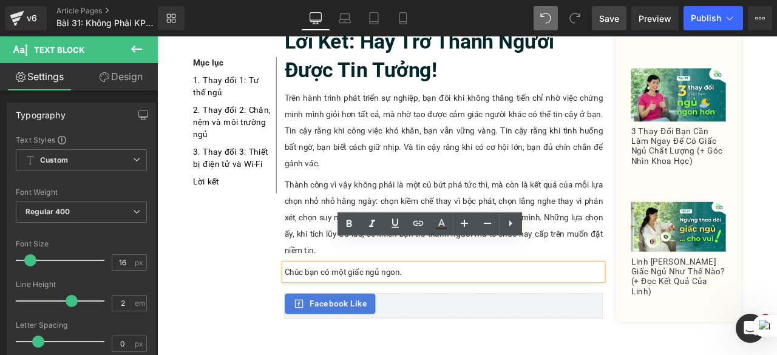
click at [443, 306] on p "Chúc bạn có một giấc ngủ ngon." at bounding box center [497, 315] width 378 height 19
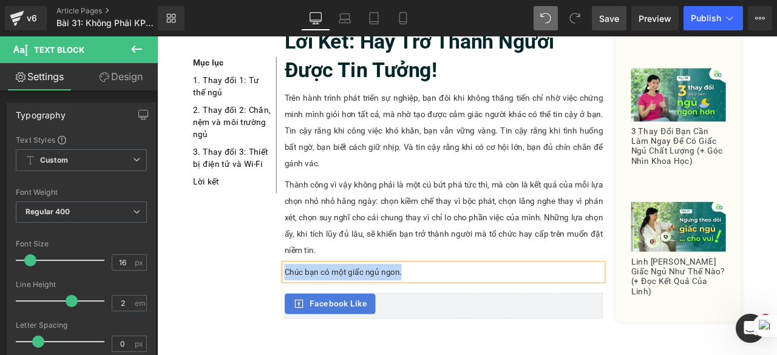
paste div
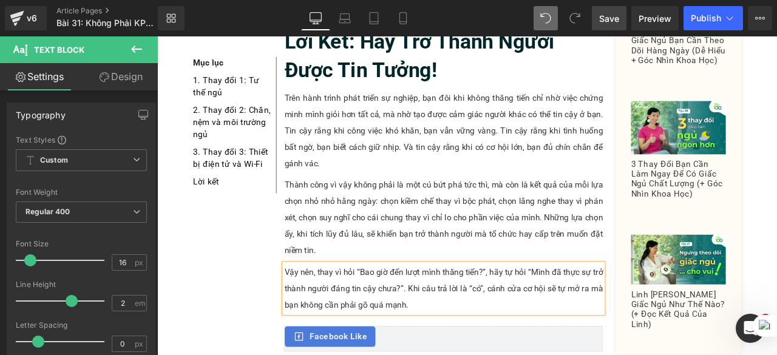
click at [602, 18] on span "Save" at bounding box center [609, 18] width 20 height 13
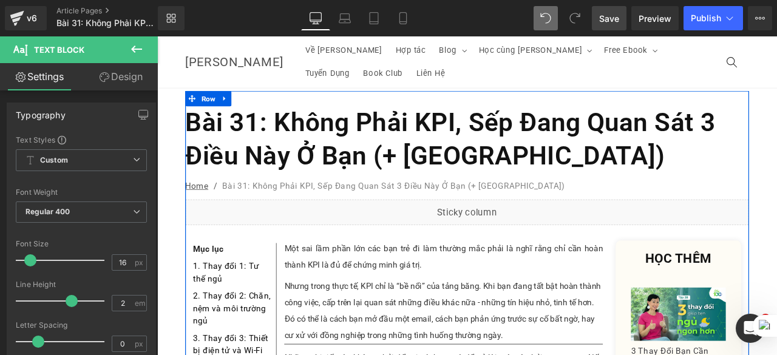
scroll to position [0, 0]
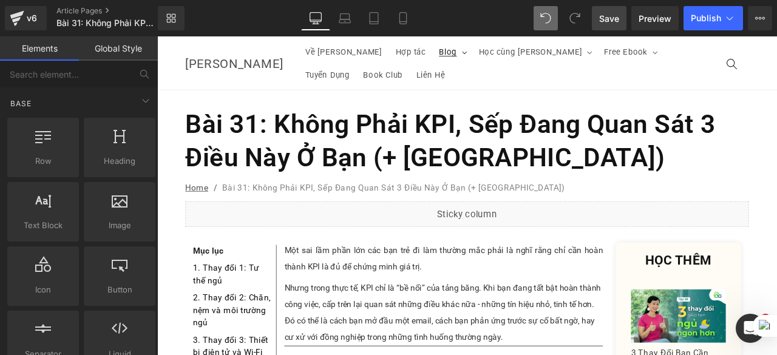
click at [519, 56] on icon at bounding box center [522, 56] width 7 height 4
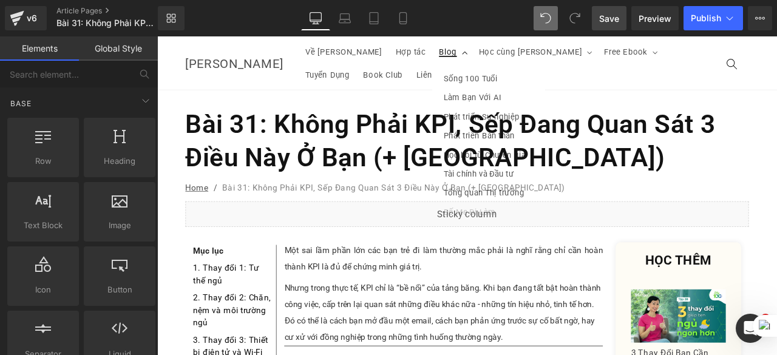
click at [519, 55] on icon at bounding box center [522, 55] width 6 height 3
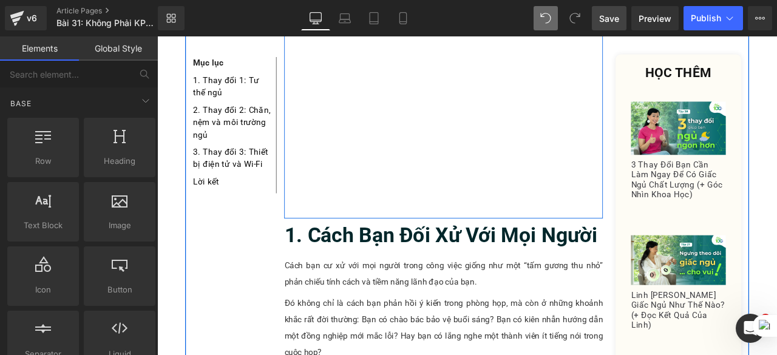
scroll to position [548, 0]
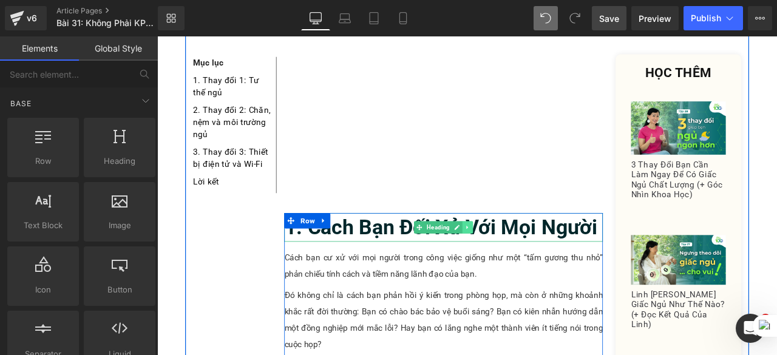
click at [519, 256] on link at bounding box center [525, 263] width 13 height 15
click at [606, 248] on b "1. Cách Bạn Đối Xử Với Mọi Người" at bounding box center [493, 262] width 371 height 29
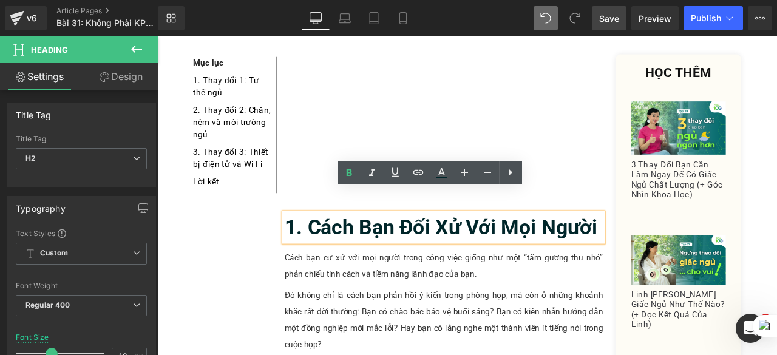
click at [607, 22] on span "Save" at bounding box center [609, 18] width 20 height 13
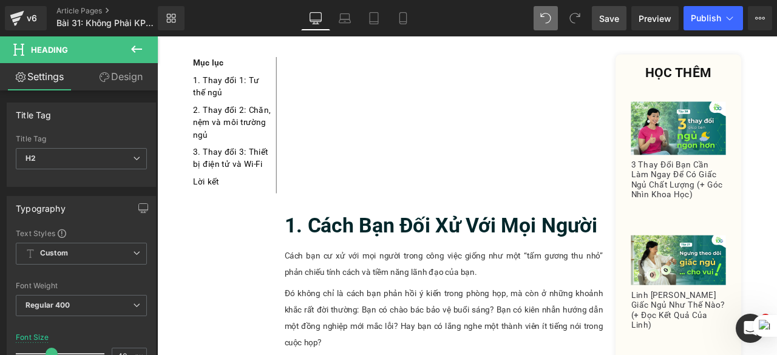
scroll to position [547, 0]
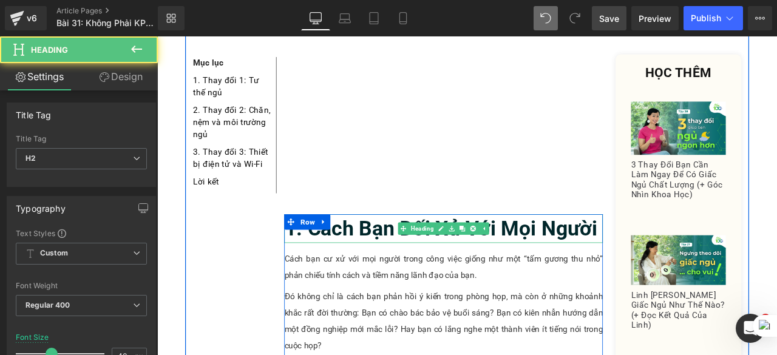
click at [614, 250] on b "1. Cách Bạn Đối Xử Với Mọi Người" at bounding box center [493, 264] width 371 height 29
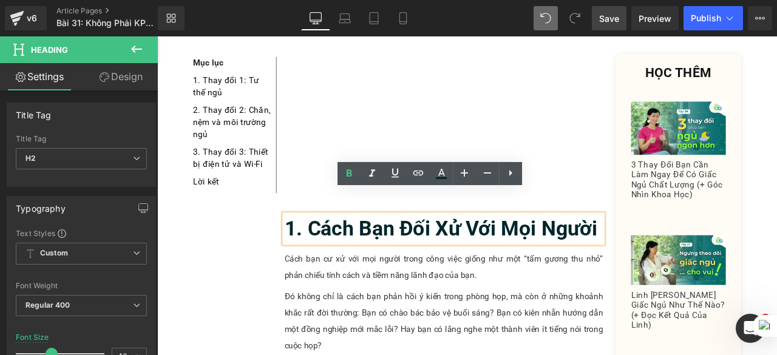
click at [670, 250] on b "1. Cách Bạn Đối Xử Với Mọi Người" at bounding box center [493, 264] width 371 height 29
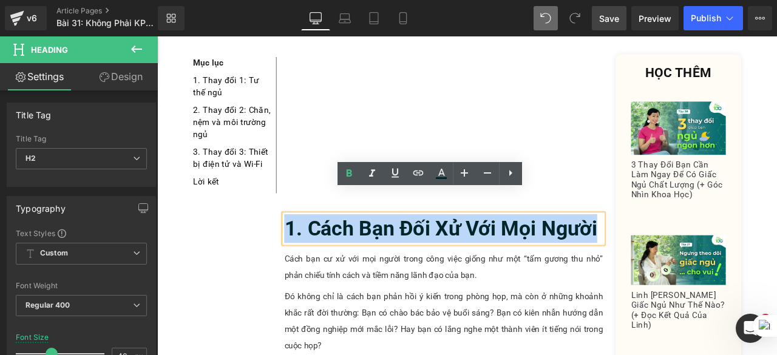
drag, startPoint x: 676, startPoint y: 242, endPoint x: 304, endPoint y: 237, distance: 371.7
click at [308, 247] on h2 "1. Cách Bạn Đối Xử Với Mọi Người" at bounding box center [497, 264] width 378 height 34
copy b "1. Cách Bạn Đối Xử Với Mọi Người"
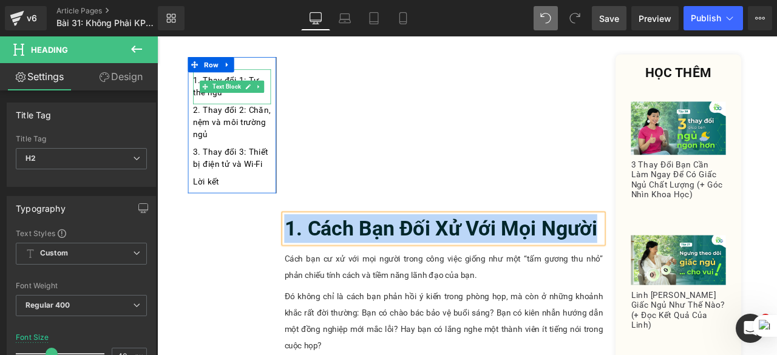
click at [252, 75] on div "1. Thay đổi 1: Tư thế ngủ Text Block" at bounding box center [246, 95] width 92 height 41
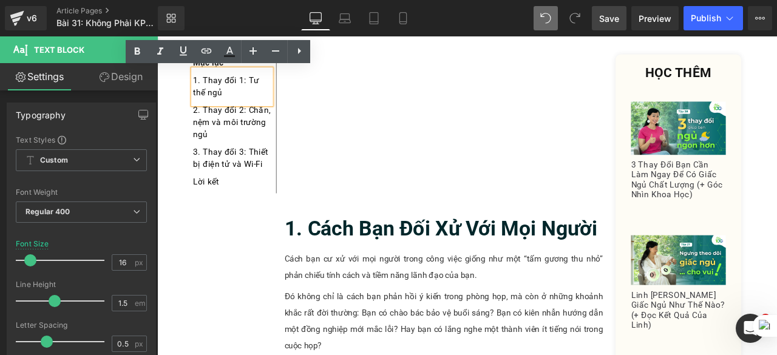
click at [259, 107] on div "1. Thay đổi 1: Tư thế ngủ" at bounding box center [246, 95] width 92 height 41
drag, startPoint x: 259, startPoint y: 107, endPoint x: 206, endPoint y: 94, distance: 55.1
click at [206, 94] on div "1. Thay đổi 1: Tư thế ngủ" at bounding box center [246, 95] width 92 height 41
paste div
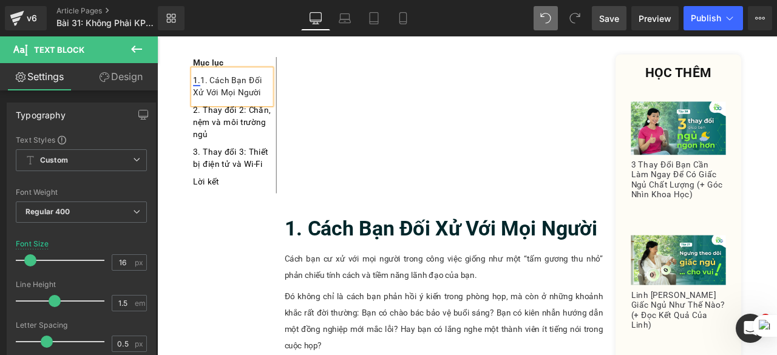
click at [206, 94] on link "1." at bounding box center [204, 89] width 9 height 12
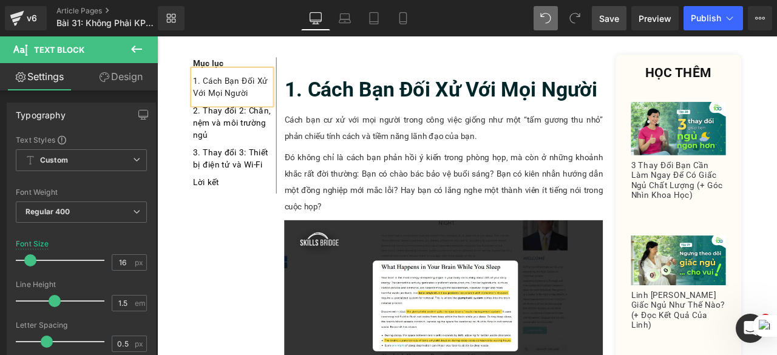
scroll to position [713, 0]
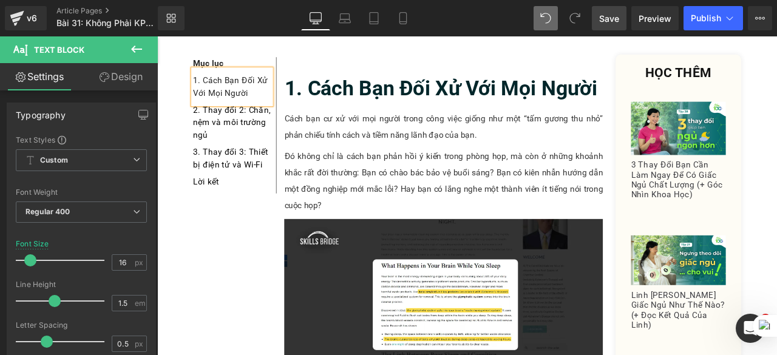
click at [238, 92] on div "1. Cách Bạn Đối Xử Với Mọi Người" at bounding box center [246, 95] width 92 height 41
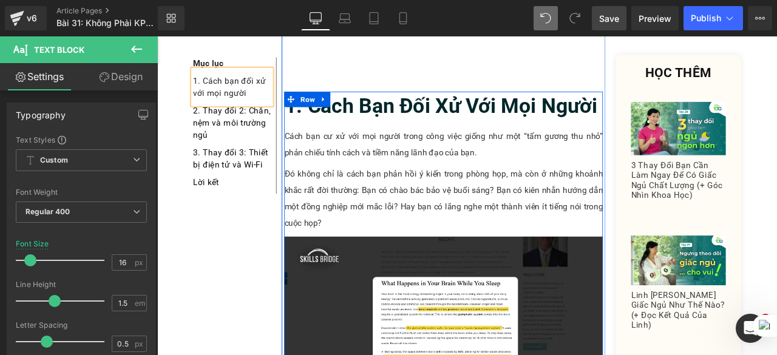
scroll to position [687, 0]
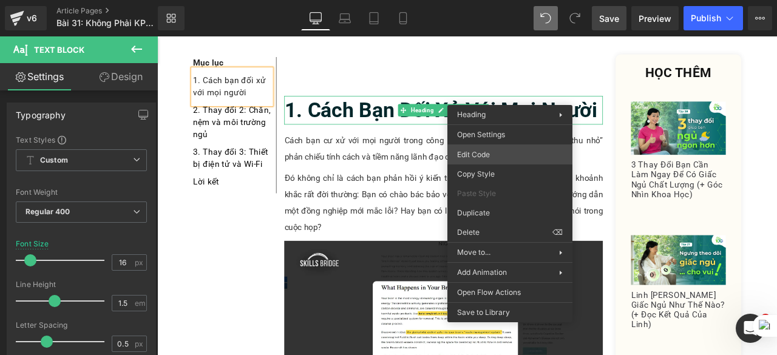
click at [500, 0] on div "Text Block You are previewing how the will restyle your page. You can not edit …" at bounding box center [388, 0] width 777 height 0
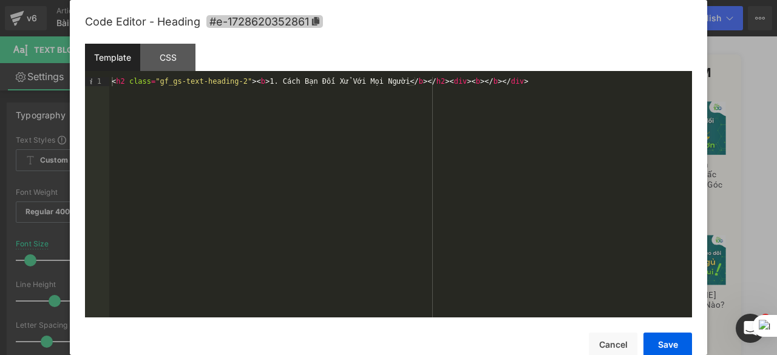
click at [320, 24] on icon at bounding box center [316, 21] width 9 height 9
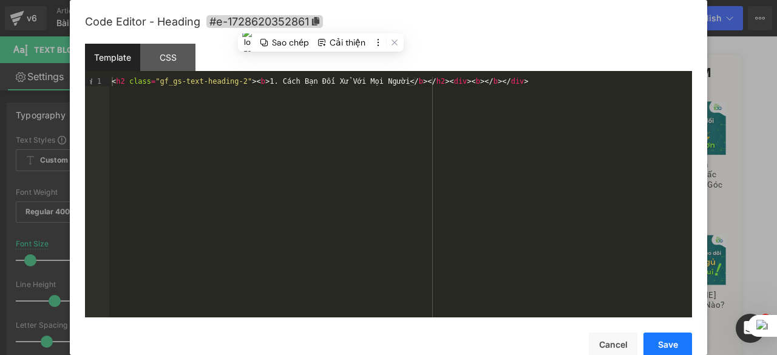
click at [661, 346] on button "Save" at bounding box center [668, 345] width 49 height 24
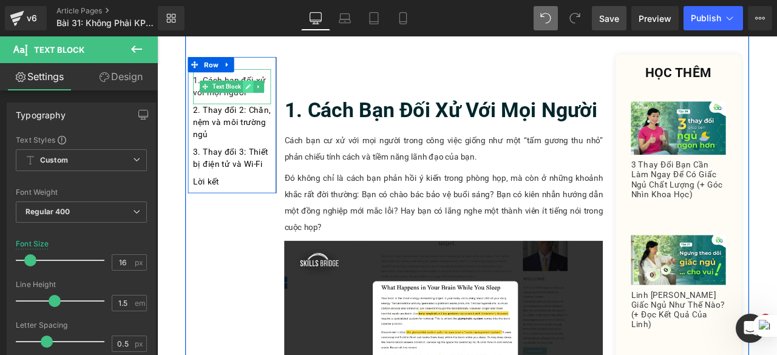
click at [259, 102] on link at bounding box center [265, 96] width 13 height 15
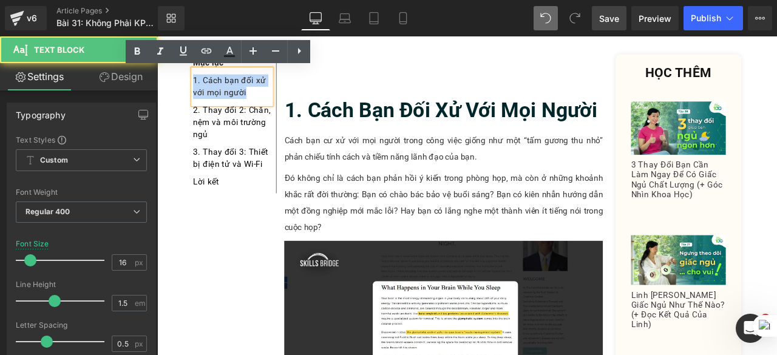
drag, startPoint x: 267, startPoint y: 104, endPoint x: 195, endPoint y: 86, distance: 73.9
click at [200, 86] on div "1. Cách bạn đối xử với mọi người" at bounding box center [246, 95] width 92 height 41
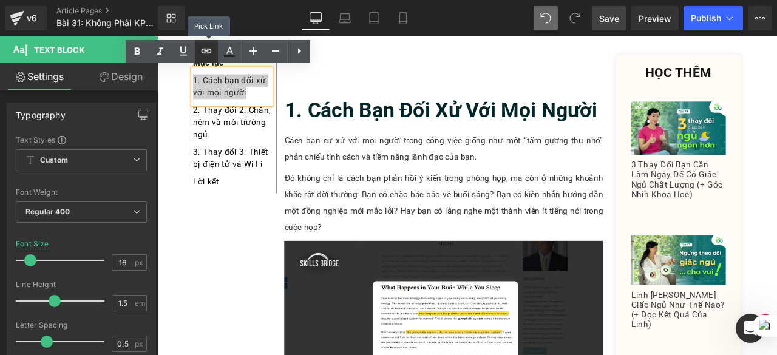
click at [201, 52] on icon at bounding box center [206, 51] width 15 height 15
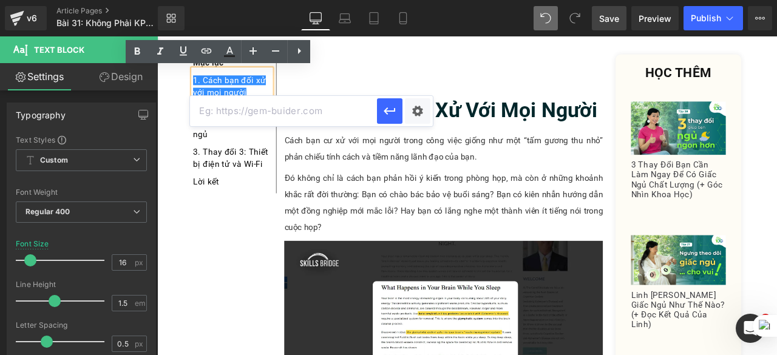
click at [288, 117] on input "text" at bounding box center [283, 111] width 187 height 30
paste input "#e-1728620352861"
click at [383, 104] on icon "button" at bounding box center [390, 111] width 15 height 15
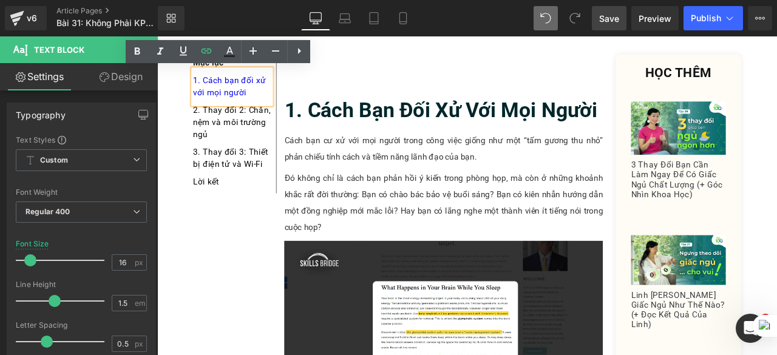
click at [612, 21] on span "Save" at bounding box center [609, 18] width 20 height 13
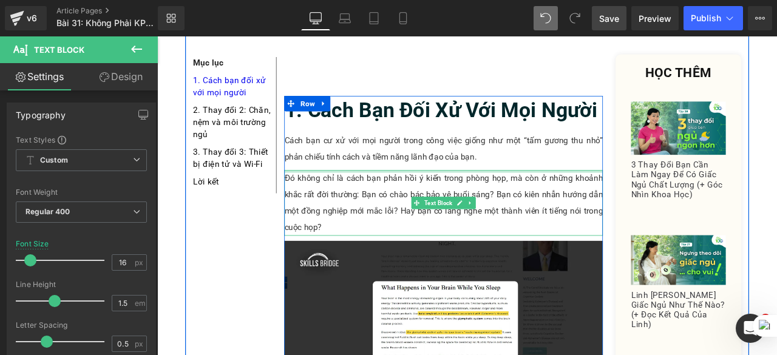
click at [400, 195] on div at bounding box center [497, 196] width 378 height 3
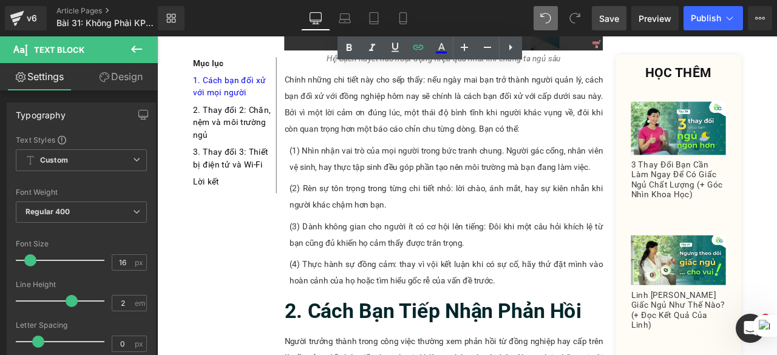
scroll to position [1325, 0]
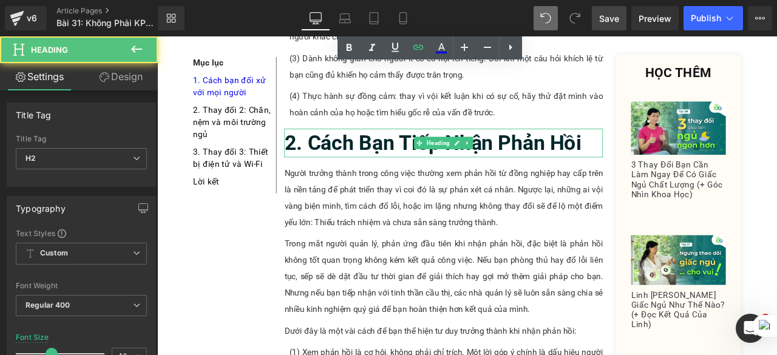
click at [659, 146] on h2 "2. Cách Bạn Tiếp Nhận Phản Hồi" at bounding box center [497, 163] width 378 height 34
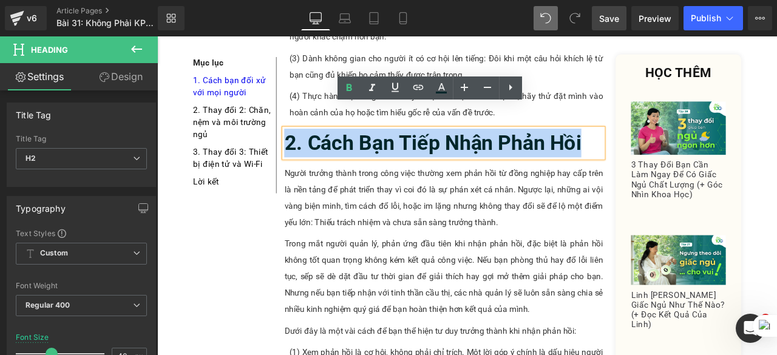
drag, startPoint x: 659, startPoint y: 141, endPoint x: 309, endPoint y: 138, distance: 349.8
click at [309, 146] on h2 "2. Cách Bạn Tiếp Nhận Phản Hồi" at bounding box center [497, 163] width 378 height 34
copy b "2. Cách Bạn Tiếp Nhận Phản Hồi"
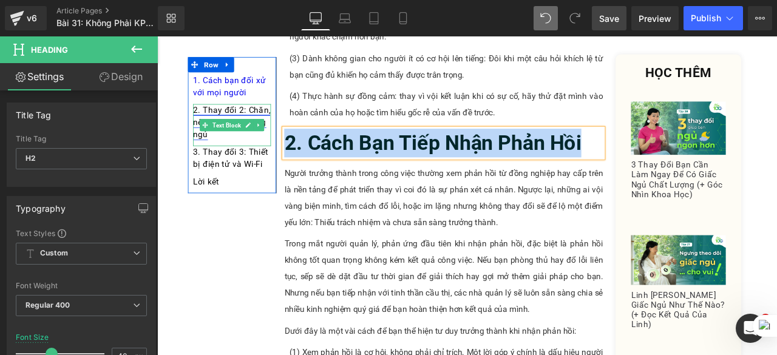
click at [228, 124] on link "2. Thay đổi 2: Chăn, nệm và môi trường ngủ" at bounding box center [246, 138] width 92 height 41
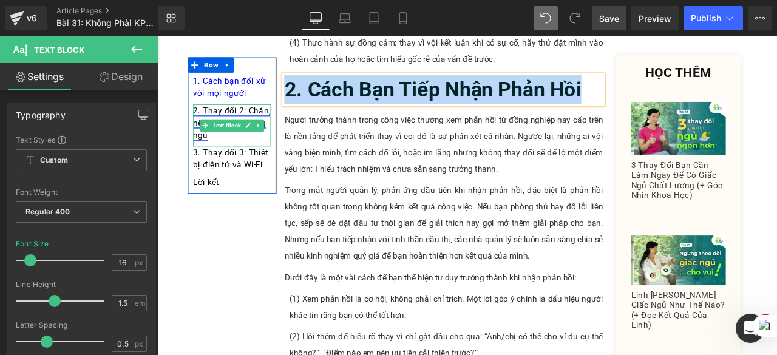
scroll to position [1389, 0]
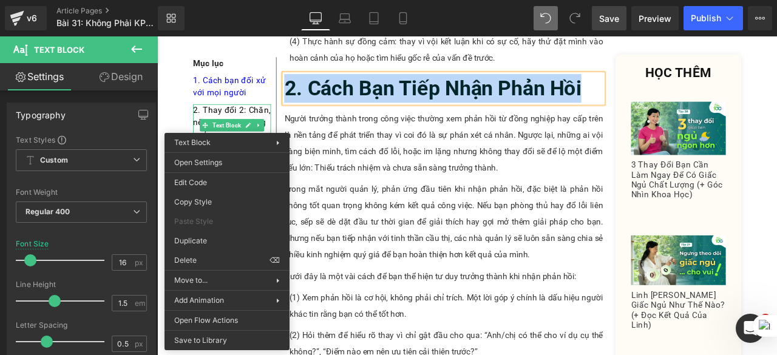
click at [465, 86] on b "2. Cách Bạn Tiếp Nhận Phản Hồi" at bounding box center [484, 98] width 352 height 29
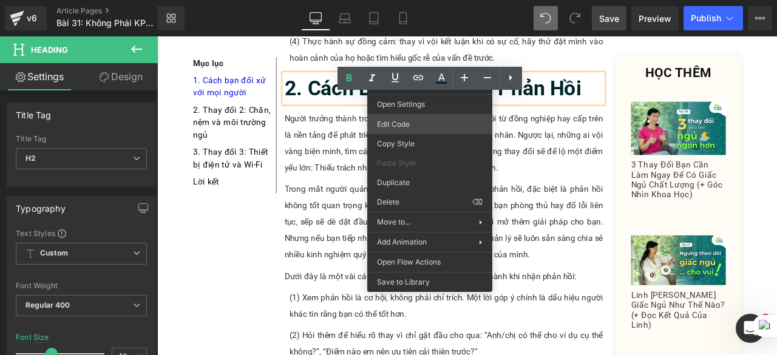
click at [414, 0] on div "Text Block You are previewing how the will restyle your page. You can not edit …" at bounding box center [388, 0] width 777 height 0
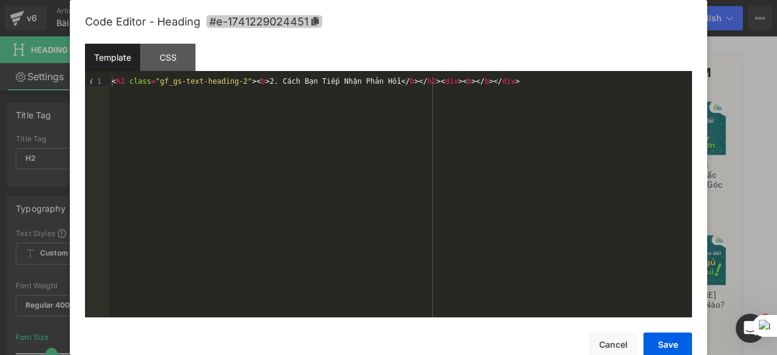
click at [315, 19] on icon at bounding box center [315, 21] width 7 height 9
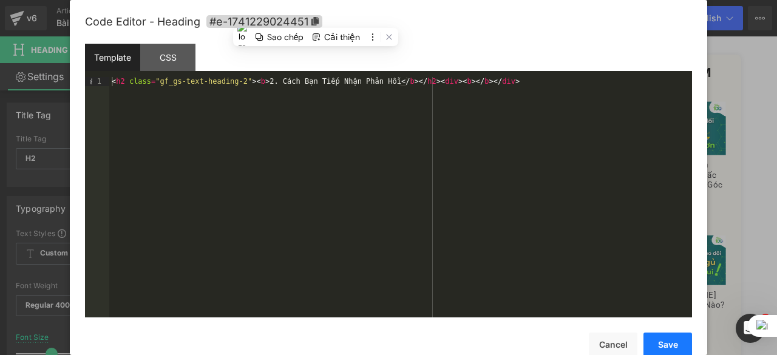
click at [659, 343] on button "Save" at bounding box center [668, 345] width 49 height 24
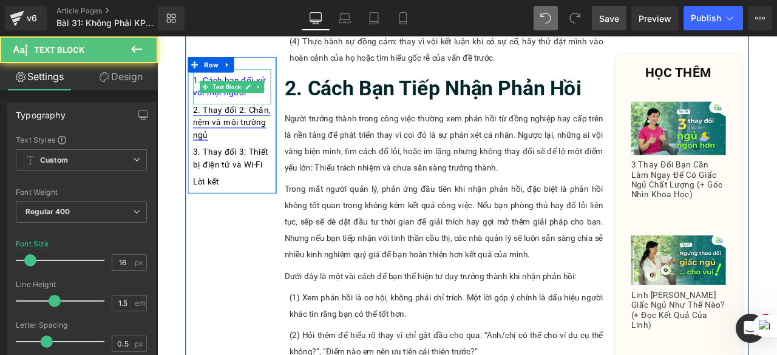
click at [232, 143] on div "2. Thay đổi 2: Chăn, nệm và môi trường ngủ Text Block" at bounding box center [246, 142] width 92 height 50
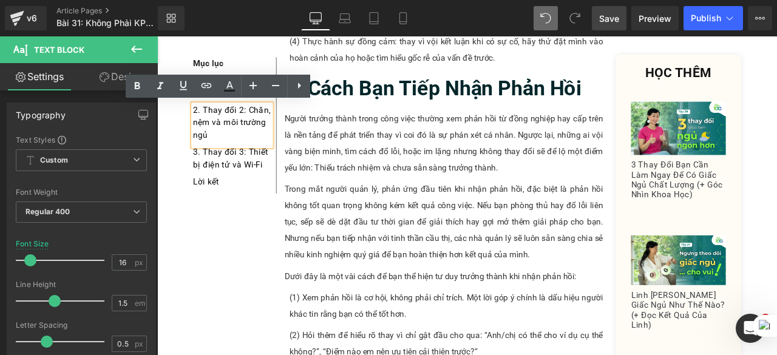
click at [232, 156] on div "2. Thay đổi 2: Chăn, nệm và môi trường ngủ" at bounding box center [246, 142] width 92 height 50
drag, startPoint x: 232, startPoint y: 156, endPoint x: 191, endPoint y: 126, distance: 50.8
drag, startPoint x: 228, startPoint y: 147, endPoint x: 195, endPoint y: 124, distance: 40.6
click at [200, 124] on div "2. Thay đổi 2: Chăn, nệm và môi trường ngủ" at bounding box center [246, 142] width 92 height 50
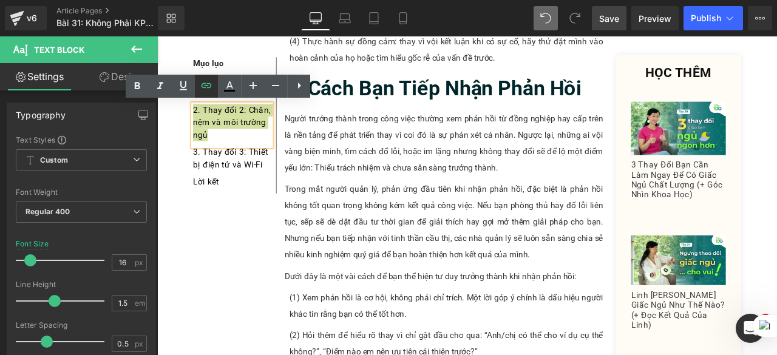
click at [208, 83] on icon at bounding box center [207, 85] width 10 height 5
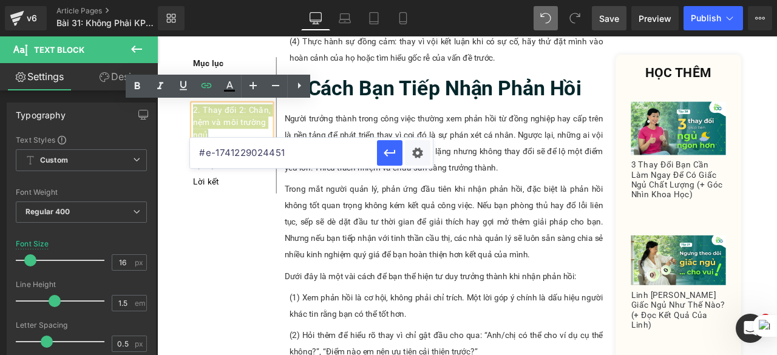
click at [307, 157] on input "#e-1741229024451" at bounding box center [283, 153] width 187 height 30
click at [391, 153] on icon "button" at bounding box center [390, 152] width 12 height 7
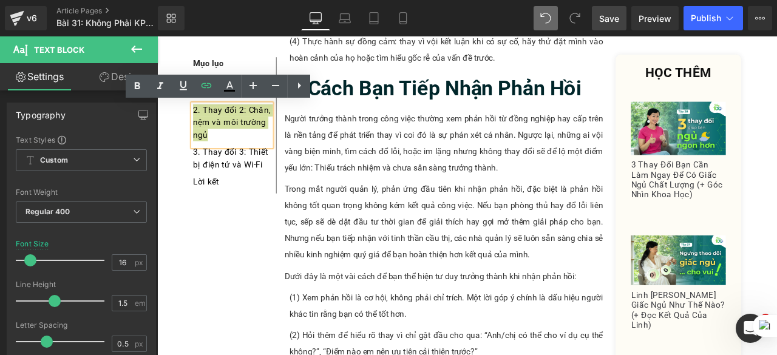
click at [612, 23] on span "Save" at bounding box center [609, 18] width 20 height 13
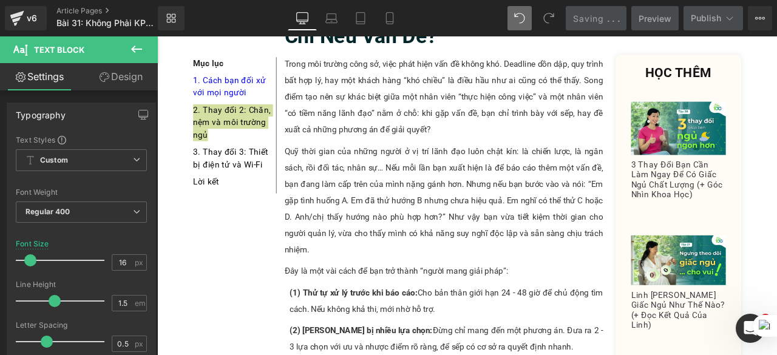
scroll to position [1960, 0]
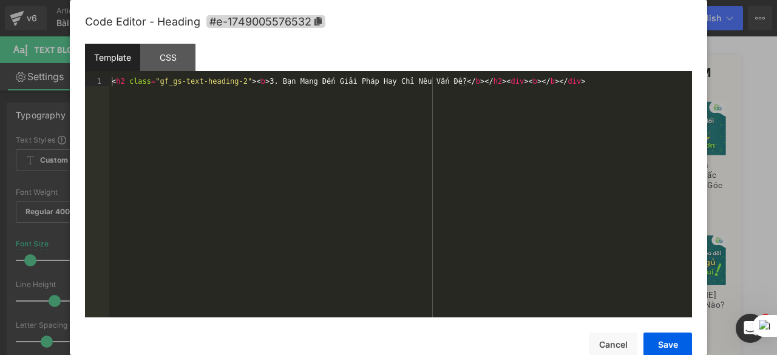
click at [378, 0] on div "Text Block You are previewing how the will restyle your page. You can not edit …" at bounding box center [388, 0] width 777 height 0
click at [318, 21] on icon at bounding box center [318, 21] width 7 height 9
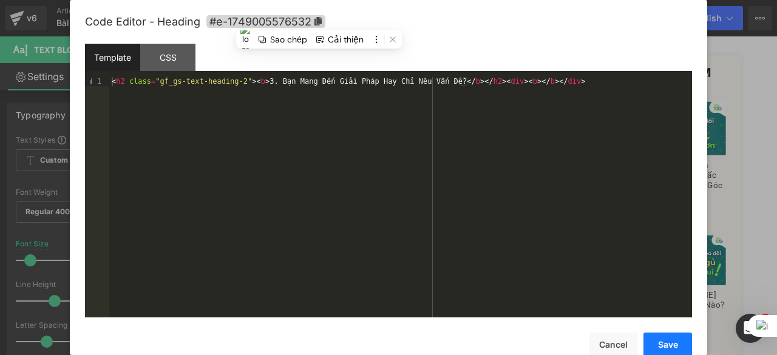
click at [663, 341] on button "Save" at bounding box center [668, 345] width 49 height 24
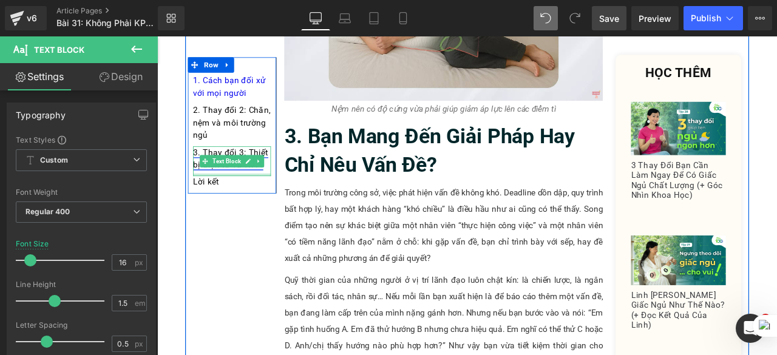
drag, startPoint x: 259, startPoint y: 198, endPoint x: 250, endPoint y: 169, distance: 30.5
click at [259, 199] on div at bounding box center [246, 200] width 92 height 3
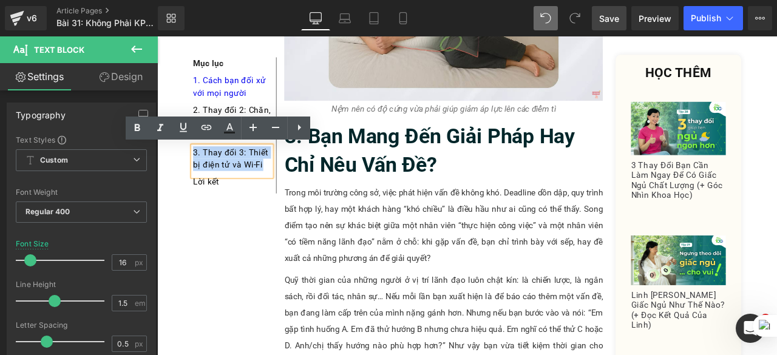
drag, startPoint x: 279, startPoint y: 190, endPoint x: 191, endPoint y: 165, distance: 92.1
click at [194, 165] on div "Mục lục Text Block 1. Cách bạn đối xử với mọi người Text Block 2. Thay đổi 2: C…" at bounding box center [246, 142] width 105 height 162
click at [207, 135] on icon at bounding box center [206, 127] width 15 height 15
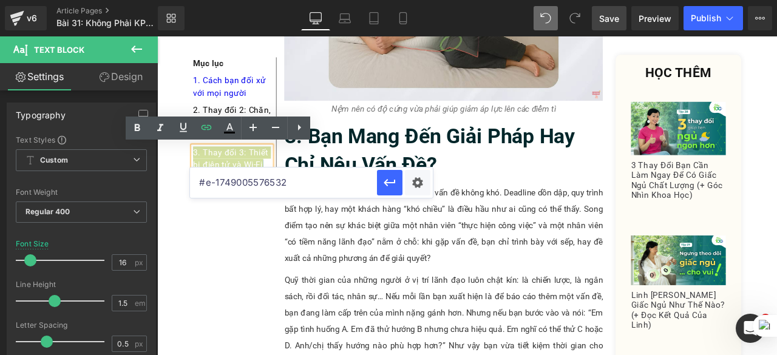
click at [309, 185] on input "#e-1749005576532" at bounding box center [283, 183] width 187 height 30
click at [386, 185] on icon "button" at bounding box center [390, 182] width 15 height 15
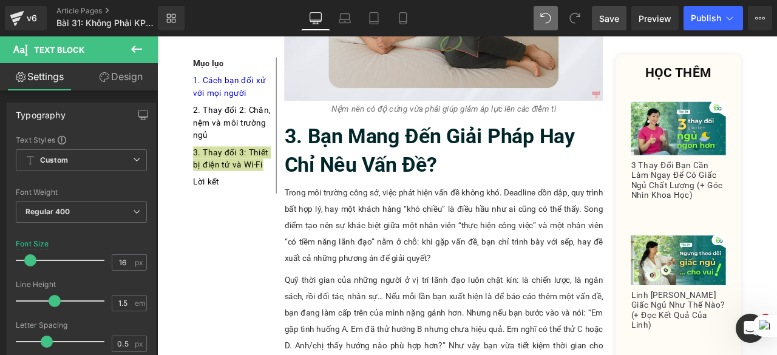
drag, startPoint x: 615, startPoint y: 16, endPoint x: 395, endPoint y: 189, distance: 279.9
click at [615, 16] on span "Save" at bounding box center [609, 18] width 20 height 13
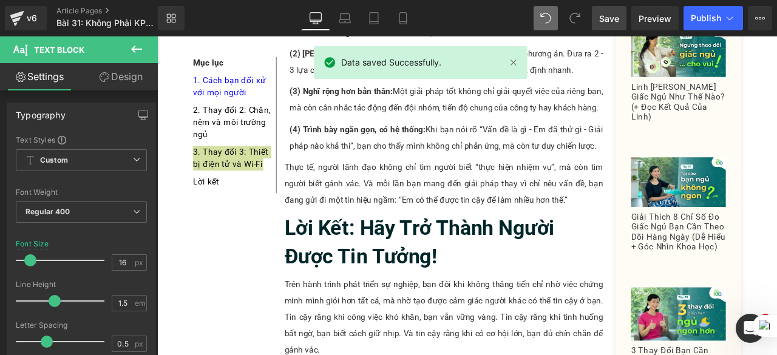
scroll to position [2441, 0]
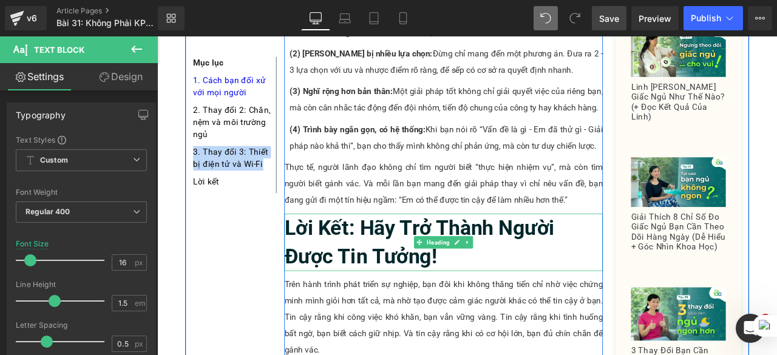
click at [514, 278] on h2 "Lời Kết: Hãy Trở Thành Người Được Tin Tưởng!" at bounding box center [497, 281] width 378 height 68
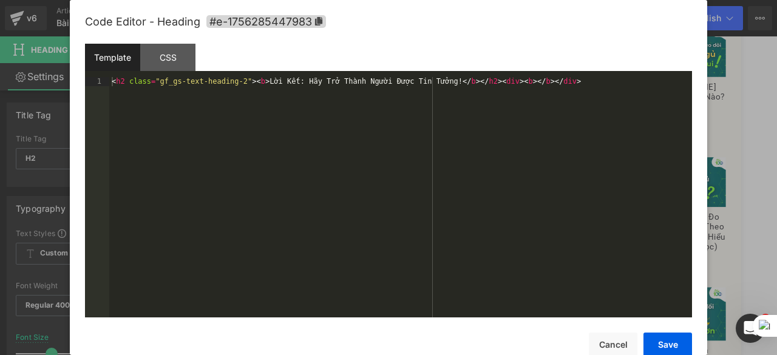
click at [426, 0] on div "Text Block You are previewing how the will restyle your page. You can not edit …" at bounding box center [388, 0] width 777 height 0
click at [318, 17] on icon at bounding box center [318, 21] width 7 height 9
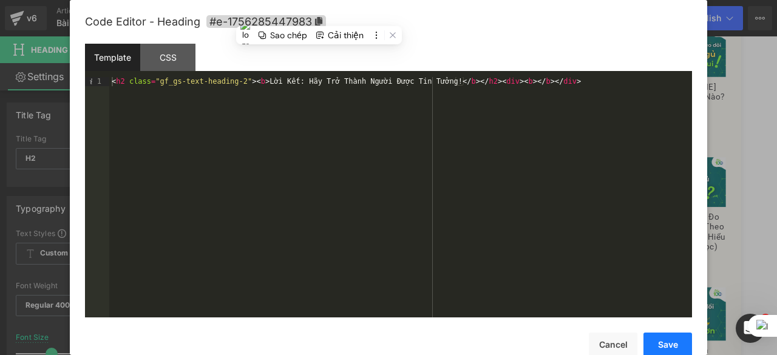
click at [675, 336] on button "Save" at bounding box center [668, 345] width 49 height 24
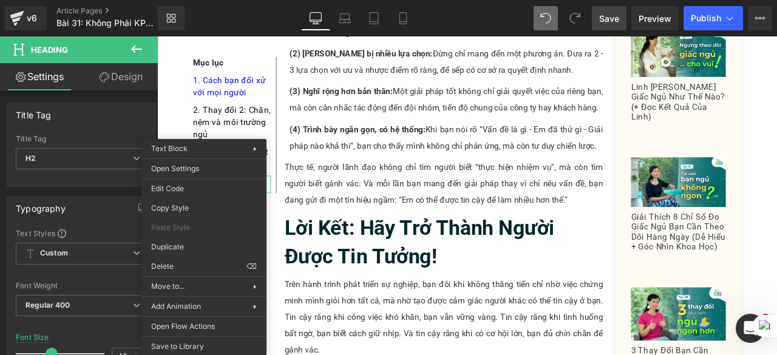
click at [194, 0] on div "Text Block You are previewing how the will restyle your page. You can not edit …" at bounding box center [388, 0] width 777 height 0
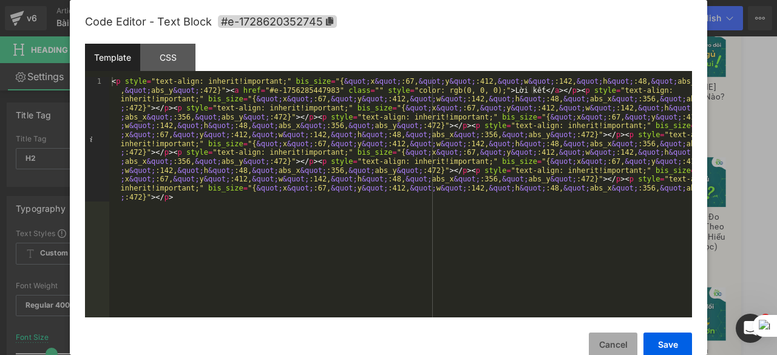
click at [620, 349] on button "Cancel" at bounding box center [613, 345] width 49 height 24
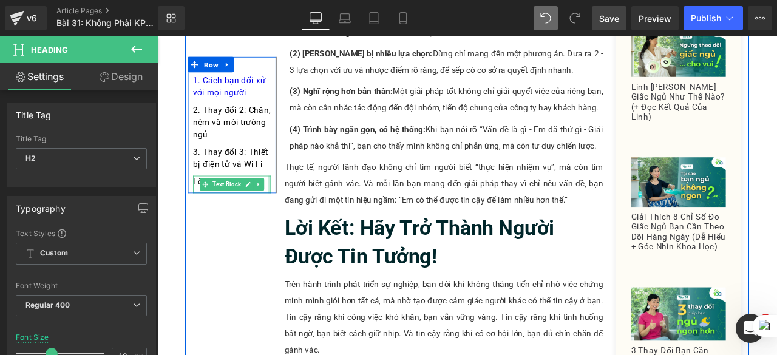
click at [289, 211] on div at bounding box center [290, 212] width 3 height 21
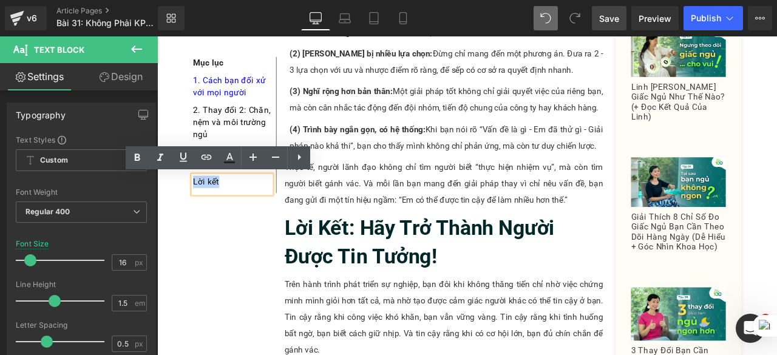
drag, startPoint x: 266, startPoint y: 210, endPoint x: 194, endPoint y: 206, distance: 71.7
click at [200, 206] on div "Lời kết" at bounding box center [246, 212] width 92 height 21
click at [211, 157] on icon at bounding box center [206, 157] width 15 height 15
type input "#e-1756285447983"
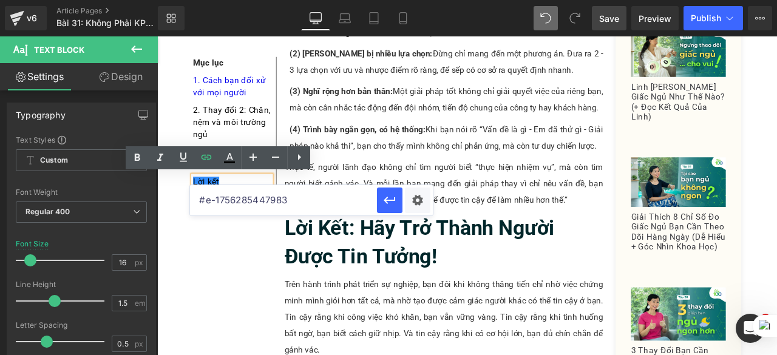
drag, startPoint x: 307, startPoint y: 207, endPoint x: 197, endPoint y: 206, distance: 110.5
click at [197, 206] on input "#e-1756285447983" at bounding box center [283, 200] width 187 height 30
click at [392, 200] on icon "button" at bounding box center [390, 200] width 12 height 7
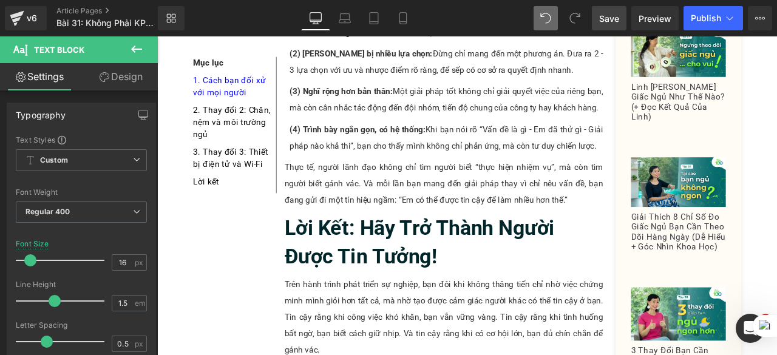
click at [606, 13] on span "Save" at bounding box center [609, 18] width 20 height 13
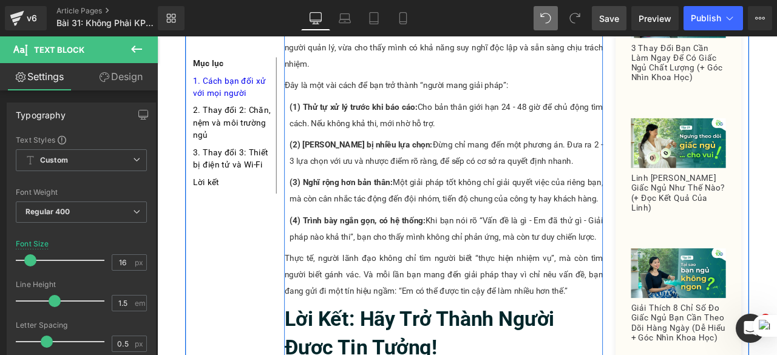
scroll to position [2332, 0]
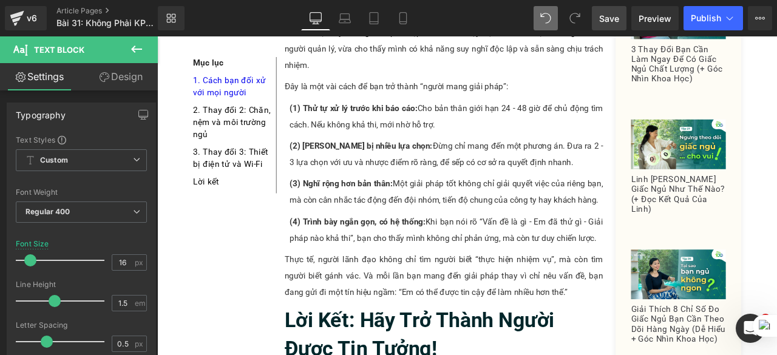
drag, startPoint x: 616, startPoint y: 23, endPoint x: 395, endPoint y: 142, distance: 251.0
click at [616, 23] on span "Save" at bounding box center [609, 18] width 20 height 13
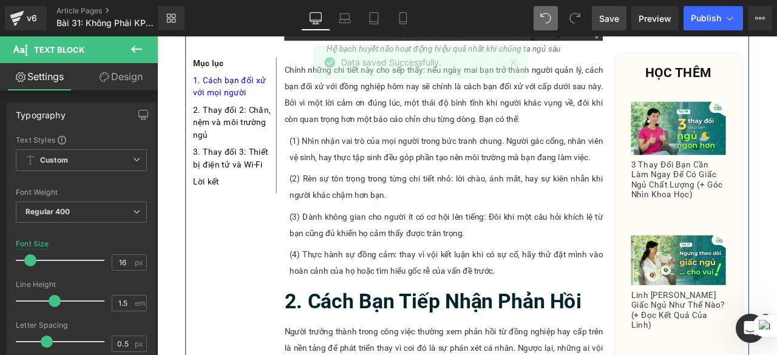
scroll to position [1131, 0]
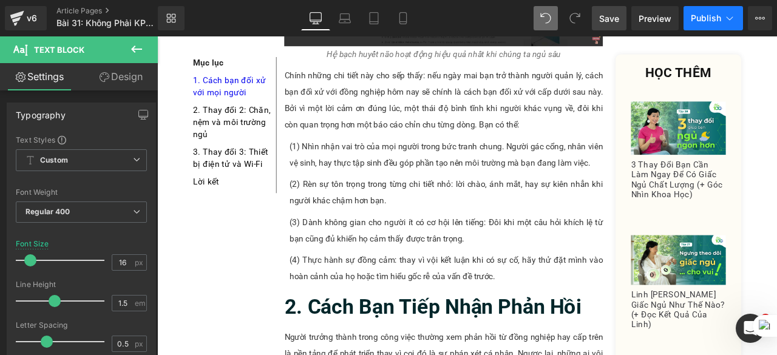
click at [734, 22] on icon at bounding box center [730, 18] width 12 height 12
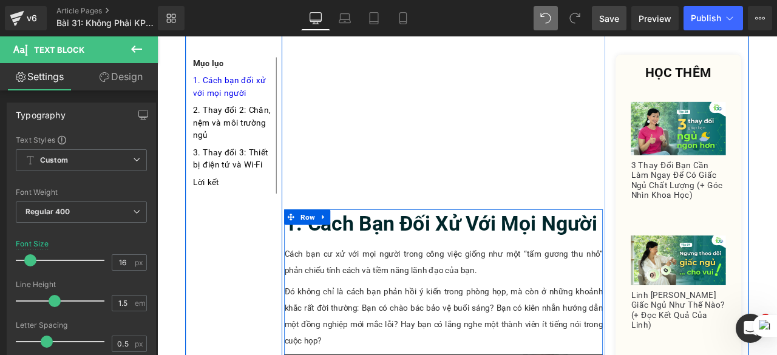
scroll to position [0, 0]
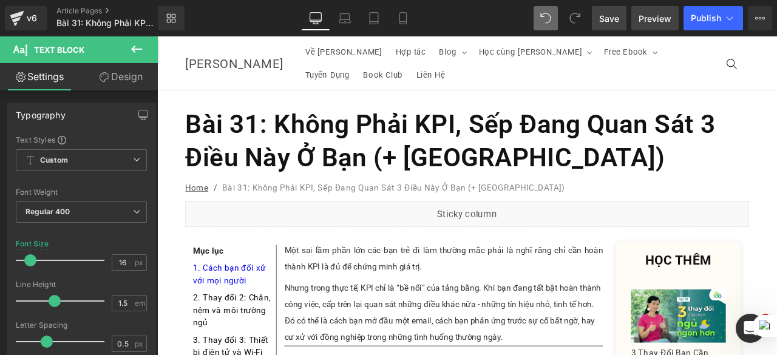
click at [647, 18] on span "Preview" at bounding box center [655, 18] width 33 height 13
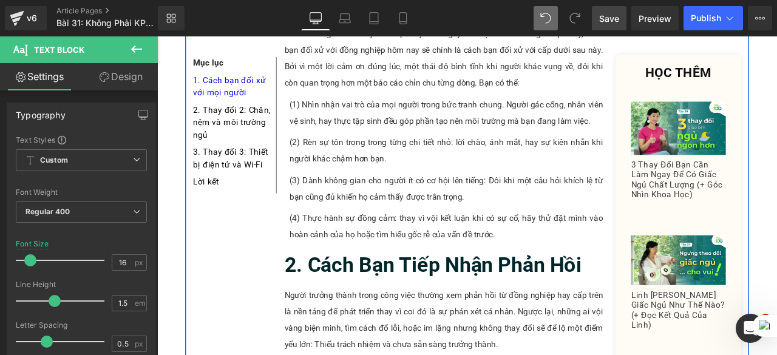
scroll to position [1306, 0]
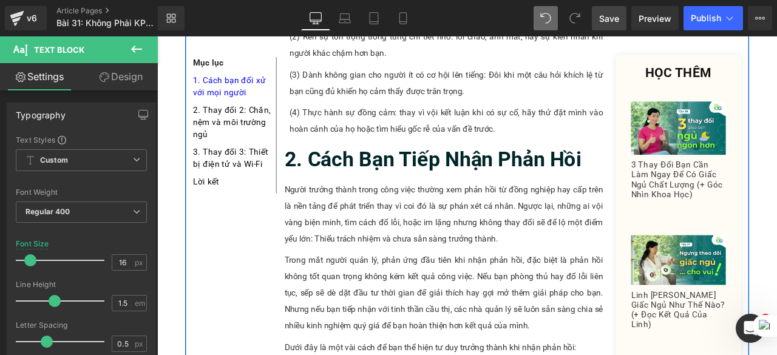
click at [431, 168] on b "2. Cách Bạn Tiếp Nhận Phản Hồi" at bounding box center [484, 182] width 352 height 29
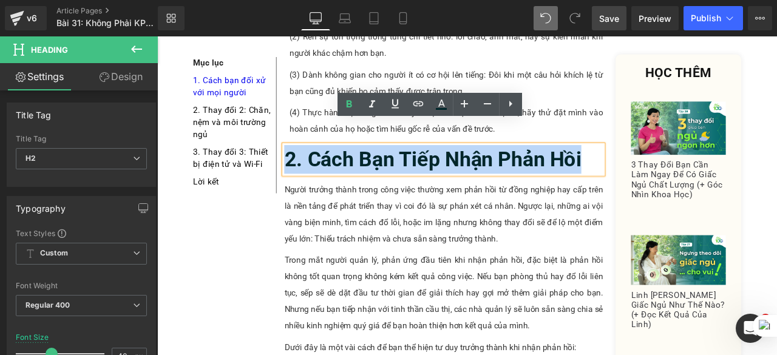
drag, startPoint x: 653, startPoint y: 156, endPoint x: 304, endPoint y: 152, distance: 349.2
click at [308, 168] on b "2. Cách Bạn Tiếp Nhận Phản Hồi" at bounding box center [484, 182] width 352 height 29
copy b "2. Cách Bạn Tiếp Nhận Phản Hồi"
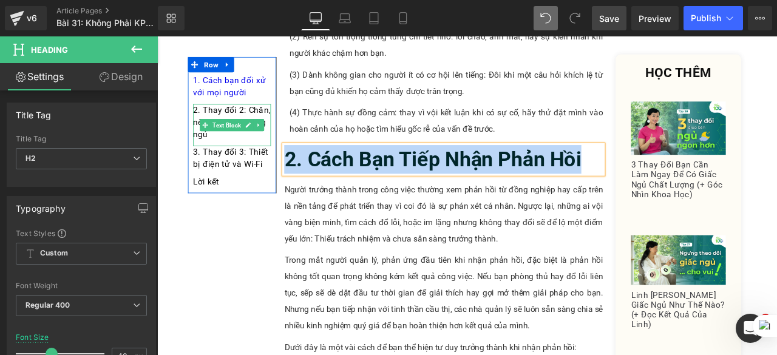
click at [252, 155] on div "2. Thay đổi 2: Chăn, nệm và môi trường ngủ" at bounding box center [246, 142] width 92 height 50
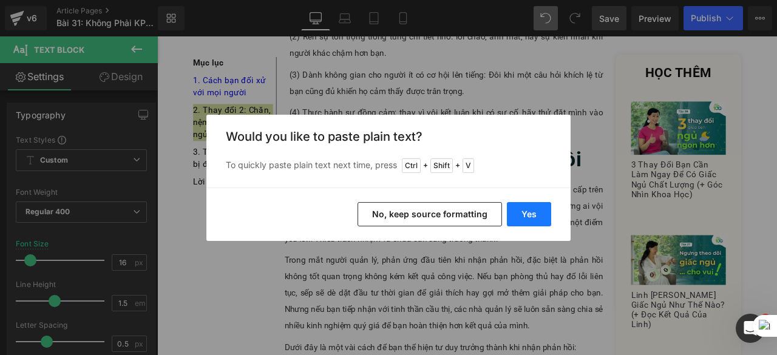
click at [542, 216] on button "Yes" at bounding box center [529, 214] width 44 height 24
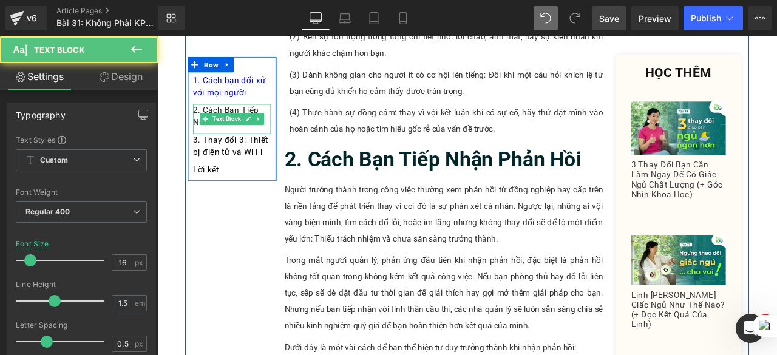
click at [272, 145] on div "2. Cách Bạn Tiếp Nhận Phản Hồi" at bounding box center [246, 134] width 92 height 35
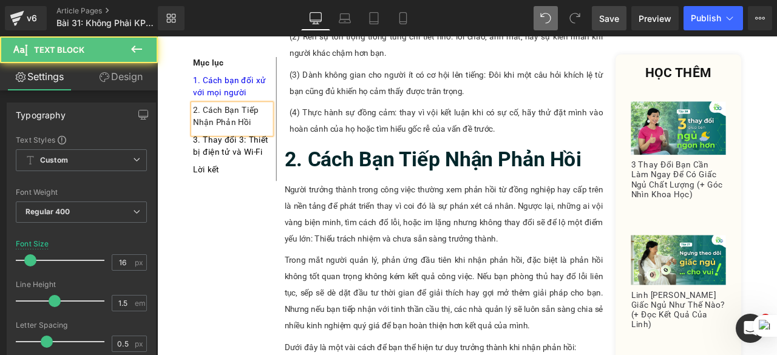
click at [237, 124] on div "2. Cách Bạn Tiếp Nhận Phản Hồi" at bounding box center [246, 134] width 92 height 35
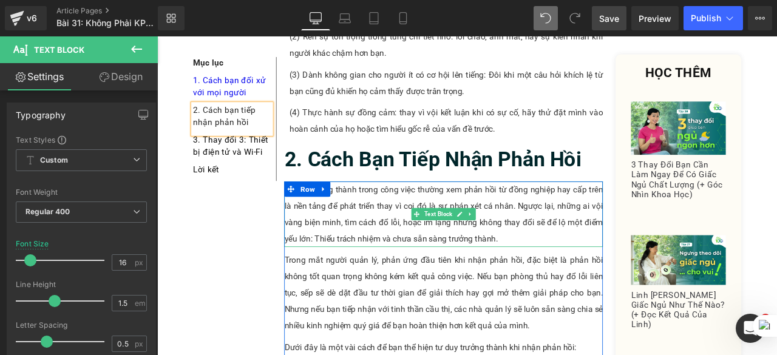
click at [405, 211] on p "Người trưởng thành trong công việc thường xem phản hồi từ đồng nghiệp hay cấp t…" at bounding box center [497, 247] width 378 height 78
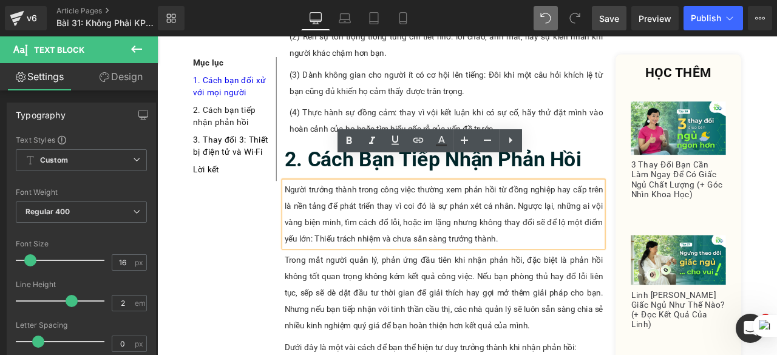
click at [604, 12] on span "Save" at bounding box center [609, 18] width 20 height 13
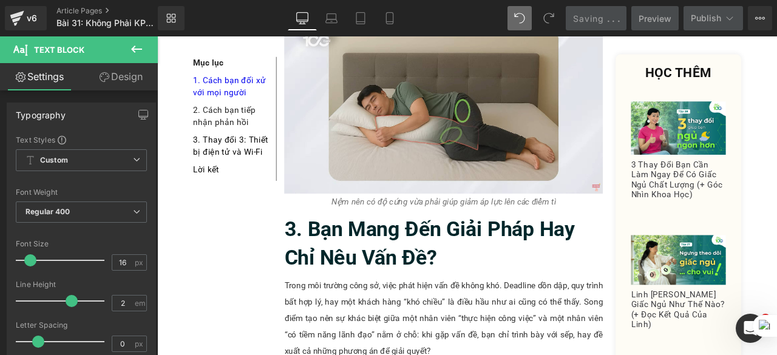
scroll to position [1850, 0]
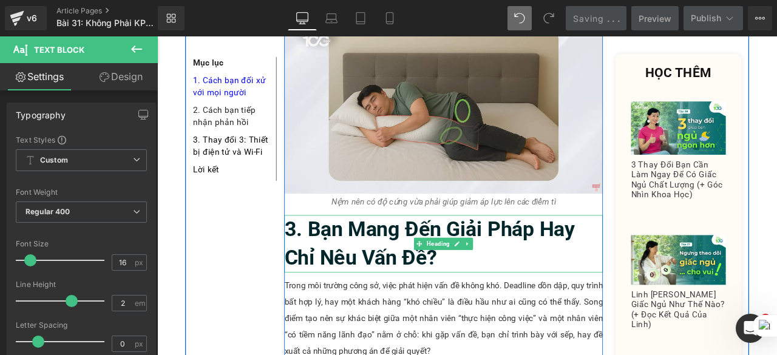
click at [485, 273] on b "3. Bạn Mang Đến Giải Pháp Hay Chỉ Nêu Vấn Đề?" at bounding box center [480, 282] width 344 height 63
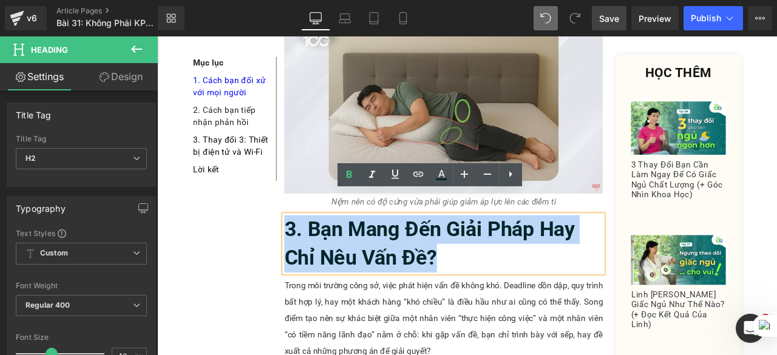
drag, startPoint x: 499, startPoint y: 271, endPoint x: 307, endPoint y: 236, distance: 195.1
click at [308, 248] on h2 "3. Bạn Mang Đến Giải Pháp Hay Chỉ Nêu Vấn Đề?" at bounding box center [497, 282] width 378 height 68
copy b "3. Bạn Mang Đến Giải Pháp Hay Chỉ Nêu Vấn Đề?"
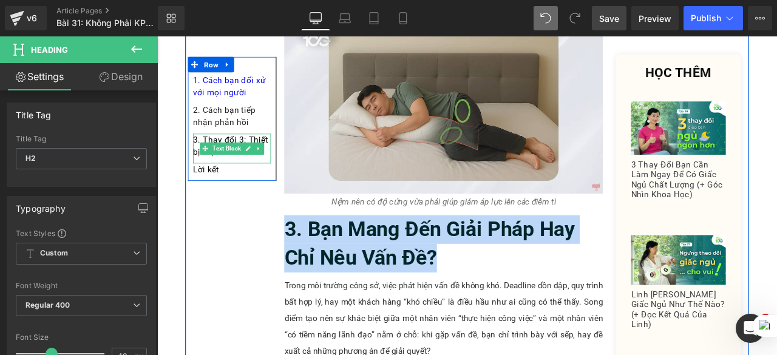
click at [284, 179] on div "3. Thay đổi 3: Thiết bị điện tử và Wi-Fi" at bounding box center [246, 169] width 92 height 35
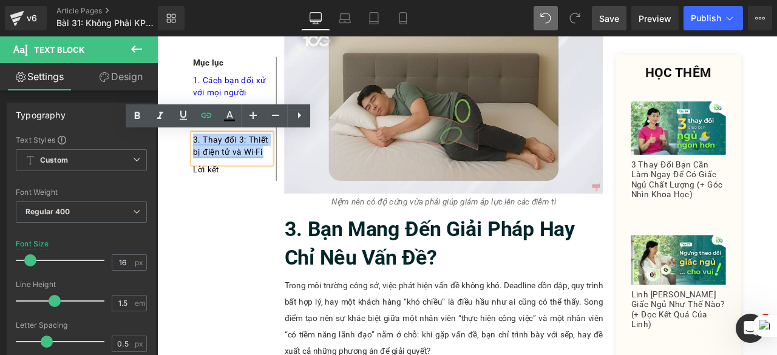
drag, startPoint x: 284, startPoint y: 179, endPoint x: 196, endPoint y: 158, distance: 89.7
click at [200, 158] on div "3. Thay đổi 3: Thiết bị điện tử và Wi-Fi" at bounding box center [246, 169] width 92 height 35
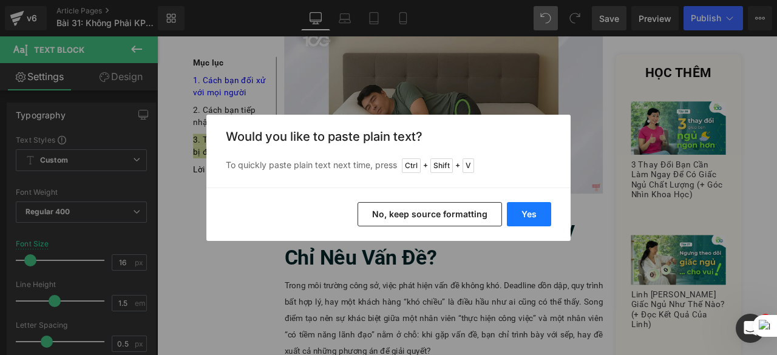
click at [533, 211] on button "Yes" at bounding box center [529, 214] width 44 height 24
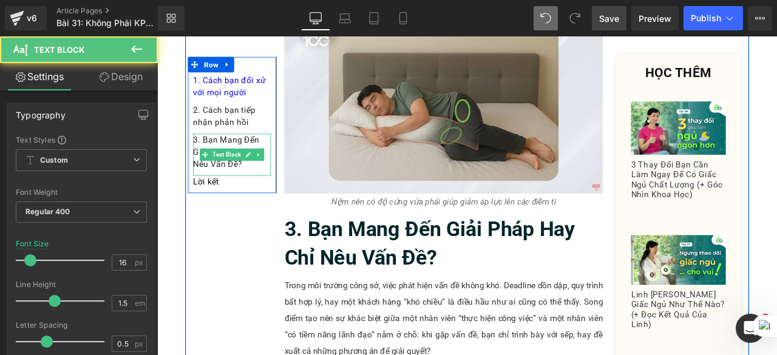
click at [256, 186] on div "3. Bạn Mang Đến Giải Pháp Hay Chỉ Nêu Vấn Đề?" at bounding box center [246, 177] width 92 height 50
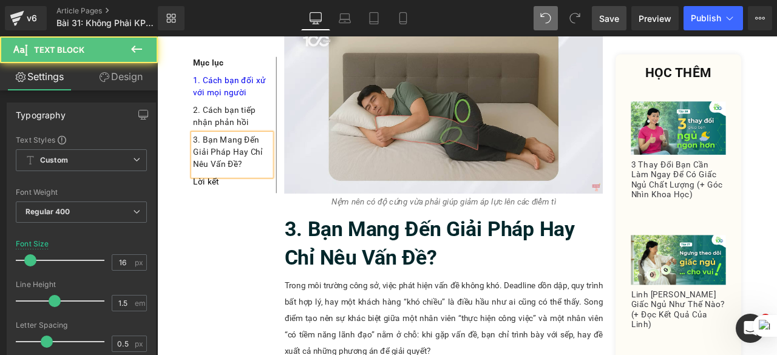
click at [236, 160] on div "3. Bạn Mang Đến Giải Pháp Hay Chỉ Nêu Vấn Đề?" at bounding box center [246, 177] width 92 height 50
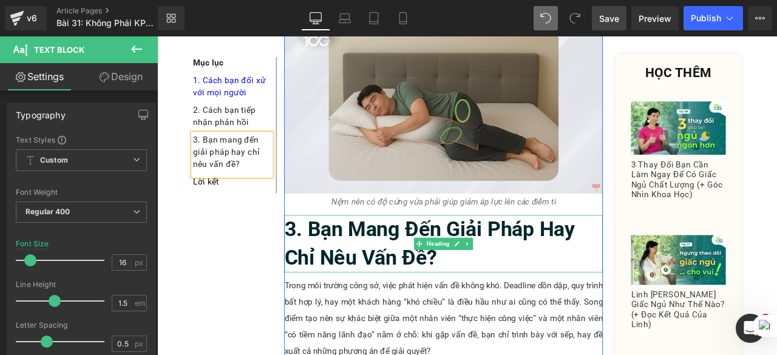
click at [383, 282] on b "3. Bạn Mang Đến Giải Pháp Hay Chỉ Nêu Vấn Đề?" at bounding box center [480, 282] width 344 height 63
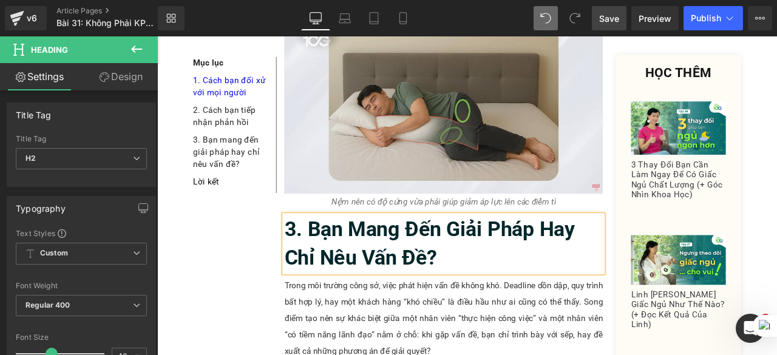
click at [616, 15] on span "Save" at bounding box center [609, 18] width 20 height 13
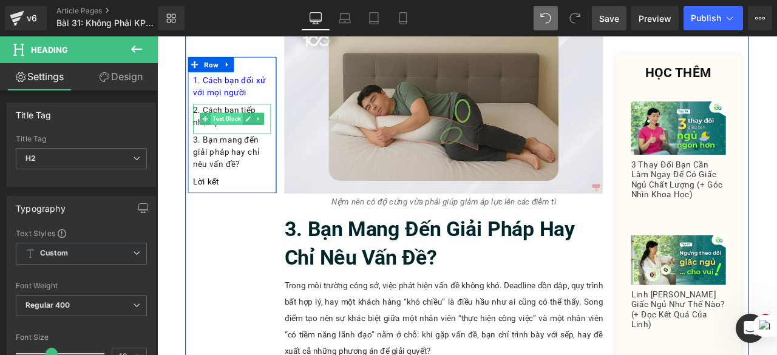
click at [247, 138] on span "Text Block" at bounding box center [239, 134] width 38 height 15
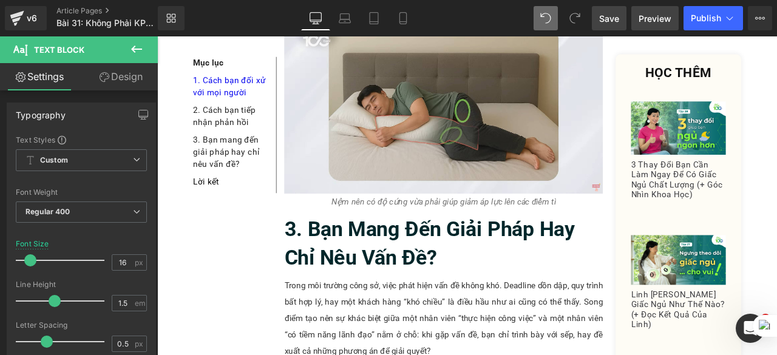
click at [646, 21] on span "Preview" at bounding box center [655, 18] width 33 height 13
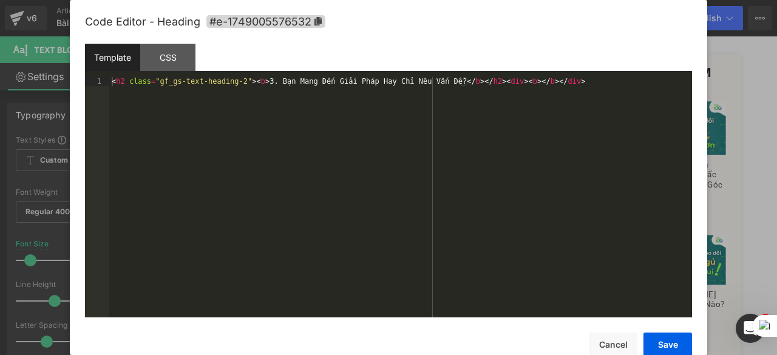
click at [401, 0] on div "Text Block You are previewing how the will restyle your page. You can not edit …" at bounding box center [388, 0] width 777 height 0
click at [319, 24] on icon at bounding box center [318, 21] width 9 height 9
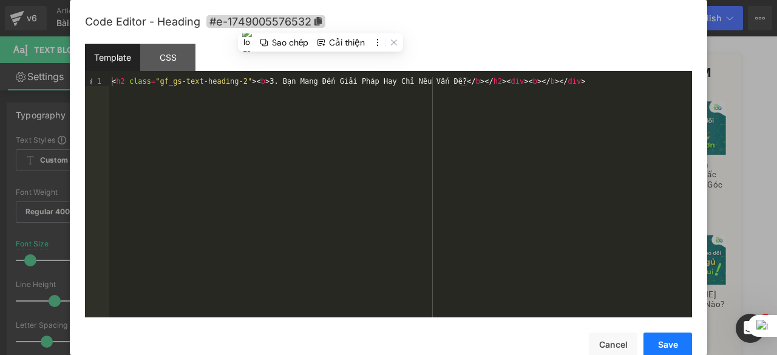
click at [676, 349] on button "Save" at bounding box center [668, 345] width 49 height 24
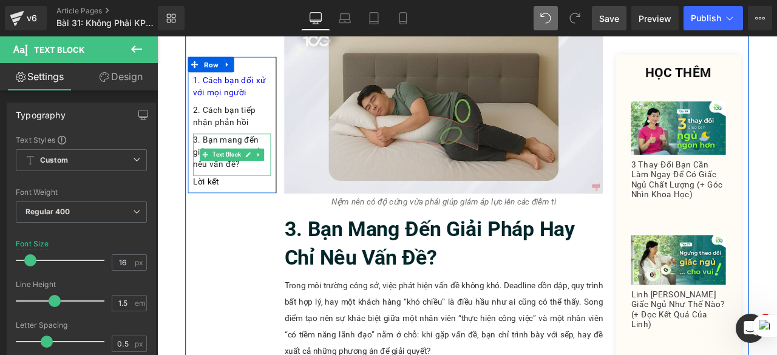
click at [250, 193] on div "3. Bạn mang đến giải pháp hay chỉ nêu vấn đề?" at bounding box center [246, 177] width 92 height 50
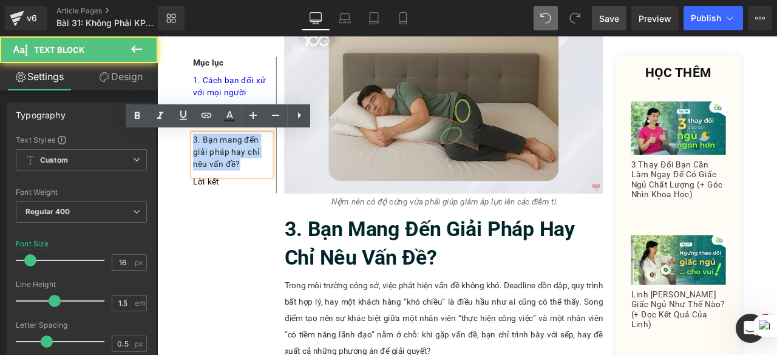
drag, startPoint x: 250, startPoint y: 193, endPoint x: 196, endPoint y: 159, distance: 63.5
click at [200, 159] on div "3. Bạn mang đến giải pháp hay chỉ nêu vấn đề?" at bounding box center [246, 177] width 92 height 50
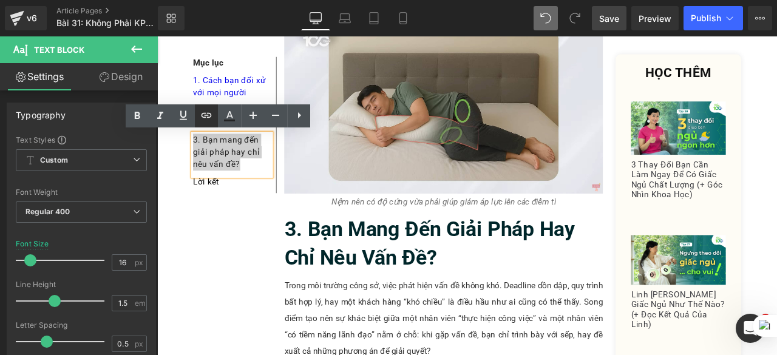
click at [212, 105] on link at bounding box center [206, 115] width 23 height 23
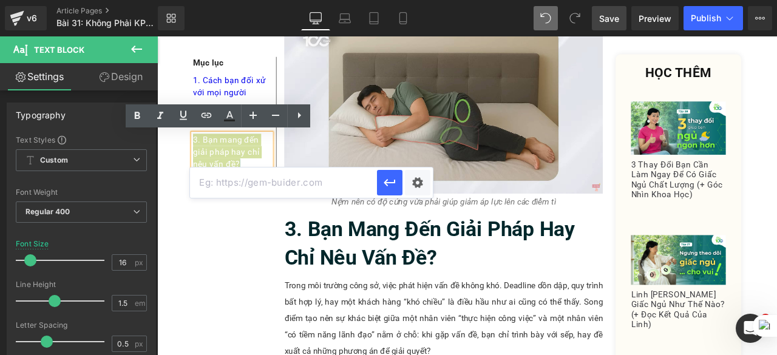
click at [244, 181] on input "text" at bounding box center [283, 183] width 187 height 30
paste input "#e-1749005576532"
type input "#e-1749005576532"
click at [381, 185] on button "button" at bounding box center [390, 183] width 26 height 26
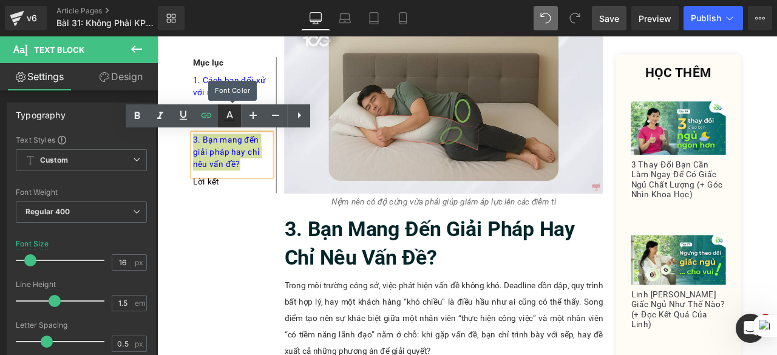
click at [223, 118] on icon at bounding box center [229, 116] width 15 height 15
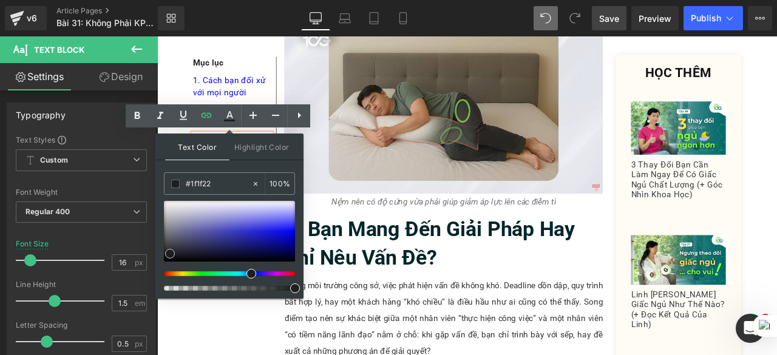
click at [170, 253] on div at bounding box center [229, 231] width 131 height 61
type input "#111112"
click at [169, 257] on span at bounding box center [169, 258] width 10 height 10
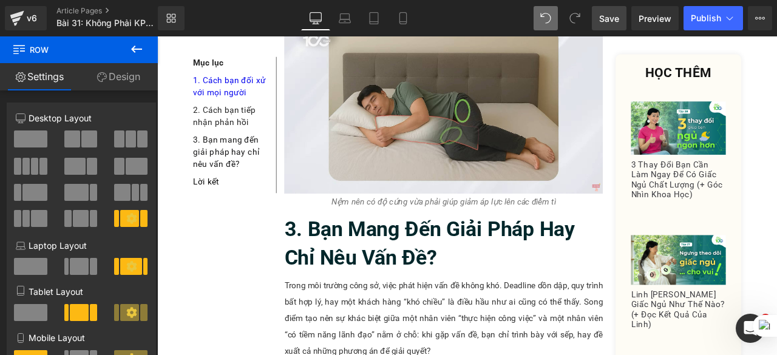
click at [605, 12] on span "Save" at bounding box center [609, 18] width 20 height 13
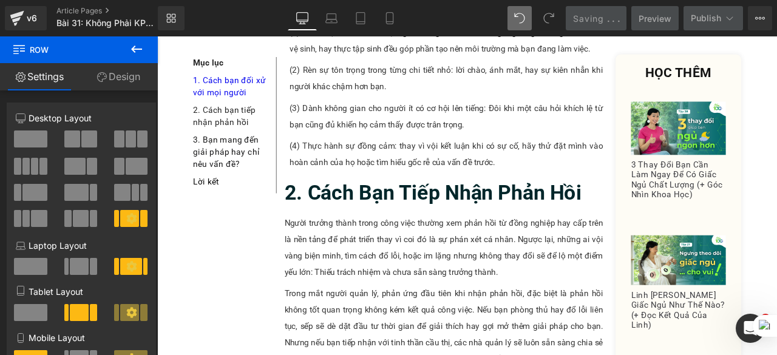
scroll to position [1265, 0]
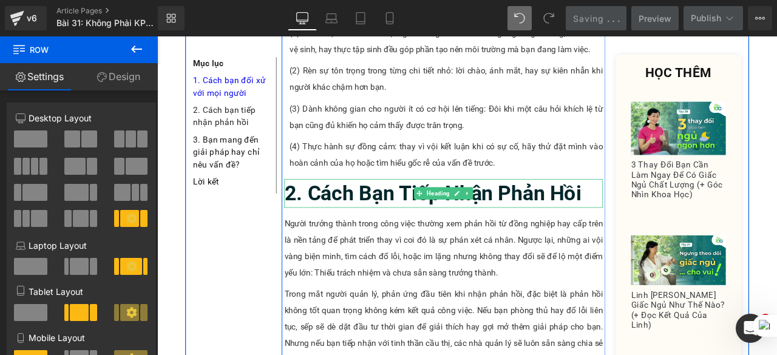
click at [363, 208] on b "2. Cách Bạn Tiếp Nhận Phản Hồi" at bounding box center [484, 222] width 352 height 29
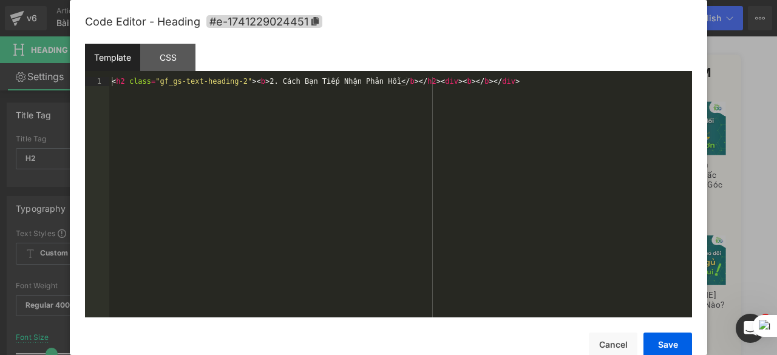
click at [333, 0] on div "Text Block You are previewing how the will restyle your page. You can not edit …" at bounding box center [388, 0] width 777 height 0
click at [312, 24] on icon at bounding box center [315, 21] width 7 height 9
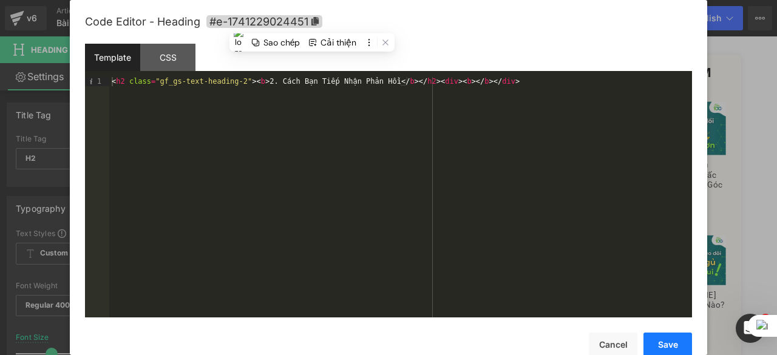
click at [679, 341] on button "Save" at bounding box center [668, 345] width 49 height 24
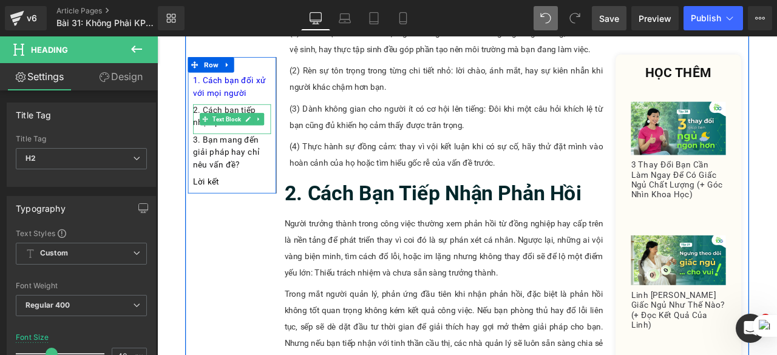
click at [268, 145] on div "2. Cách bạn tiếp nhận phản hồi" at bounding box center [246, 134] width 92 height 35
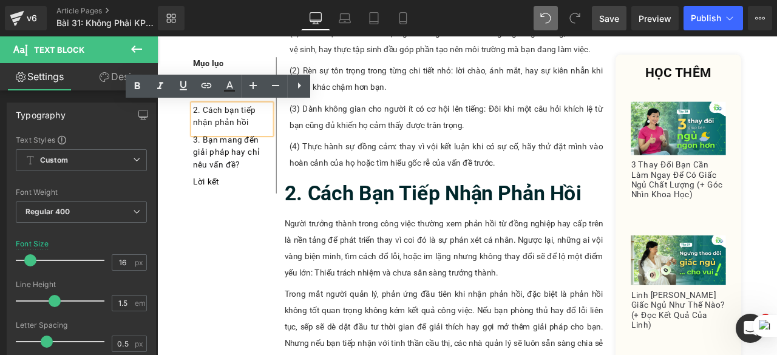
drag, startPoint x: 268, startPoint y: 145, endPoint x: 198, endPoint y: 126, distance: 72.9
drag, startPoint x: 271, startPoint y: 138, endPoint x: 195, endPoint y: 121, distance: 77.8
click at [200, 121] on div "2. Cách bạn tiếp nhận phản hồi" at bounding box center [246, 134] width 92 height 35
click at [206, 90] on icon at bounding box center [206, 85] width 15 height 15
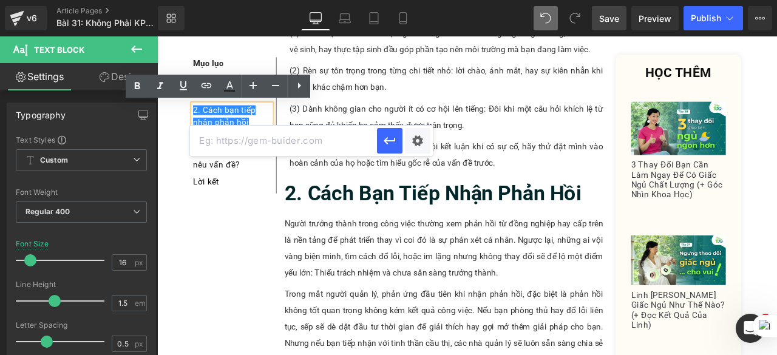
click at [267, 145] on input "text" at bounding box center [283, 141] width 187 height 30
paste input "#e-1741229024451"
type input "#e-1741229024451"
click at [387, 134] on icon "button" at bounding box center [390, 141] width 15 height 15
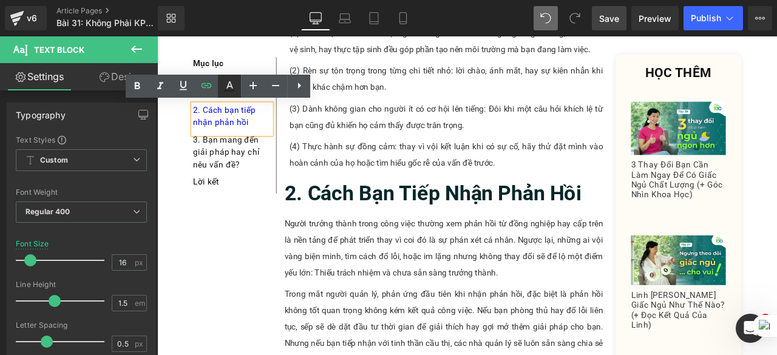
click at [236, 88] on icon at bounding box center [229, 86] width 15 height 15
type input "#0000ee"
type input "100"
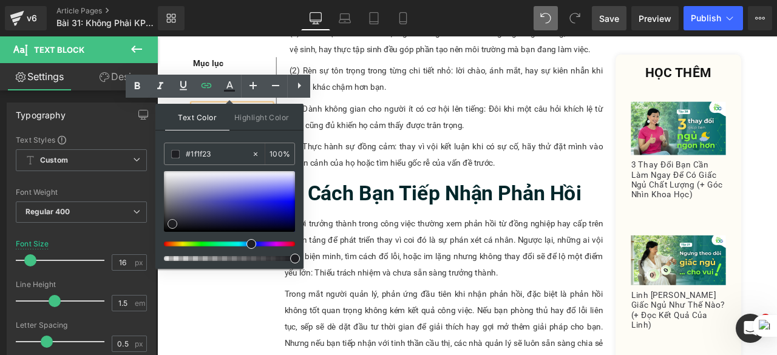
click at [172, 223] on div at bounding box center [229, 201] width 131 height 61
drag, startPoint x: 172, startPoint y: 223, endPoint x: 166, endPoint y: 227, distance: 6.8
click at [166, 227] on span at bounding box center [167, 227] width 10 height 10
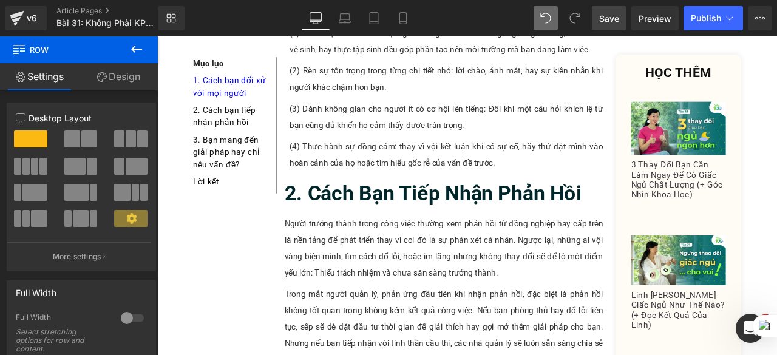
click at [600, 22] on link "Save" at bounding box center [609, 18] width 35 height 24
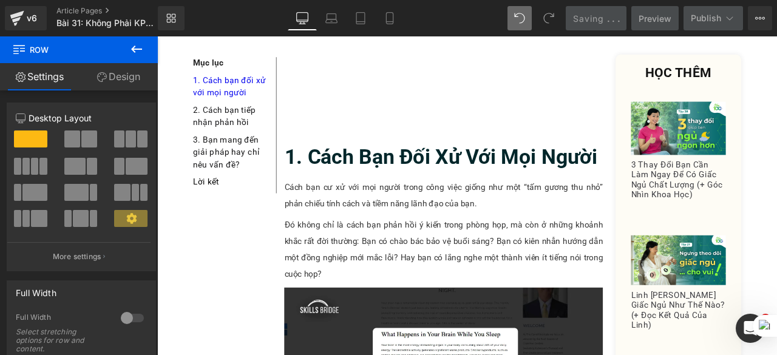
scroll to position [622, 0]
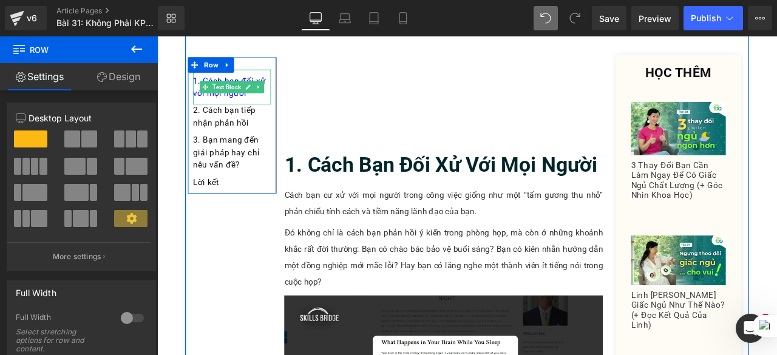
click at [266, 108] on div "1. Cách bạn đối xử với mọi người" at bounding box center [246, 95] width 92 height 41
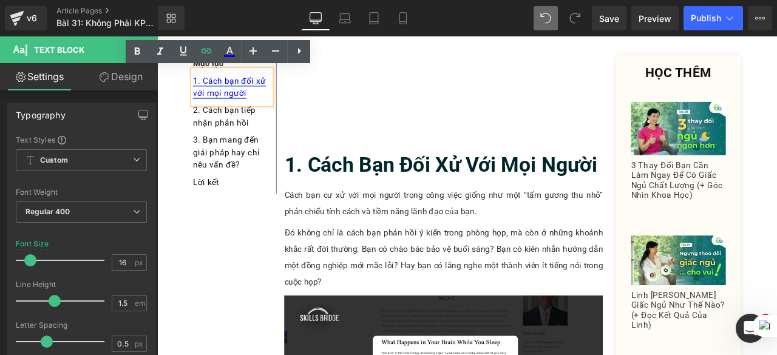
drag, startPoint x: 266, startPoint y: 107, endPoint x: 197, endPoint y: 88, distance: 71.9
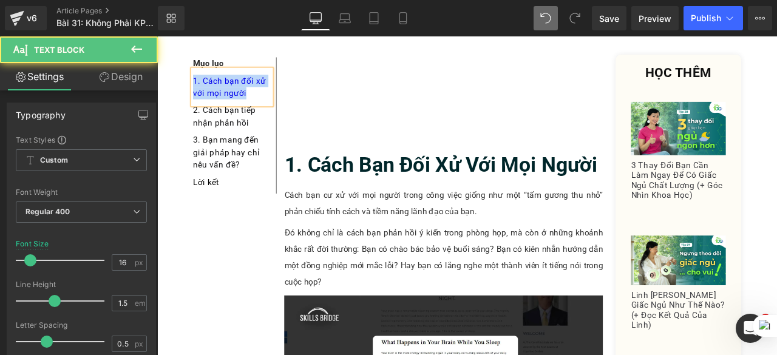
click at [267, 104] on div "1. Cách bạn đối xử với mọi người" at bounding box center [246, 95] width 92 height 41
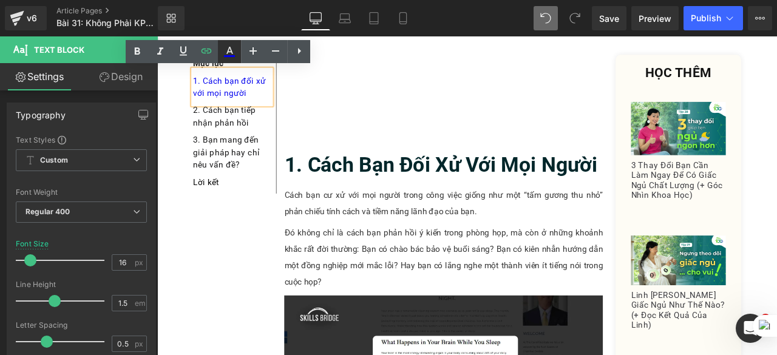
click at [226, 49] on icon at bounding box center [229, 51] width 15 height 15
type input "#0000ee"
type input "100"
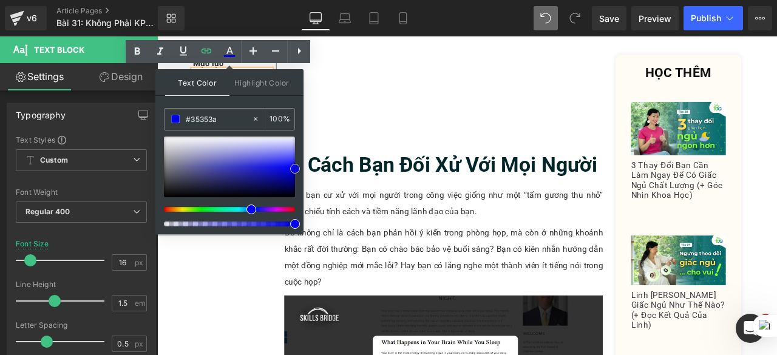
click at [171, 183] on div at bounding box center [229, 167] width 131 height 61
drag, startPoint x: 329, startPoint y: 220, endPoint x: 171, endPoint y: 309, distance: 181.4
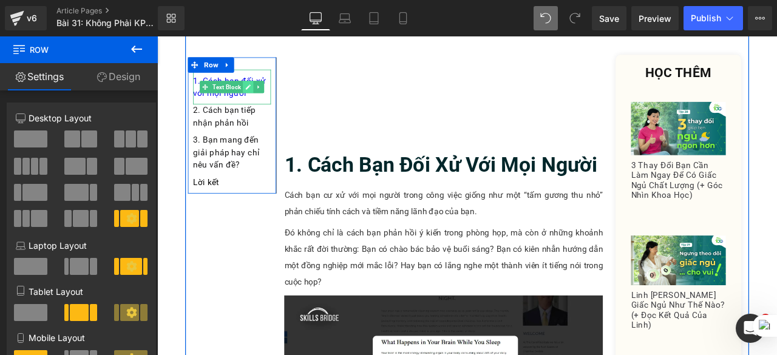
click at [266, 102] on link at bounding box center [265, 96] width 13 height 15
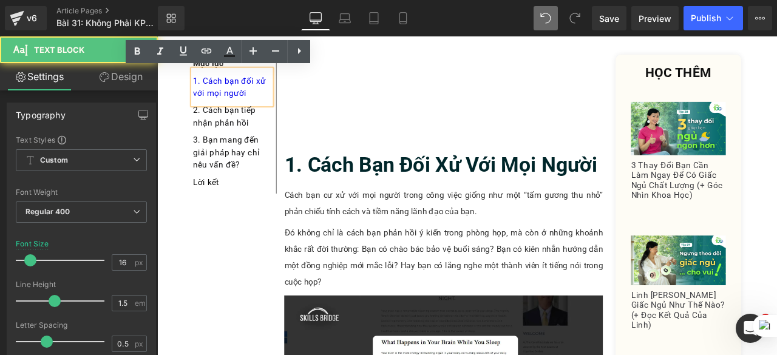
click at [265, 105] on div "1. Cách bạn đối xử với mọi người" at bounding box center [246, 95] width 92 height 41
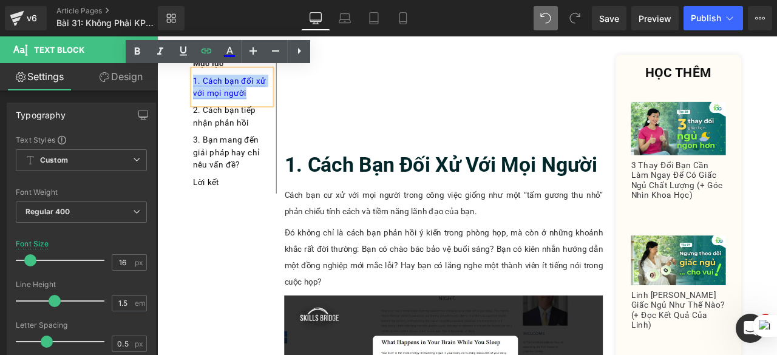
drag, startPoint x: 265, startPoint y: 104, endPoint x: 197, endPoint y: 85, distance: 71.3
click at [200, 85] on div "1. Cách bạn đối xử với mọi người" at bounding box center [246, 95] width 92 height 41
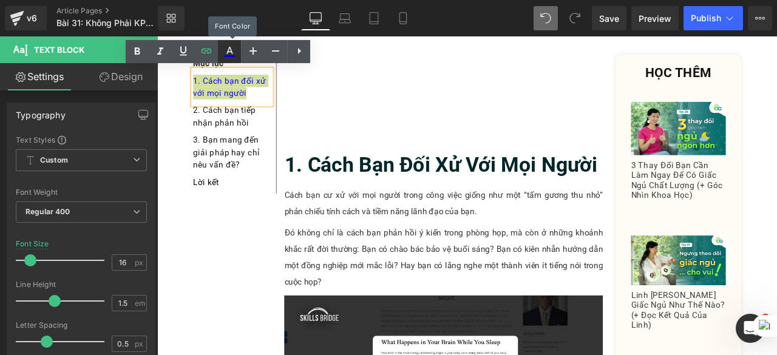
click at [237, 54] on icon at bounding box center [229, 51] width 15 height 15
type input "#0000ee"
type input "100"
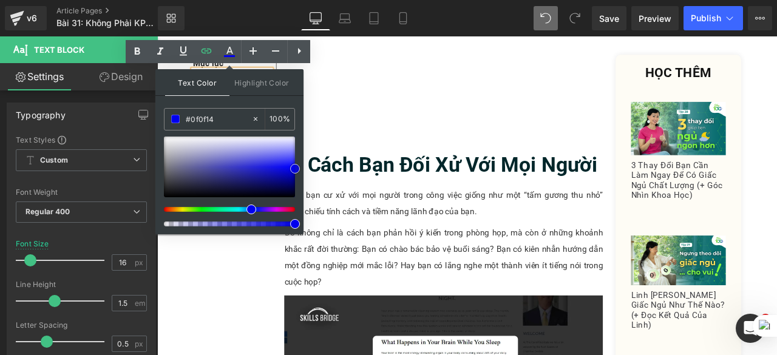
click at [181, 193] on div at bounding box center [229, 167] width 131 height 61
type input "#0e0e0f"
click at [167, 193] on div at bounding box center [229, 167] width 131 height 61
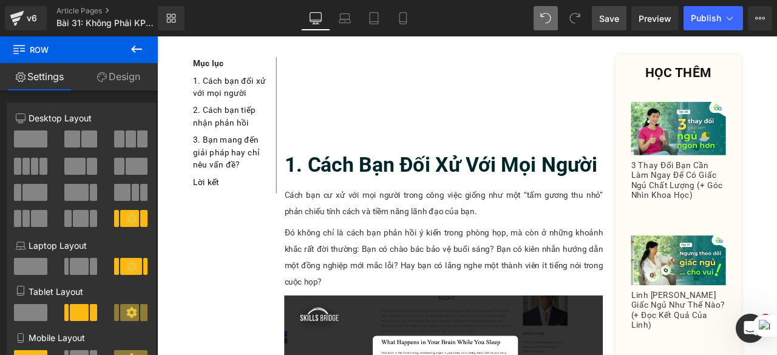
drag, startPoint x: 612, startPoint y: 18, endPoint x: 278, endPoint y: 190, distance: 376.2
click at [612, 18] on span "Save" at bounding box center [609, 18] width 20 height 13
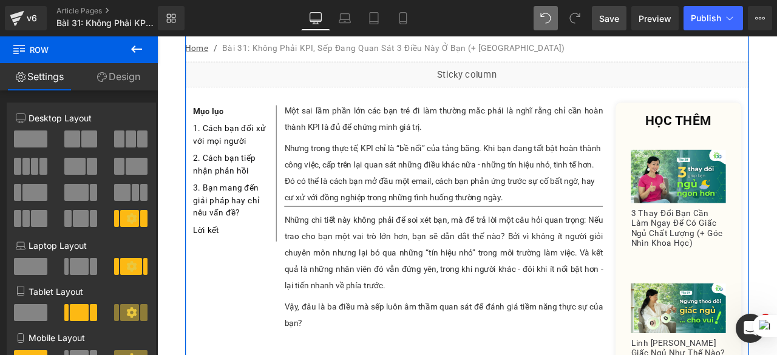
scroll to position [0, 0]
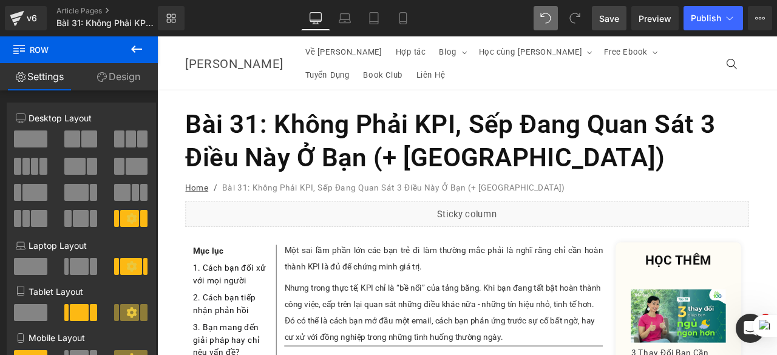
click at [602, 25] on link "Save" at bounding box center [609, 18] width 35 height 24
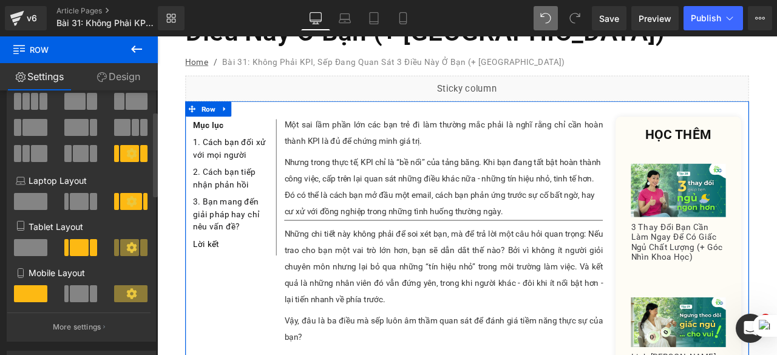
scroll to position [64, 0]
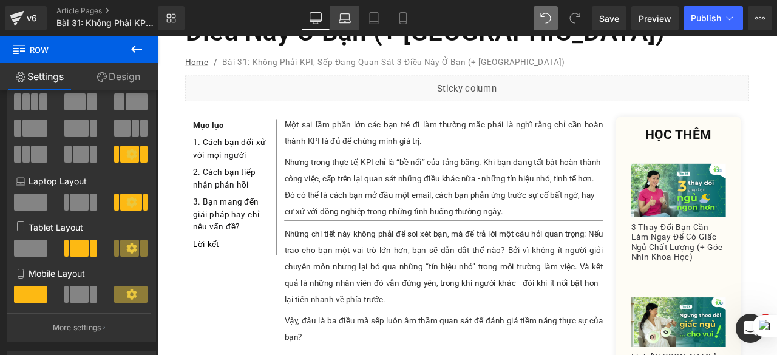
click at [350, 24] on icon at bounding box center [345, 18] width 12 height 12
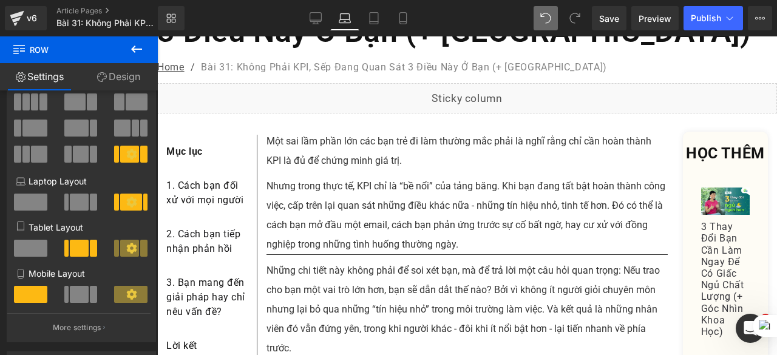
scroll to position [175, 0]
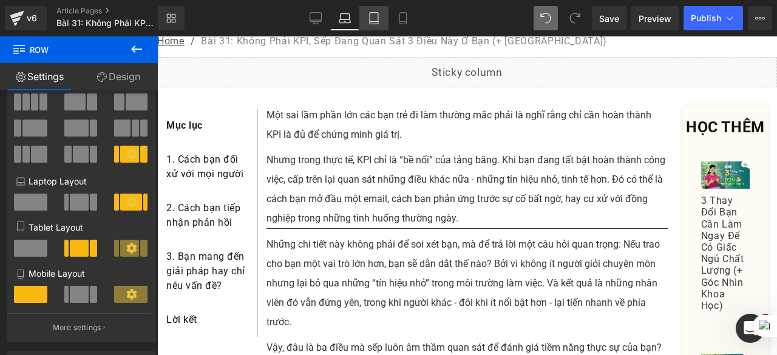
click at [378, 24] on icon at bounding box center [374, 19] width 9 height 12
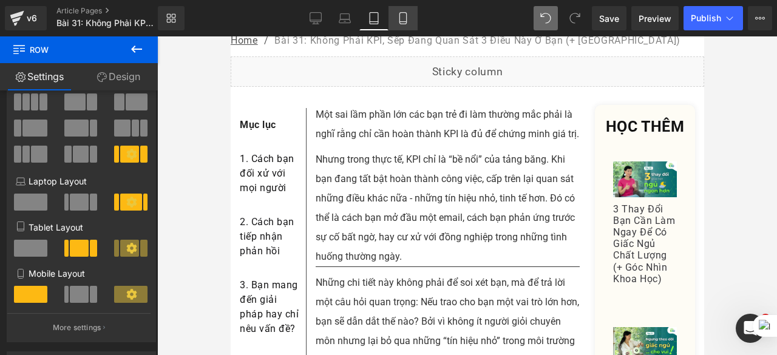
click at [403, 22] on icon at bounding box center [403, 18] width 12 height 12
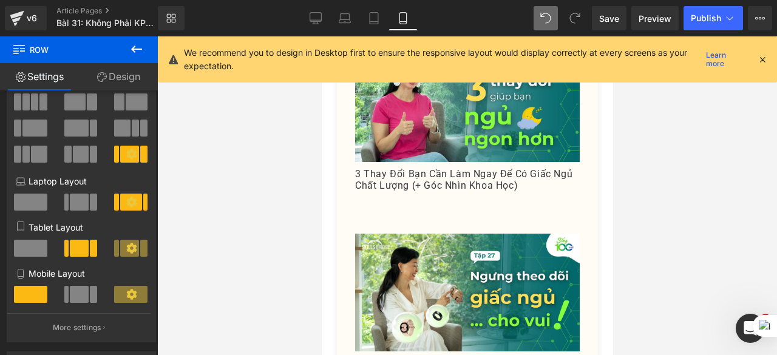
scroll to position [4728, 0]
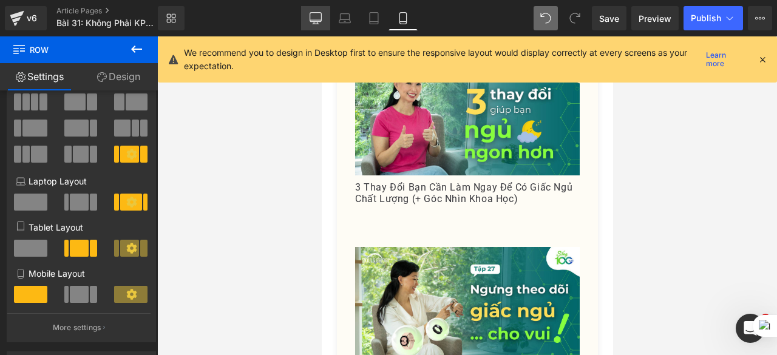
click at [315, 15] on icon at bounding box center [316, 18] width 12 height 12
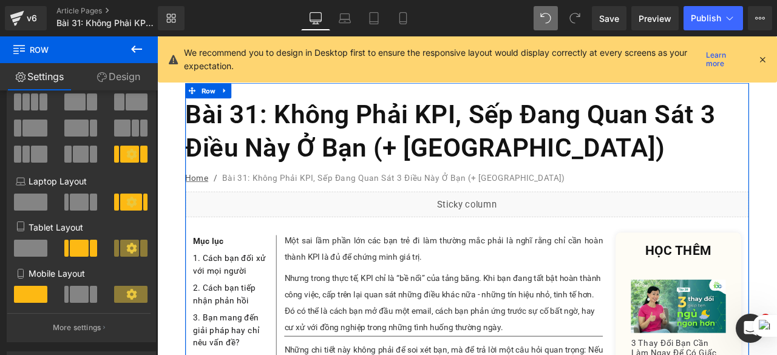
scroll to position [0, 0]
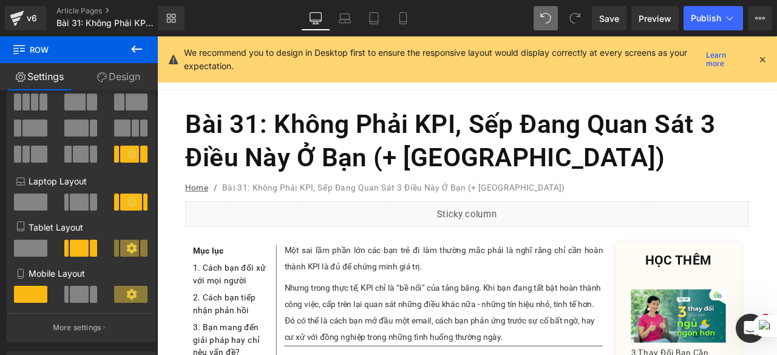
click at [759, 62] on icon at bounding box center [762, 59] width 11 height 11
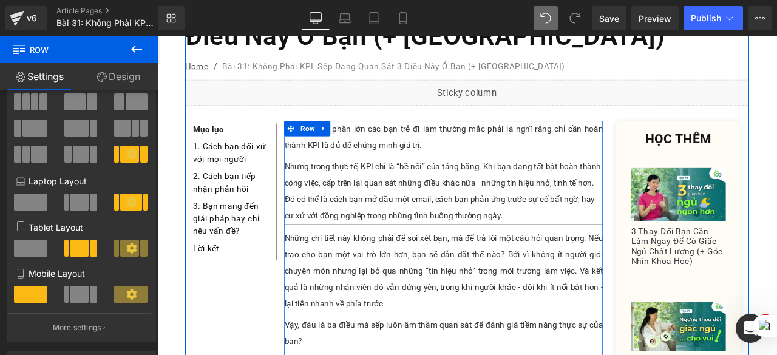
scroll to position [143, 0]
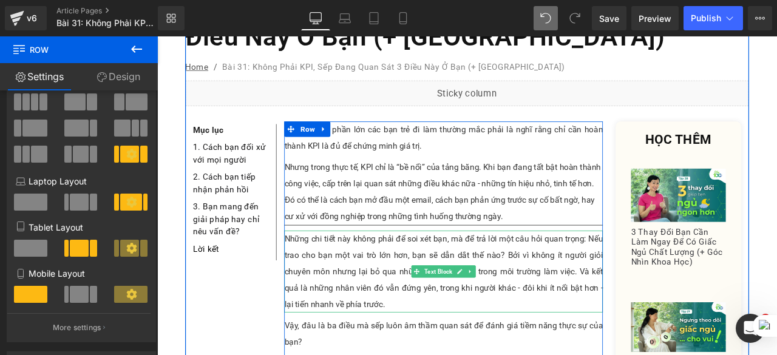
click at [667, 267] on p "Những chi tiết này không phải để soi xét bạn, mà để trả lời một câu hỏi quan tr…" at bounding box center [497, 315] width 378 height 97
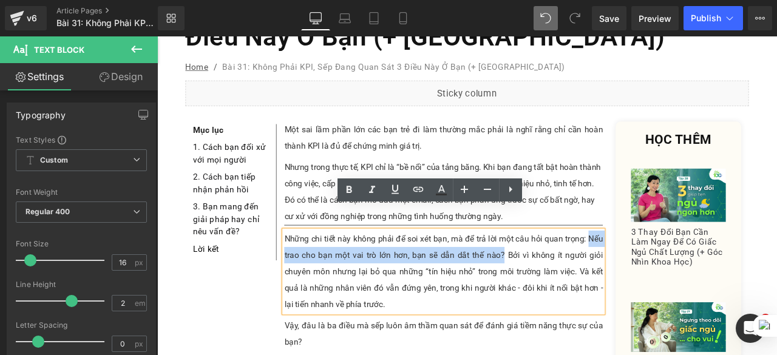
drag, startPoint x: 666, startPoint y: 251, endPoint x: 565, endPoint y: 268, distance: 102.8
click at [565, 268] on p "Những chi tiết này không phải để soi xét bạn, mà để trả lời một câu hỏi quan tr…" at bounding box center [497, 315] width 378 height 97
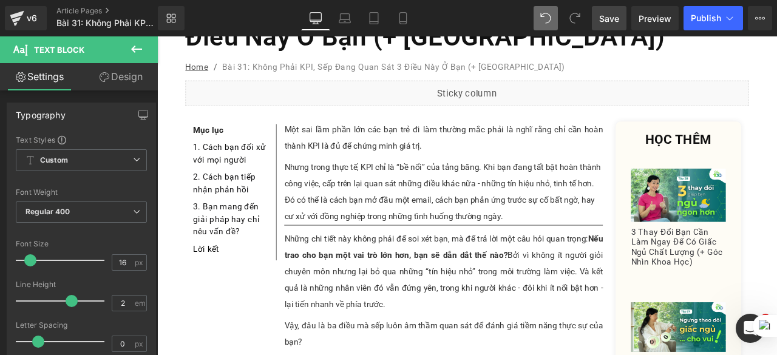
click at [610, 15] on span "Save" at bounding box center [609, 18] width 20 height 13
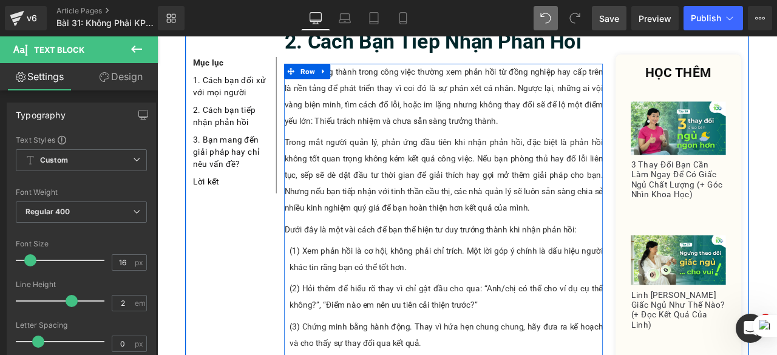
scroll to position [1434, 0]
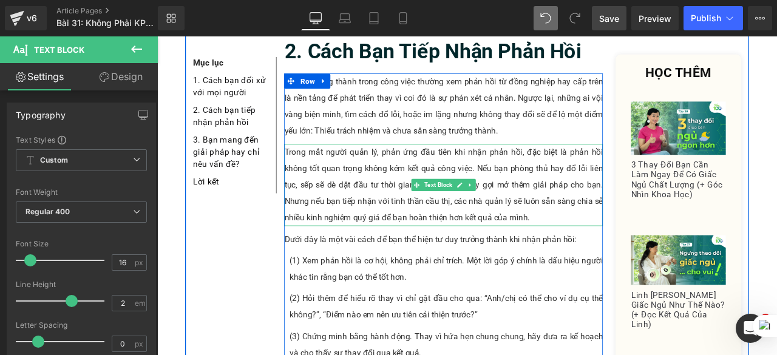
click at [418, 164] on p "Trong mắt người quản lý, phản ứng đầu tiên khi nhận phản hồi, đặc biệt là phản …" at bounding box center [497, 212] width 378 height 97
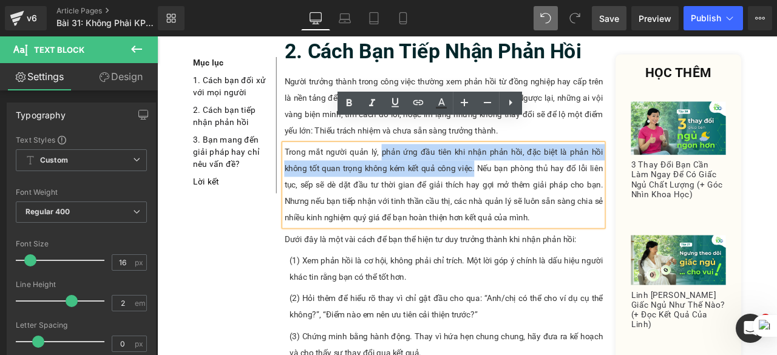
drag, startPoint x: 418, startPoint y: 146, endPoint x: 530, endPoint y: 167, distance: 113.1
click at [530, 167] on p "Trong mắt người quản lý, phản ứng đầu tiên khi nhận phản hồi, đặc biệt là phản …" at bounding box center [497, 212] width 378 height 97
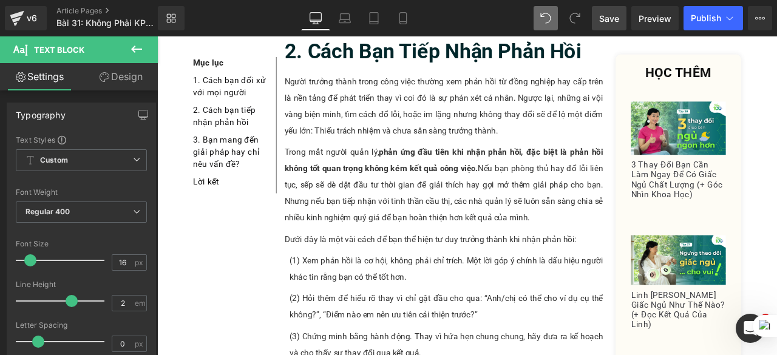
drag, startPoint x: 609, startPoint y: 18, endPoint x: 411, endPoint y: 209, distance: 275.3
click at [609, 18] on span "Save" at bounding box center [609, 18] width 20 height 13
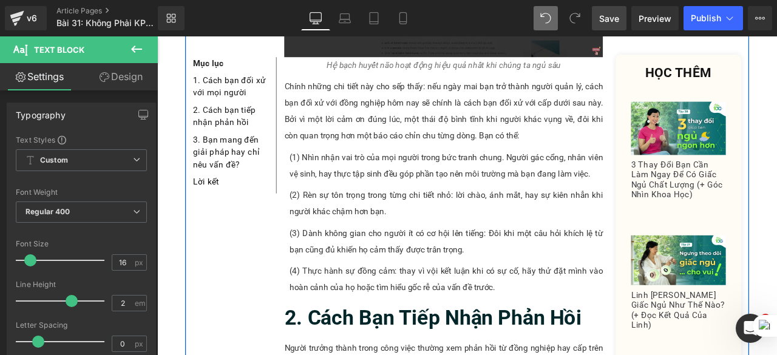
scroll to position [1151, 0]
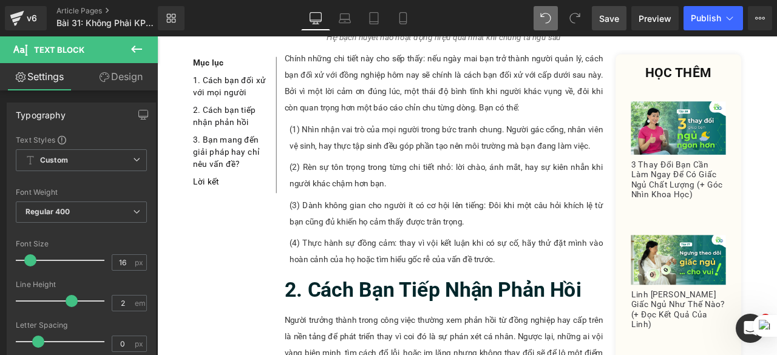
drag, startPoint x: 597, startPoint y: 18, endPoint x: 435, endPoint y: 187, distance: 234.5
click at [597, 18] on link "Save" at bounding box center [609, 18] width 35 height 24
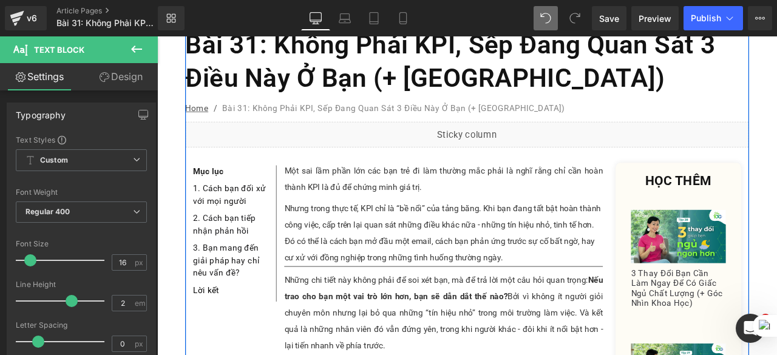
scroll to position [0, 0]
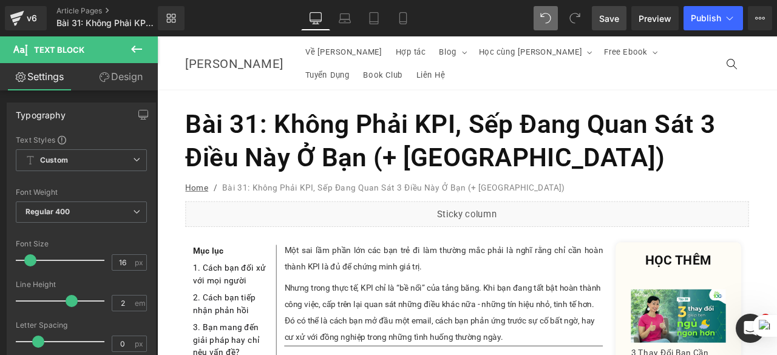
click at [613, 19] on span "Save" at bounding box center [609, 18] width 20 height 13
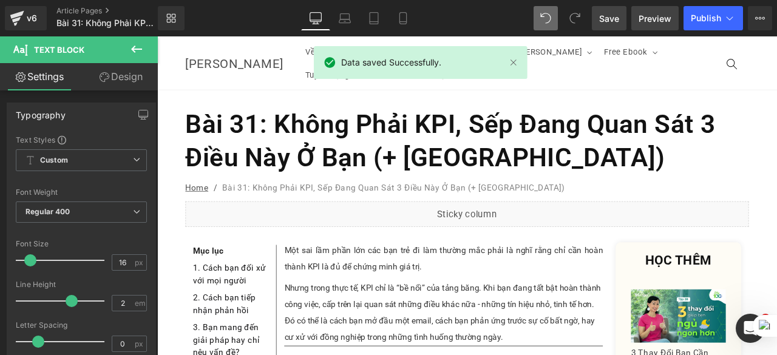
click at [662, 26] on link "Preview" at bounding box center [655, 18] width 47 height 24
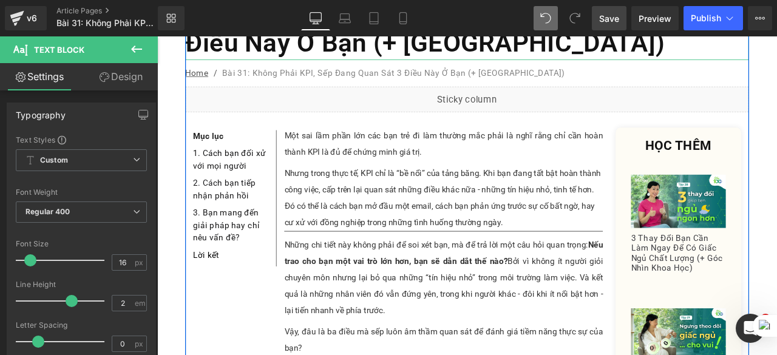
scroll to position [138, 0]
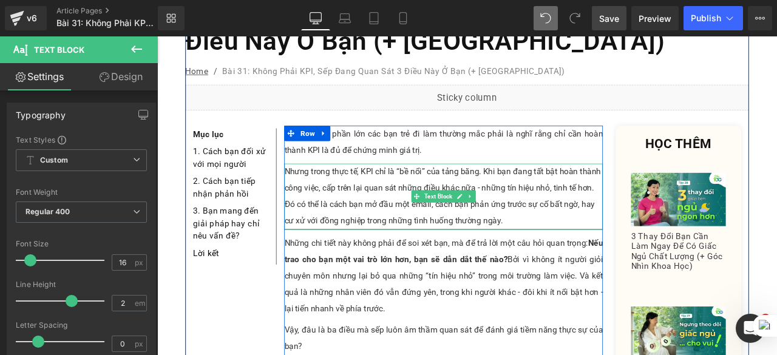
click at [616, 234] on div "Nhưng trong thực tế, KPI chỉ là “bề nổi” của tảng băng. Khi bạn đang tất bật ho…" at bounding box center [497, 227] width 378 height 78
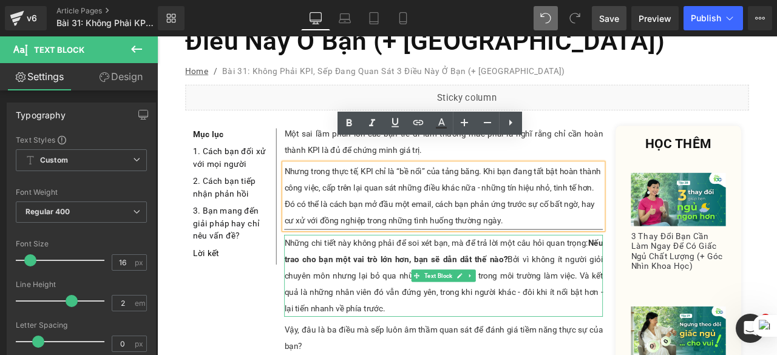
click at [426, 291] on p "Những chi tiết này không phải để soi xét bạn, mà để trả lời một câu hỏi quan tr…" at bounding box center [497, 320] width 378 height 97
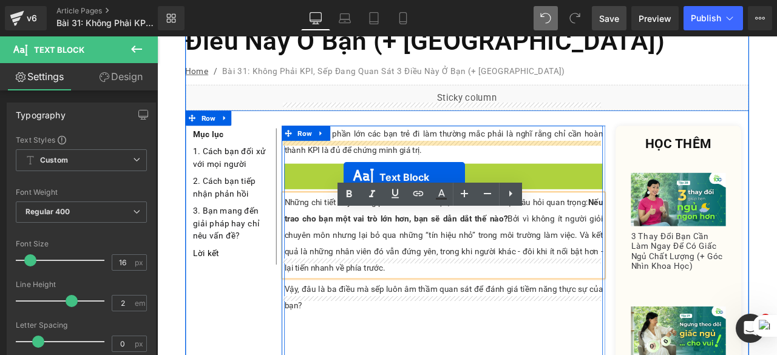
drag, startPoint x: 460, startPoint y: 196, endPoint x: 378, endPoint y: 200, distance: 82.1
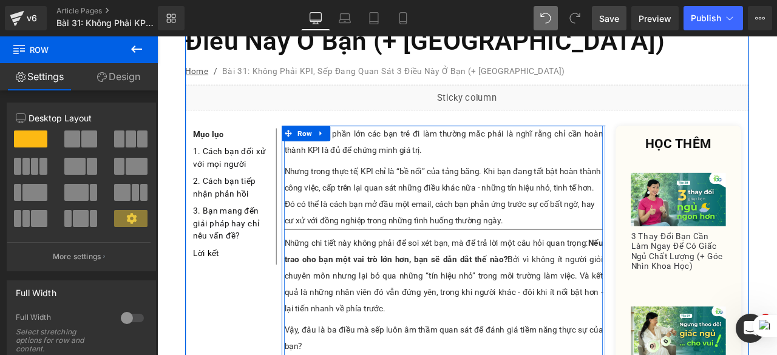
click at [346, 300] on p "Những chi tiết này không phải để soi xét bạn, mà để trả lời một câu hỏi quan tr…" at bounding box center [497, 320] width 378 height 97
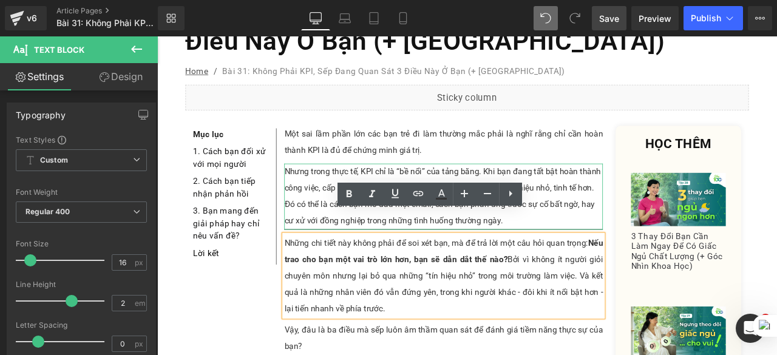
click at [330, 206] on div "Nhưng trong thực tế, KPI chỉ là “bề nổi” của tảng băng. Khi bạn đang tất bật ho…" at bounding box center [497, 227] width 378 height 78
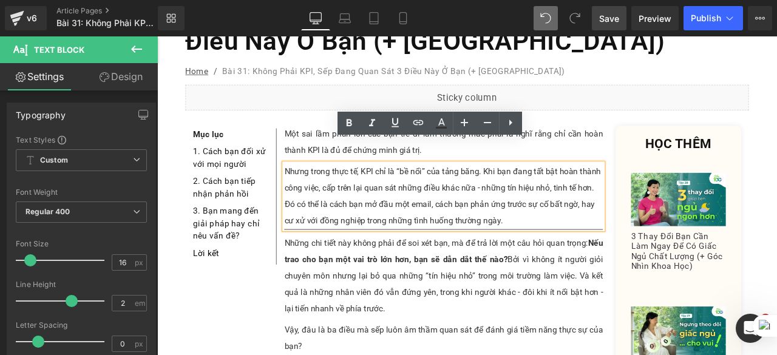
click at [356, 239] on div "Nhưng trong thực tế, KPI chỉ là “bề nổi” của tảng băng. Khi bạn đang tất bật ho…" at bounding box center [497, 227] width 378 height 78
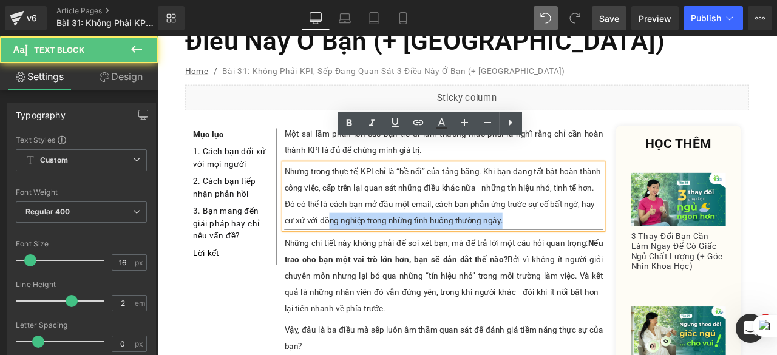
click at [580, 240] on div "Nhưng trong thực tế, KPI chỉ là “bề nổi” của tảng băng. Khi bạn đang tất bật ho…" at bounding box center [497, 227] width 378 height 78
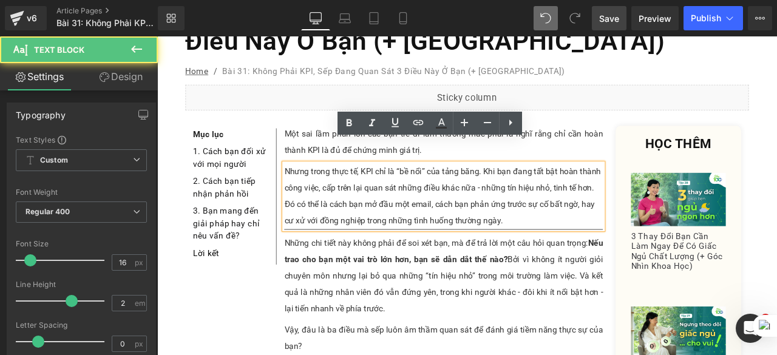
click at [580, 240] on div "Nhưng trong thực tế, KPI chỉ là “bề nổi” của tảng băng. Khi bạn đang tất bật ho…" at bounding box center [497, 227] width 378 height 78
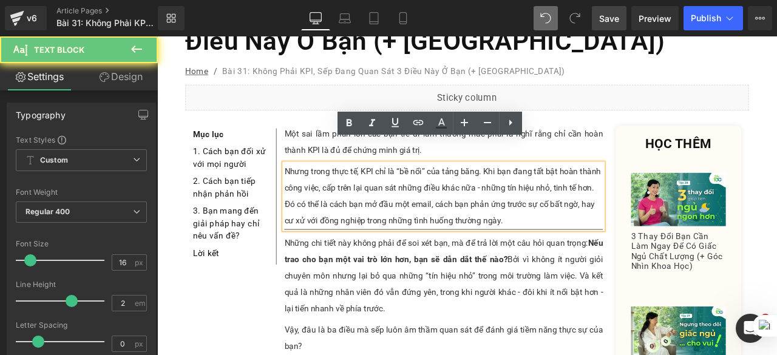
click at [580, 240] on div "Nhưng trong thực tế, KPI chỉ là “bề nổi” của tảng băng. Khi bạn đang tất bật ho…" at bounding box center [497, 227] width 378 height 78
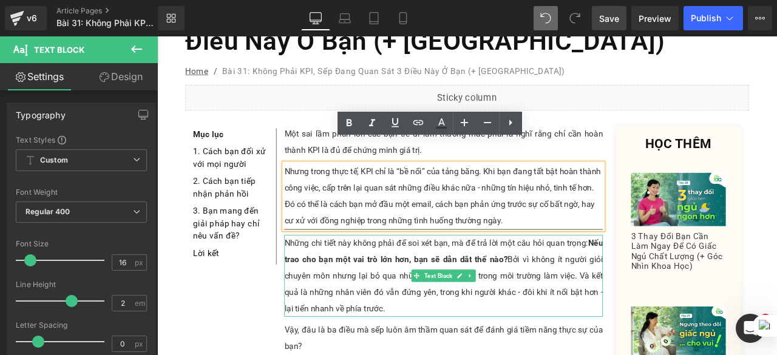
click at [644, 307] on p "Những chi tiết này không phải để soi xét bạn, mà để trả lời một câu hỏi quan tr…" at bounding box center [497, 320] width 378 height 97
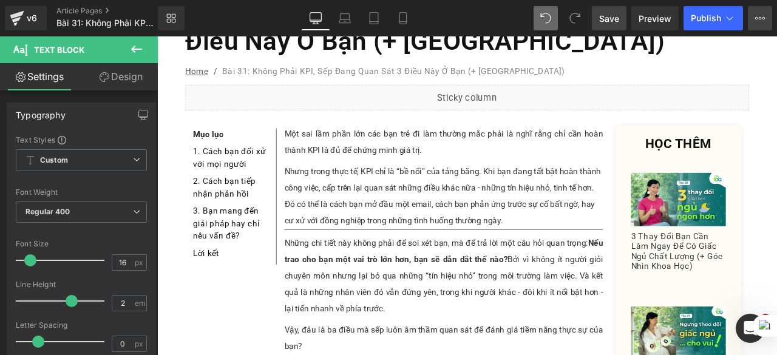
click at [768, 21] on button "View Live Page View with current Template Save Template to Library Schedule Pub…" at bounding box center [760, 18] width 24 height 24
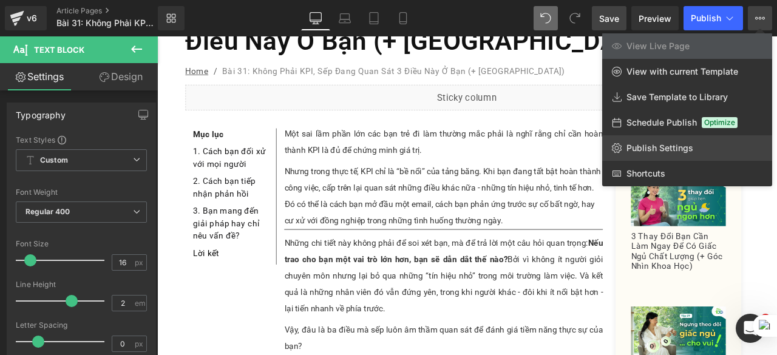
click at [663, 152] on span "Publish Settings" at bounding box center [660, 148] width 67 height 11
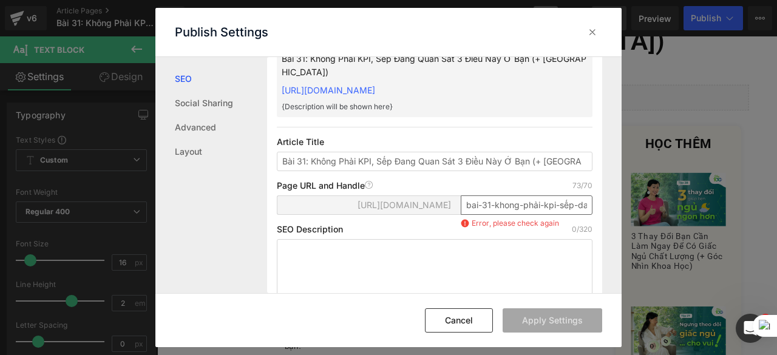
scroll to position [63, 0]
click at [538, 214] on input "bai-31-khong-phải-kpi-sếp-dang-quan-sat-3-diều-nay-ở-bạn-cach-lam-tốt-hơn" at bounding box center [527, 203] width 132 height 19
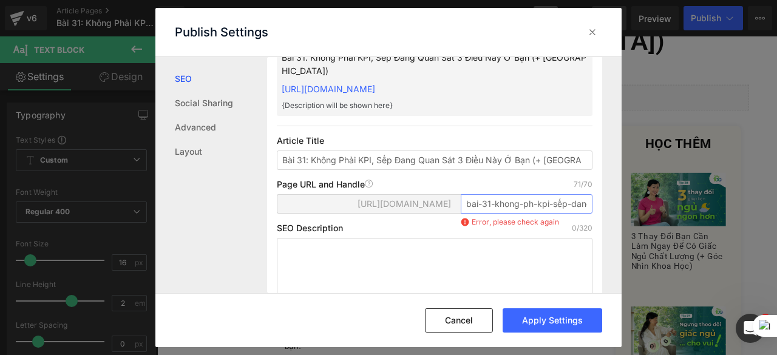
click at [533, 214] on input "bai-31-khong-ph-kpi-sếp-dang-quan-sat-3-diều-nay-ở-bạn-cach-lam-tốt-hơn" at bounding box center [527, 203] width 132 height 19
click at [560, 214] on input "bai-31-khong-p-kpi-sếp-dang-quan-sat-3-diều-nay-ở-bạn-cach-lam-tốt-hơn" at bounding box center [527, 203] width 132 height 19
click at [526, 214] on input "bai-31-khong-p-kpi-sep-dang-quan-sat-3-diều-nay-ở-bạn-cach-lam-tốt-hơn" at bounding box center [527, 203] width 132 height 19
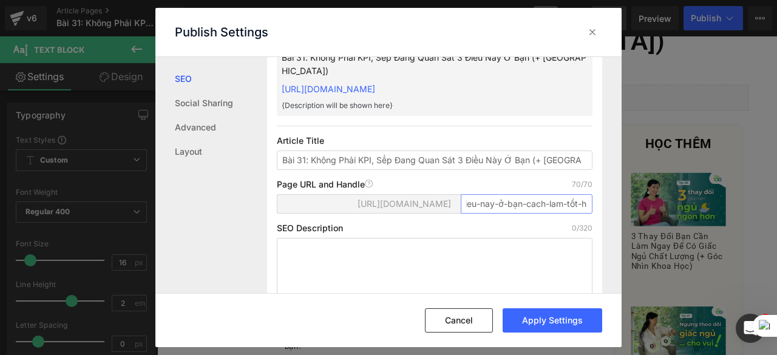
click at [505, 214] on input "bai-31-khong-p-kpi-sep-dang-quan-sat-3-dieu-nay-ở-bạn-cach-lam-tốt-hơn" at bounding box center [527, 203] width 132 height 19
click at [515, 214] on input "bai-31-khong-p-kpi-sep-dang-quan-sat-3-dieu-nay-o-bạn-cach-lam-tốt-hơn" at bounding box center [527, 203] width 132 height 19
click at [561, 214] on input "bai-31-khong-p-kpi-sep-dang-quan-sat-3-dieu-nay-o-ban-cach-lam-tốt-hơn" at bounding box center [527, 203] width 132 height 19
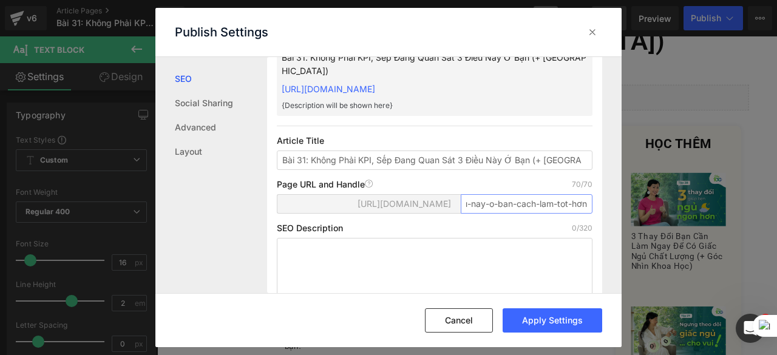
click at [576, 214] on input "bai-31-khong-p-kpi-sep-dang-quan-sat-3-dieu-nay-o-ban-cach-lam-tot-hơn" at bounding box center [527, 203] width 132 height 19
click at [516, 214] on input "bai-31-khong-p-kpi-sep-dang-quan-sat-3-dieu-nay-o-ban-cach-lam-tot-hon" at bounding box center [527, 203] width 132 height 19
click at [489, 214] on input "bai-31-khong-p-kpi-sep-dang-quan-sat-3-dieu-nay-o-ban-cach-lam-tot-hon" at bounding box center [527, 203] width 132 height 19
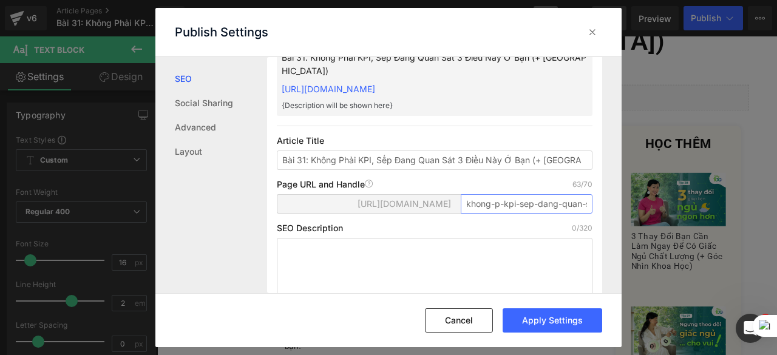
click at [498, 214] on input "khong-p-kpi-sep-dang-quan-sat-3-dieu-nay-o-ban-cach-lam-tot-hon" at bounding box center [527, 203] width 132 height 19
type input "khong-phai-kpi-sep-dang-quan-sat-3-dieu-nay-o-ban-cach-lam-tot-hon"
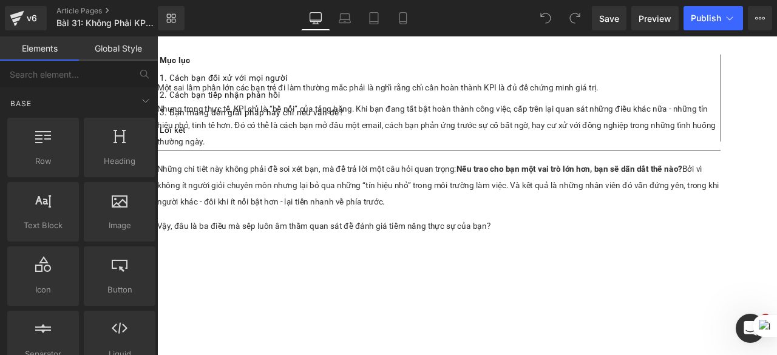
scroll to position [890, 0]
click at [764, 12] on button "View Live Page View with current Template Save Template to Library Schedule Pub…" at bounding box center [760, 18] width 24 height 24
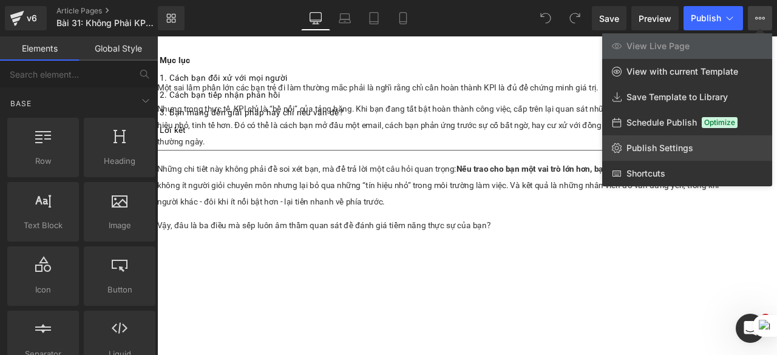
click at [644, 147] on span "Publish Settings" at bounding box center [660, 148] width 67 height 11
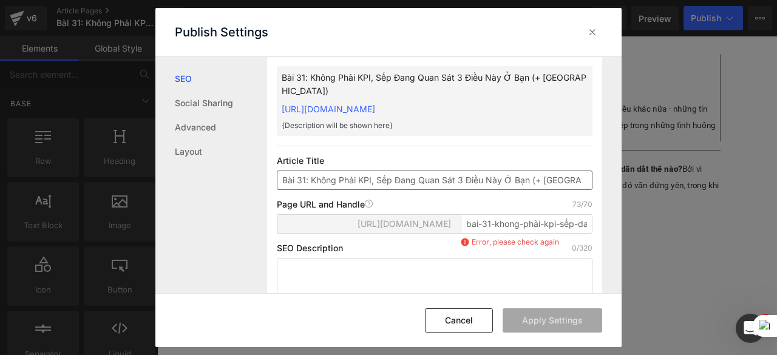
scroll to position [47, 0]
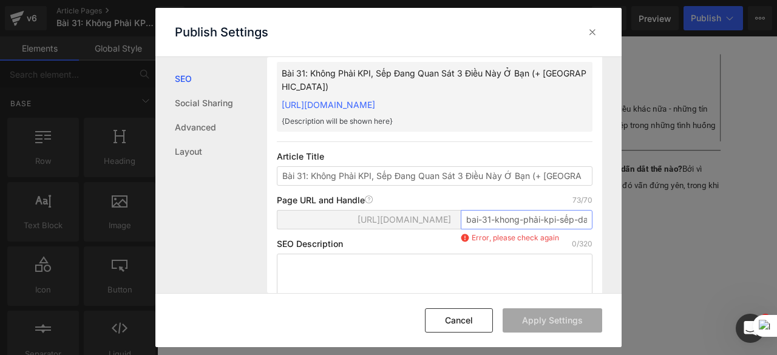
drag, startPoint x: 492, startPoint y: 231, endPoint x: 462, endPoint y: 231, distance: 30.4
click at [462, 230] on input "bai-31-khong-phải-kpi-sếp-dang-quan-sat-3-diều-nay-ở-bạn-cach-lam-tốt-hơn" at bounding box center [527, 219] width 132 height 19
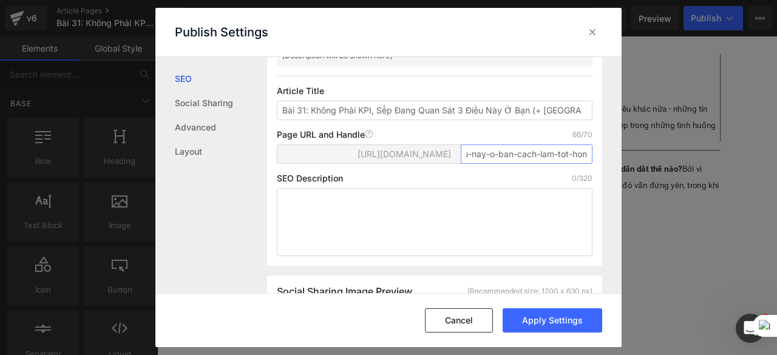
scroll to position [115, 0]
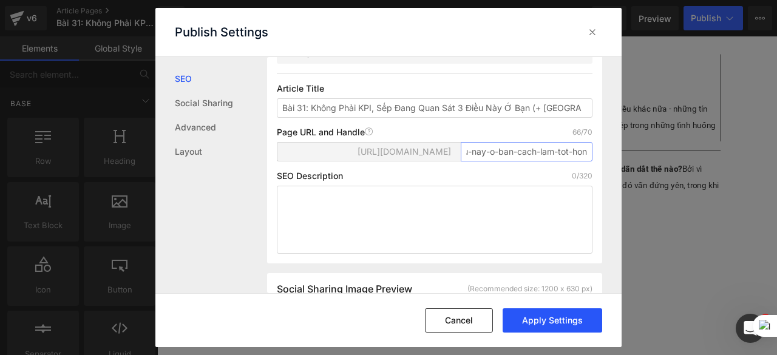
type input "khong-phai-kpi-sep-dang-quan-sat-3-dieu-nay-o-ban-cach-lam-tot-hon"
click at [542, 316] on button "Apply Settings" at bounding box center [553, 320] width 100 height 24
click at [591, 22] on div at bounding box center [592, 31] width 19 height 19
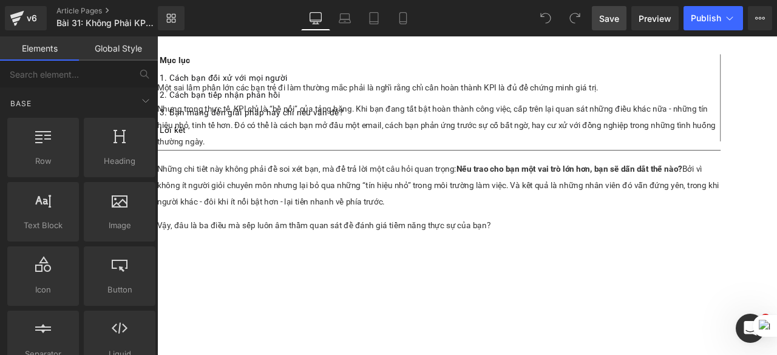
click at [615, 18] on span "Save" at bounding box center [609, 18] width 20 height 13
click at [706, 19] on span "Publish" at bounding box center [706, 18] width 30 height 10
click at [759, 19] on icon at bounding box center [760, 18] width 10 height 10
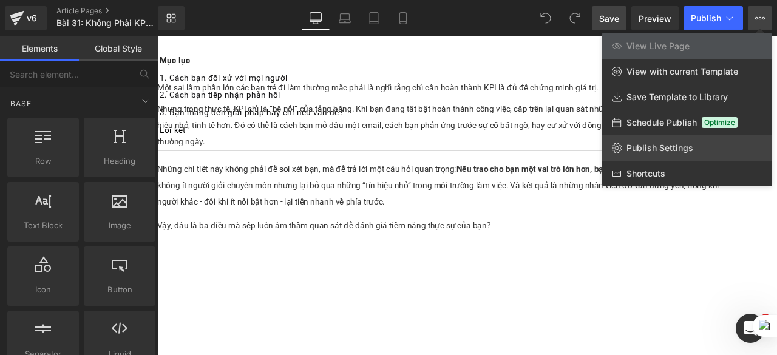
click at [667, 147] on span "Publish Settings" at bounding box center [660, 148] width 67 height 11
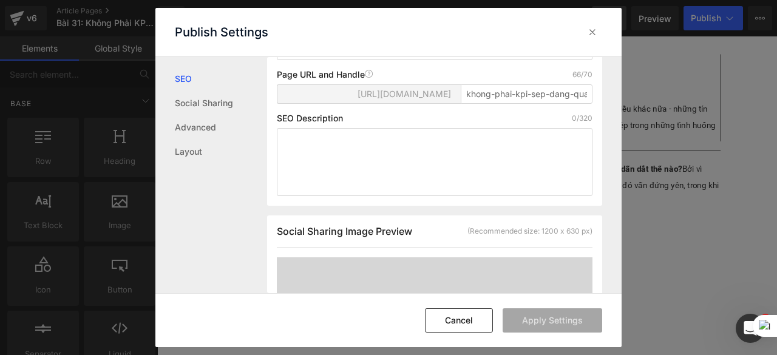
scroll to position [172, 0]
click at [312, 154] on textarea at bounding box center [435, 162] width 316 height 68
paste textarea "Một sai lầm phần lớn các bạn trẻ đi làm thường mắc phải là nghĩ rằng chỉ cần ho…"
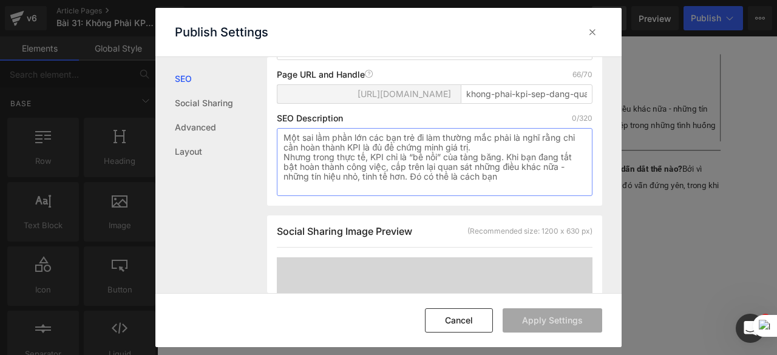
scroll to position [205, 0]
type textarea "Một sai lầm phần lớn các bạn trẻ đi làm thường mắc phải là nghĩ rằng chỉ cần ho…"
click at [570, 328] on button "Apply Settings" at bounding box center [553, 320] width 100 height 24
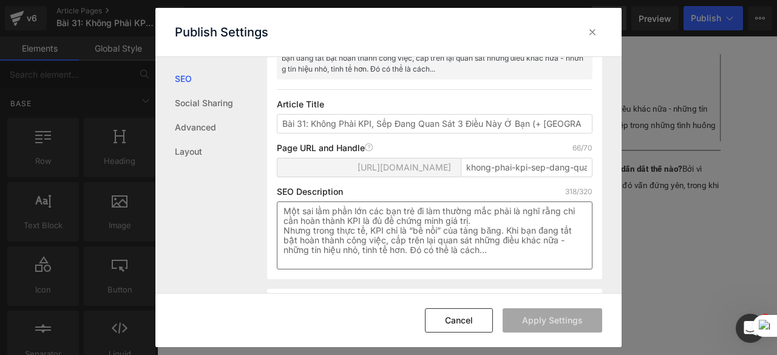
scroll to position [117, 0]
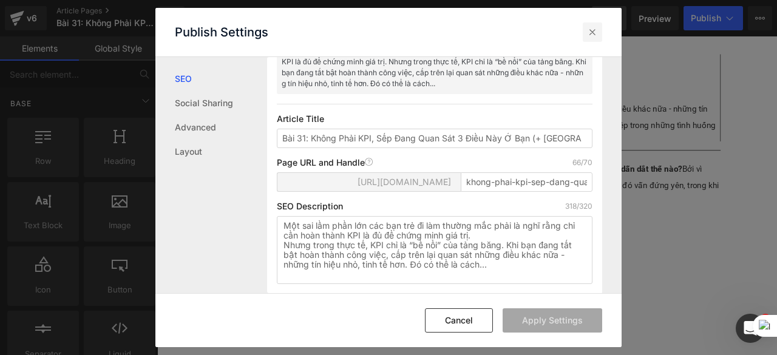
click at [591, 33] on icon at bounding box center [593, 32] width 12 height 12
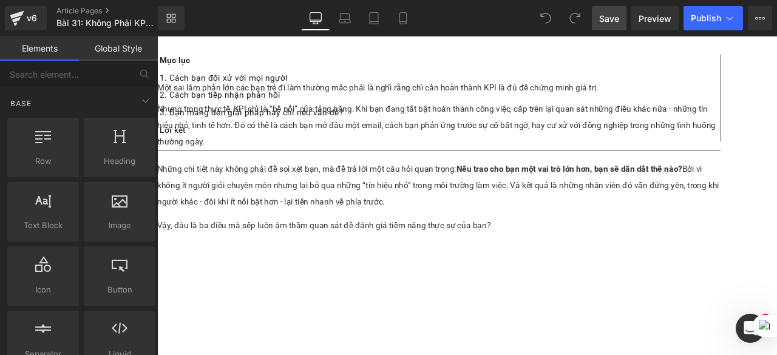
click at [610, 19] on span "Save" at bounding box center [609, 18] width 20 height 13
click at [601, 19] on span "Save" at bounding box center [609, 18] width 20 height 13
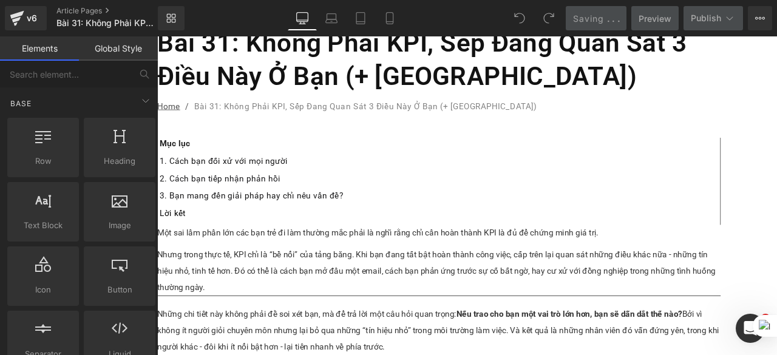
scroll to position [94, 0]
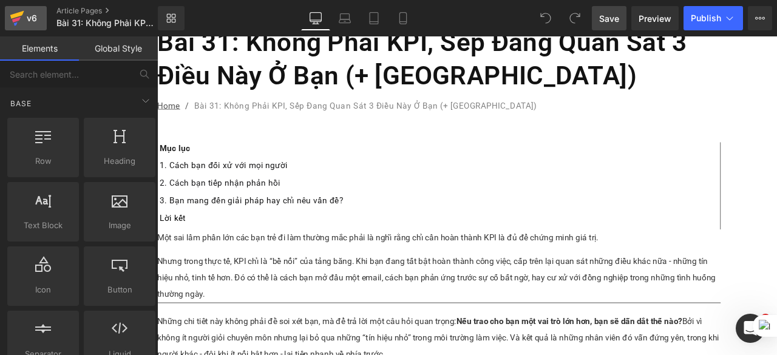
click at [27, 13] on div "v6" at bounding box center [31, 18] width 15 height 16
